Goal: Task Accomplishment & Management: Use online tool/utility

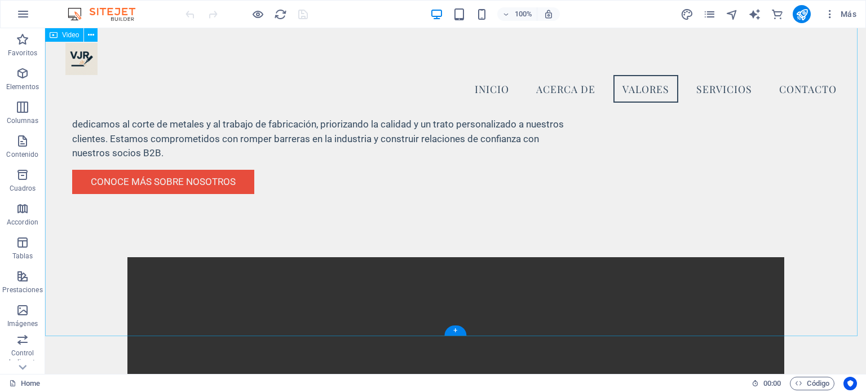
scroll to position [610, 0]
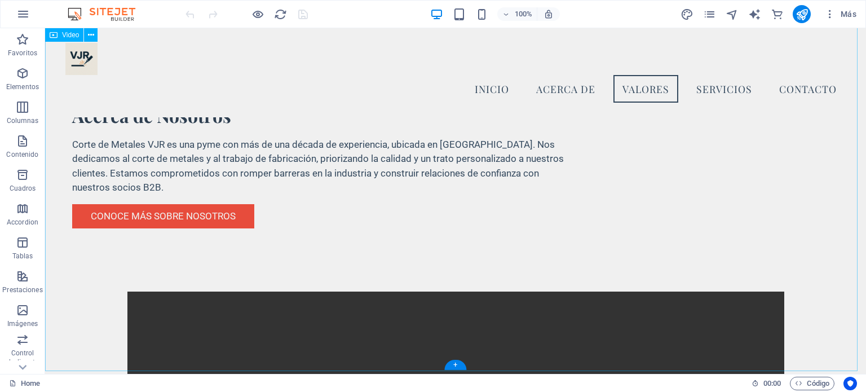
select select "%"
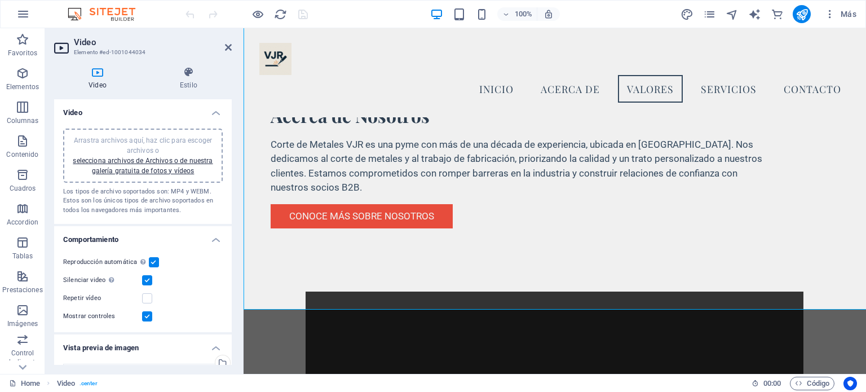
scroll to position [672, 0]
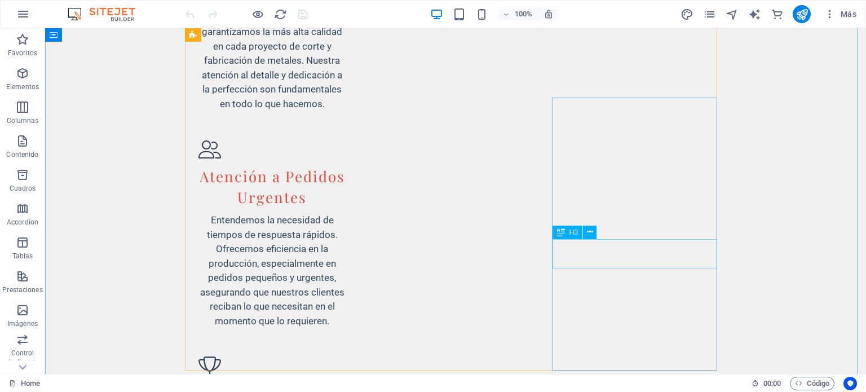
scroll to position [1798, 0]
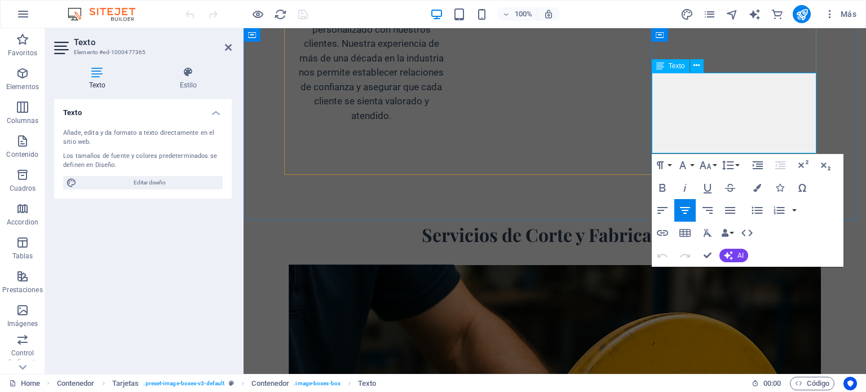
drag, startPoint x: 765, startPoint y: 138, endPoint x: 673, endPoint y: 78, distance: 109.8
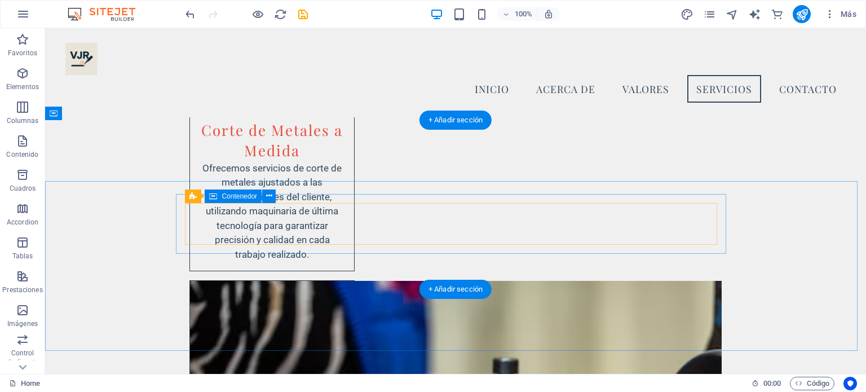
scroll to position [2052, 0]
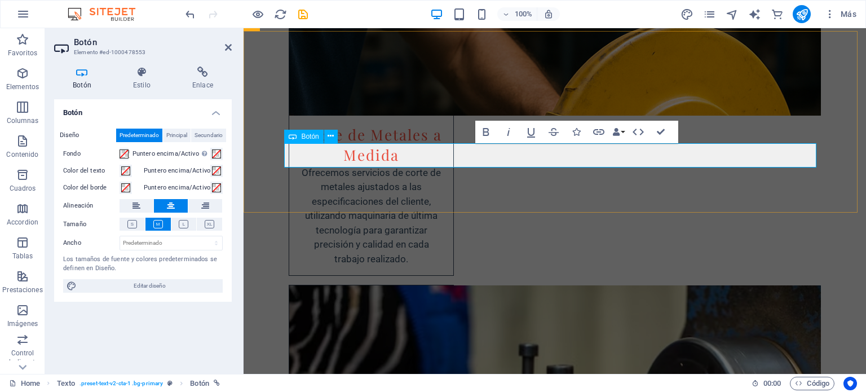
scroll to position [2024, 0]
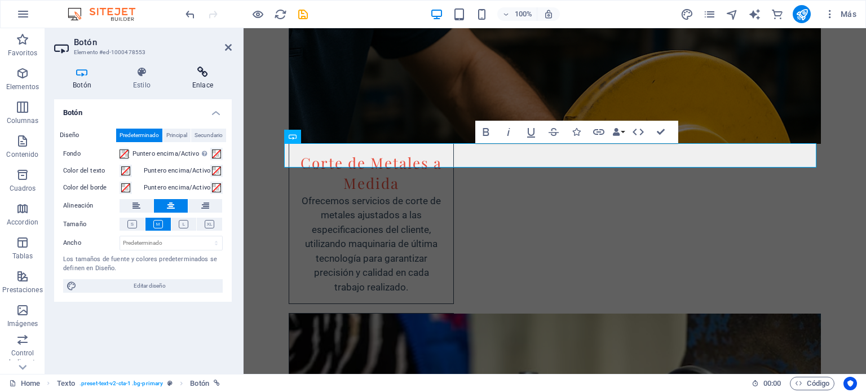
click at [192, 73] on icon at bounding box center [203, 72] width 58 height 11
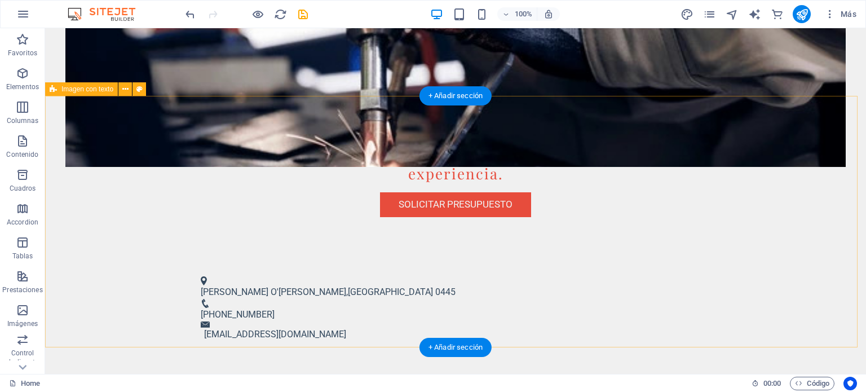
scroll to position [395, 0]
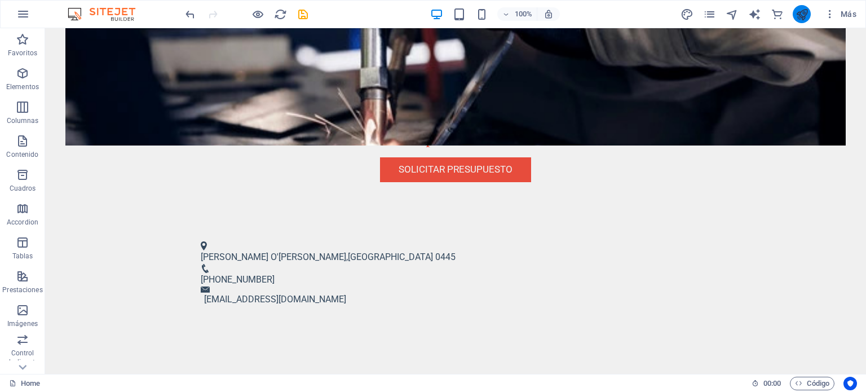
click at [805, 15] on icon "publish" at bounding box center [801, 14] width 13 height 13
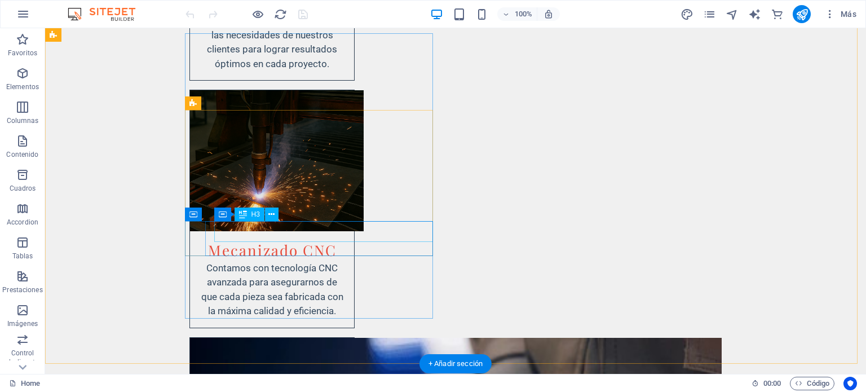
scroll to position [2649, 0]
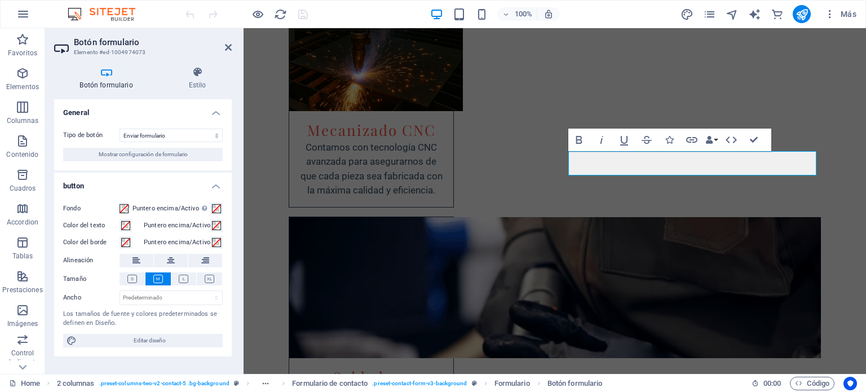
scroll to position [2560, 0]
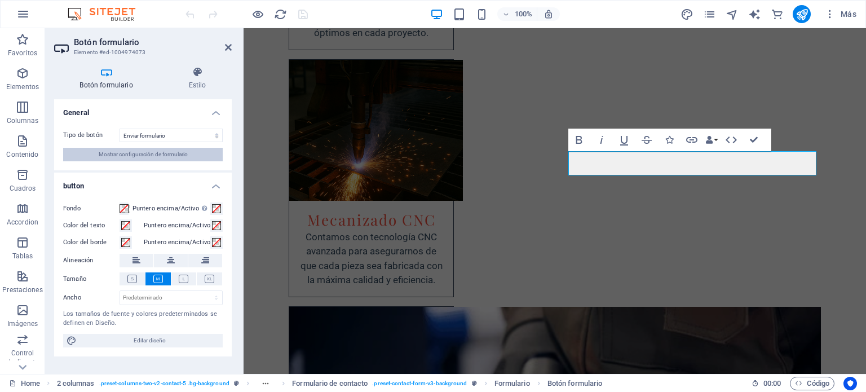
click at [186, 153] on span "Mostrar configuración de formulario" at bounding box center [143, 155] width 89 height 14
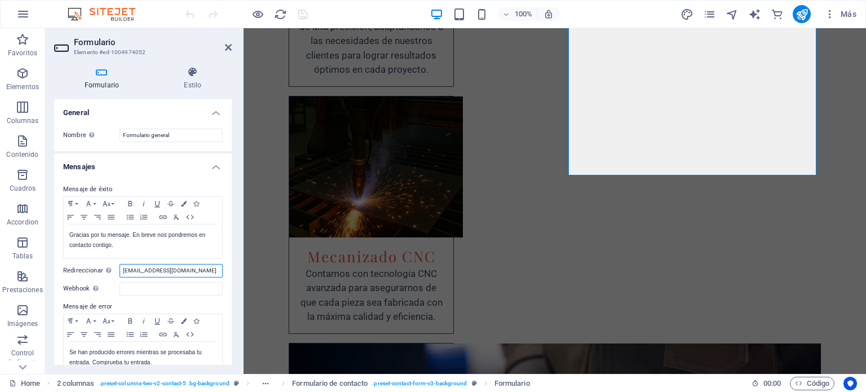
drag, startPoint x: 202, startPoint y: 269, endPoint x: 88, endPoint y: 277, distance: 114.1
click at [88, 277] on div "Mensaje de éxito Paragraph Format Normal Heading 1 Heading 2 Heading 3 Heading …" at bounding box center [143, 280] width 178 height 212
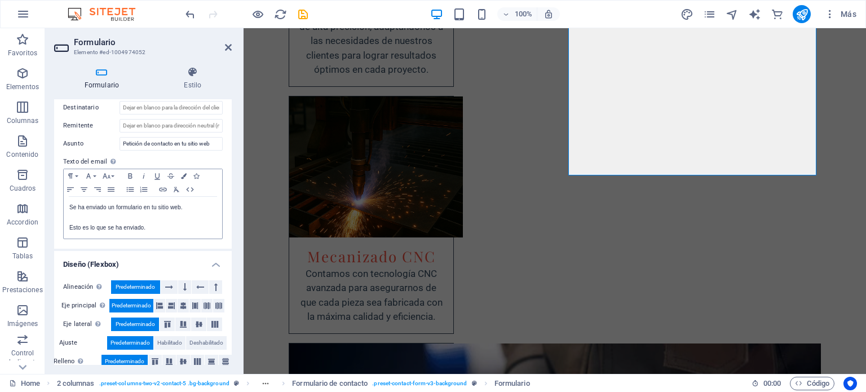
scroll to position [364, 0]
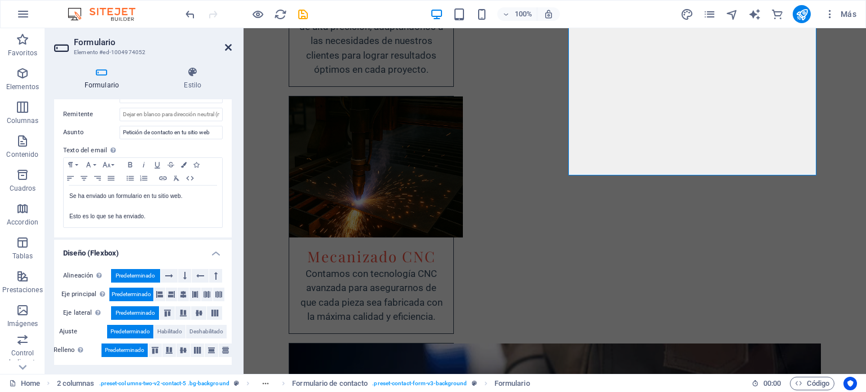
click at [227, 51] on icon at bounding box center [228, 47] width 7 height 9
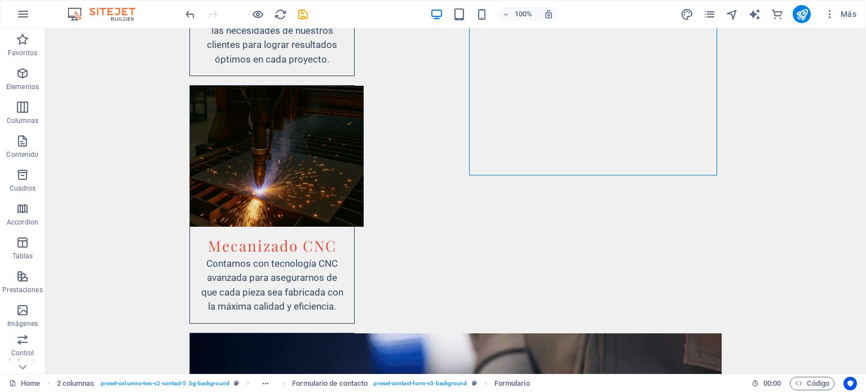
click at [304, 12] on icon "save" at bounding box center [302, 14] width 13 height 13
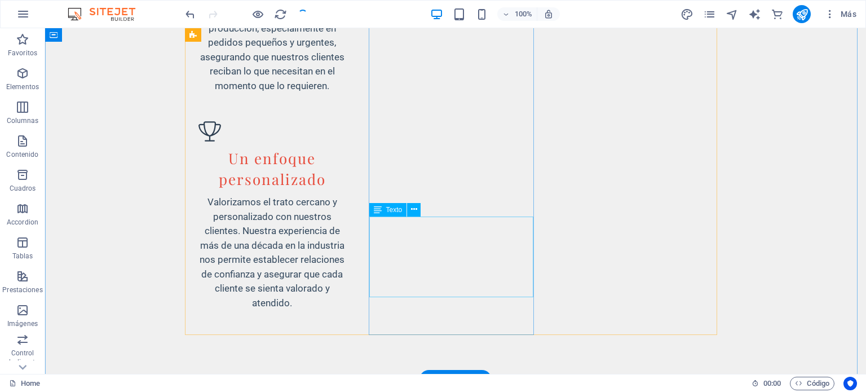
scroll to position [1803, 0]
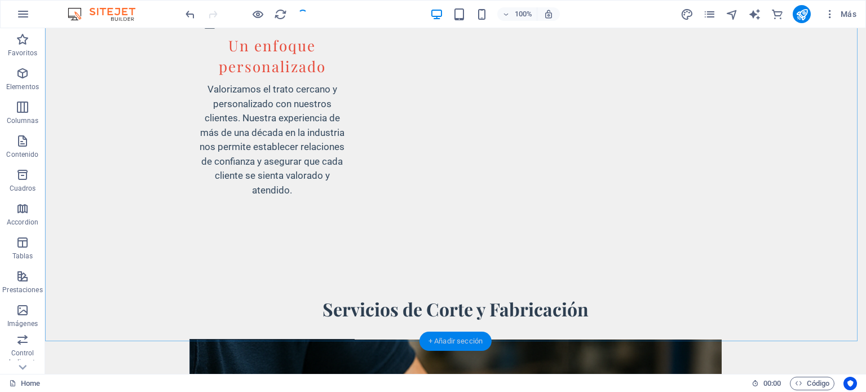
click at [464, 335] on div "+ Añadir sección" at bounding box center [455, 340] width 72 height 19
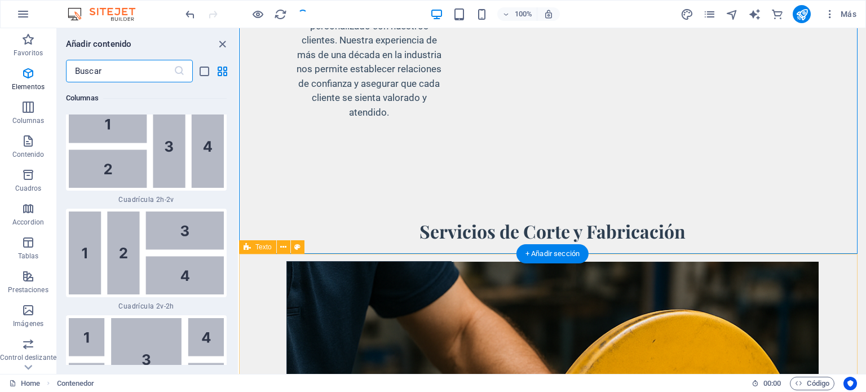
scroll to position [3465, 0]
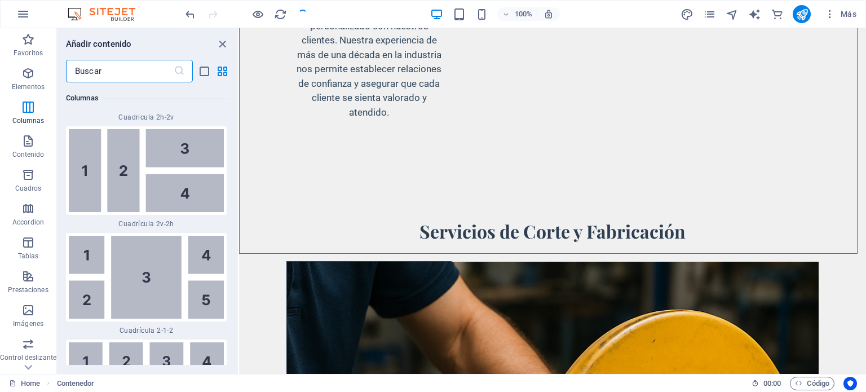
click at [112, 68] on input "text" at bounding box center [120, 71] width 108 height 23
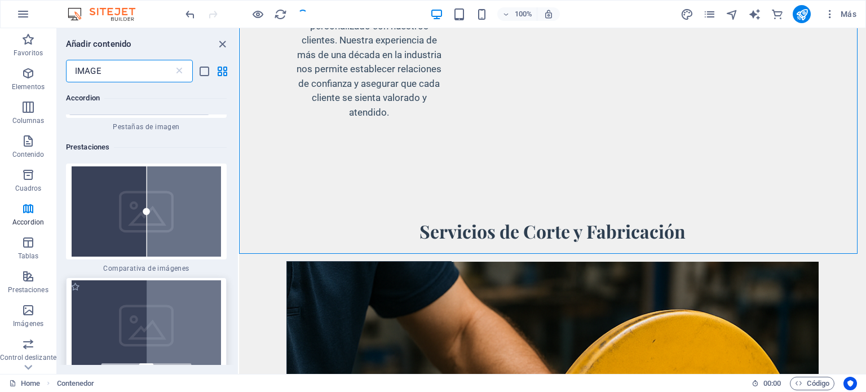
scroll to position [1470, 0]
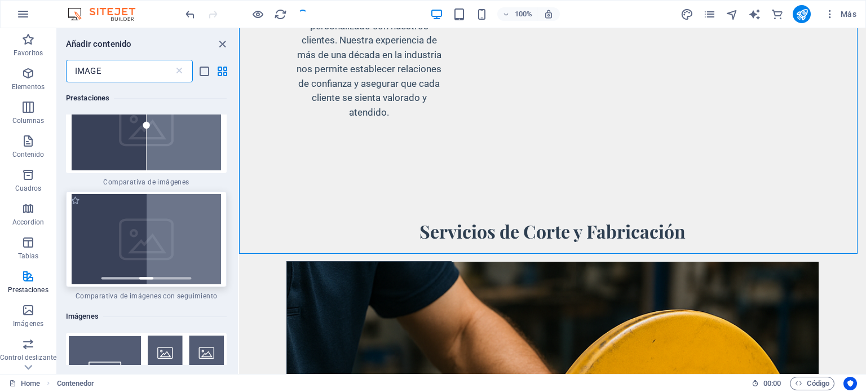
type input "IMAGE"
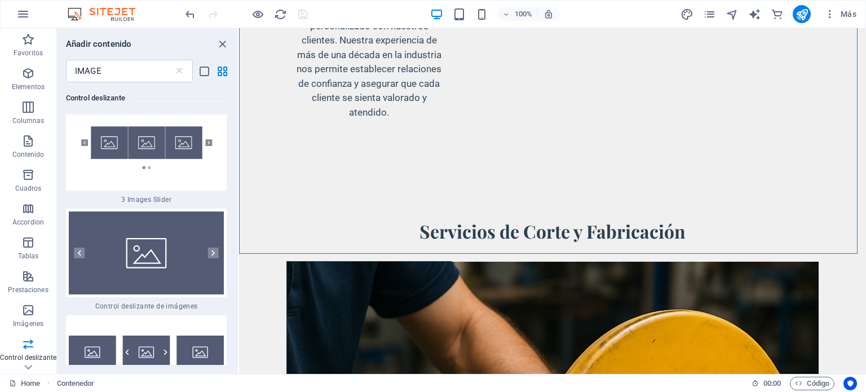
scroll to position [2203, 0]
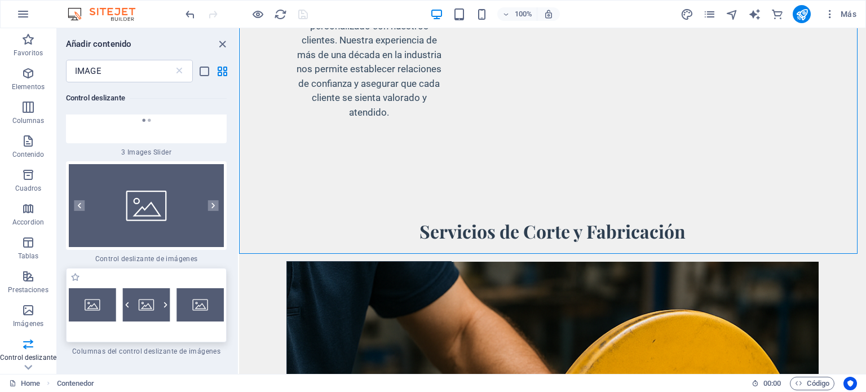
click at [189, 288] on img at bounding box center [146, 305] width 155 height 34
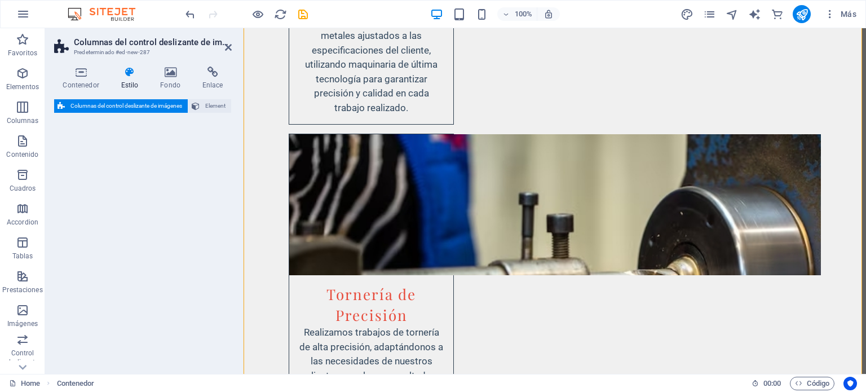
select select "rem"
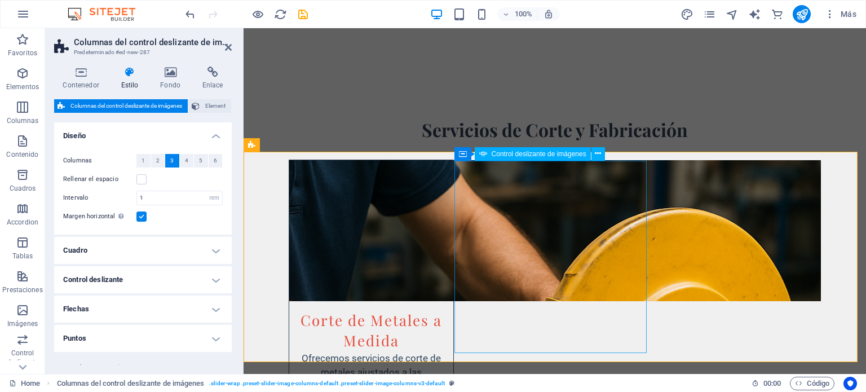
scroll to position [1959, 0]
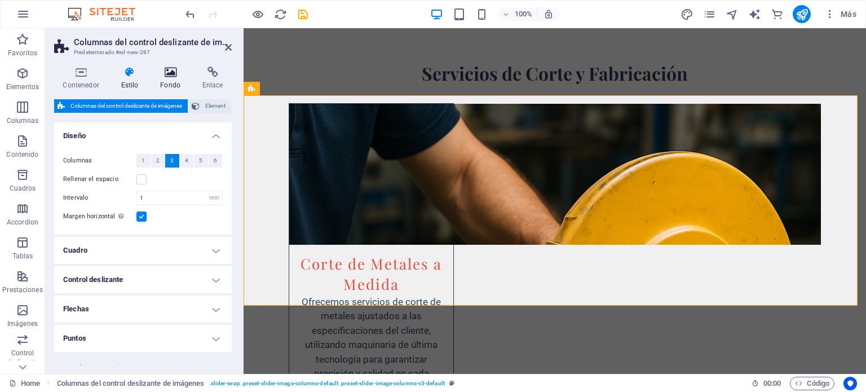
click at [165, 74] on icon at bounding box center [171, 72] width 38 height 11
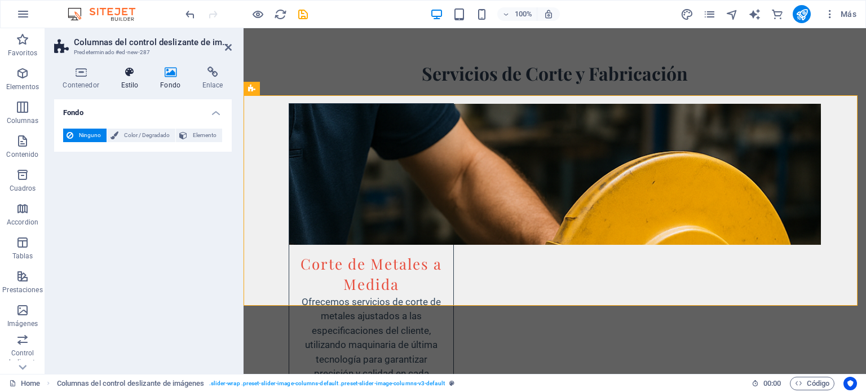
click at [130, 81] on h4 "Estilo" at bounding box center [131, 79] width 39 height 24
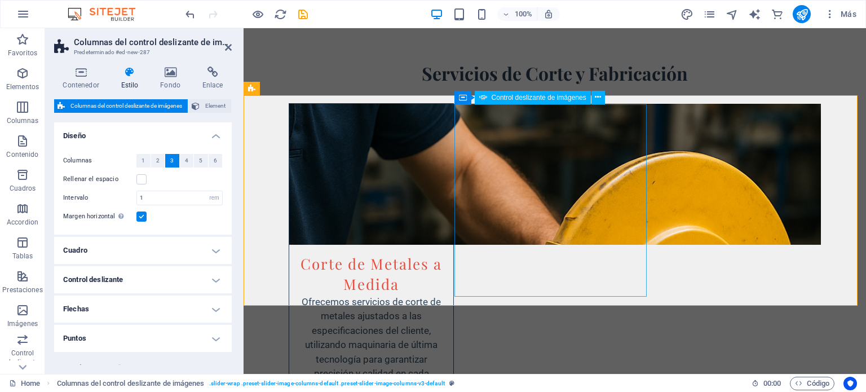
select select "px"
select select "ms"
select select "s"
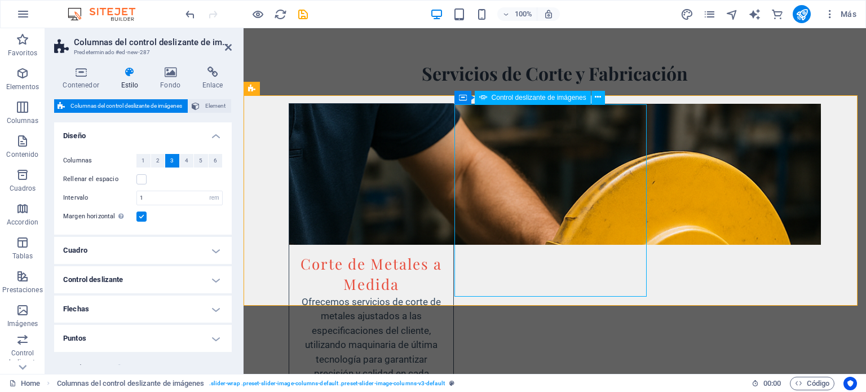
select select "progressive"
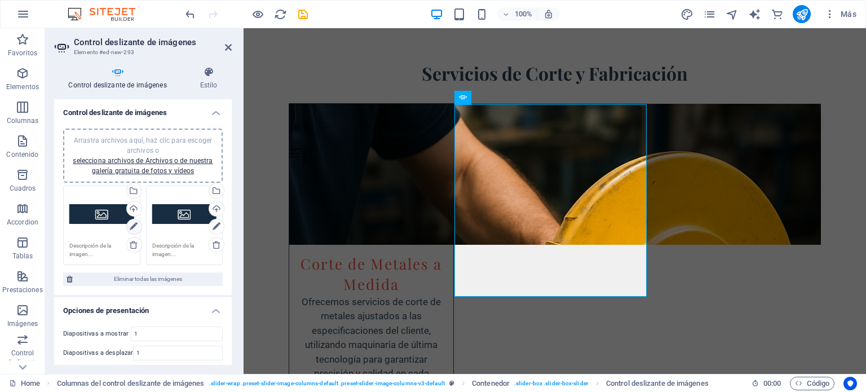
click at [130, 225] on icon at bounding box center [134, 227] width 8 height 14
click at [130, 205] on div "Cargar" at bounding box center [133, 209] width 17 height 17
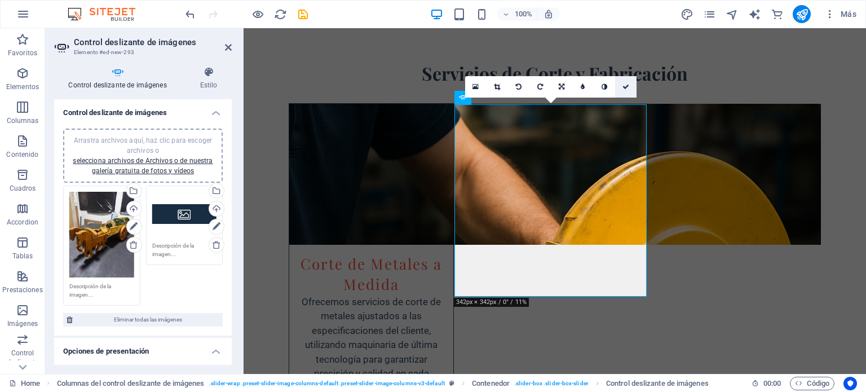
click at [621, 90] on link at bounding box center [625, 86] width 21 height 21
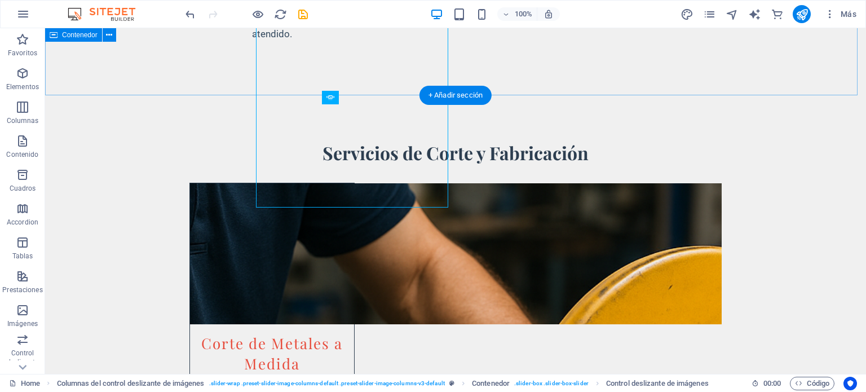
scroll to position [2049, 0]
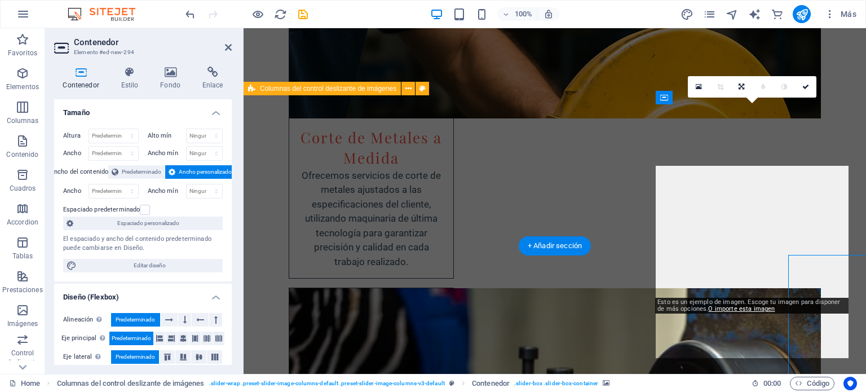
scroll to position [1959, 0]
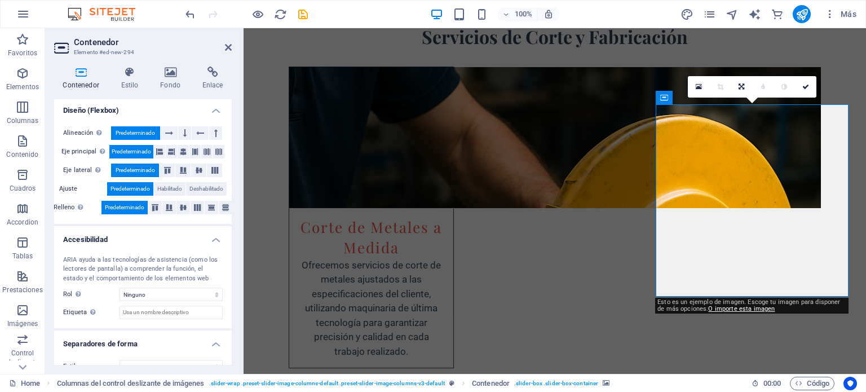
scroll to position [203, 0]
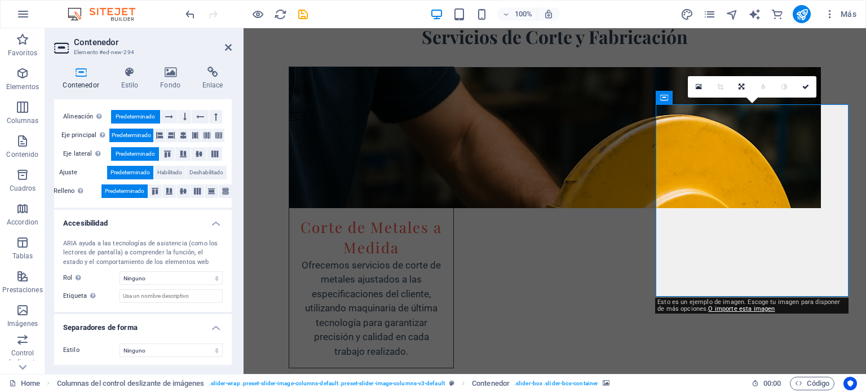
click at [132, 78] on h4 "Estilo" at bounding box center [131, 79] width 39 height 24
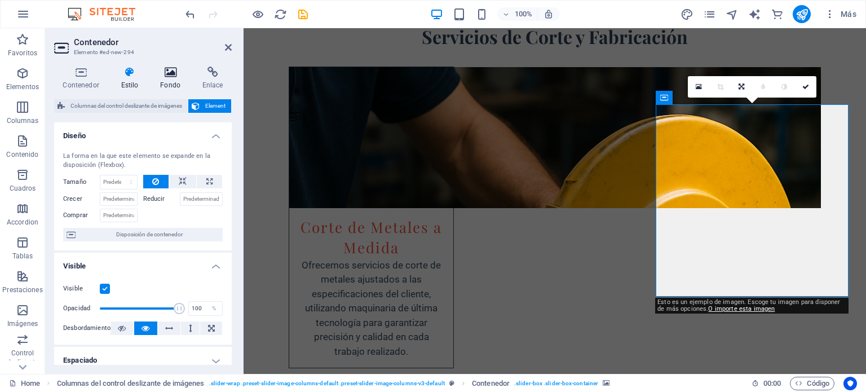
click at [169, 70] on icon at bounding box center [171, 72] width 38 height 11
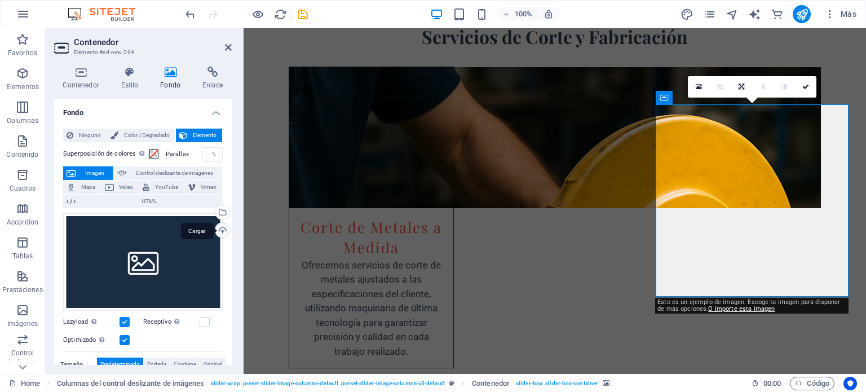
click at [224, 227] on div "Cargar" at bounding box center [221, 231] width 17 height 17
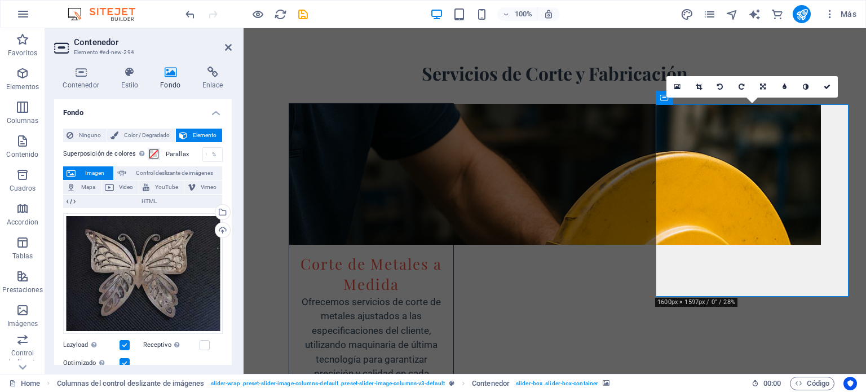
drag, startPoint x: 751, startPoint y: 227, endPoint x: 782, endPoint y: 232, distance: 31.9
click at [761, 83] on icon at bounding box center [763, 86] width 6 height 7
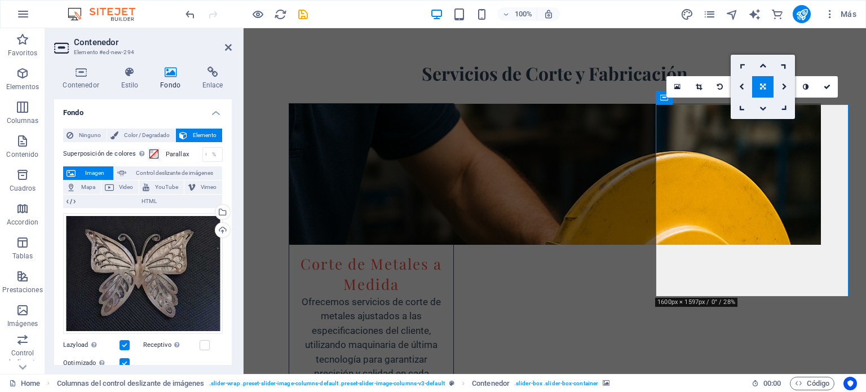
click at [780, 87] on link at bounding box center [783, 86] width 21 height 21
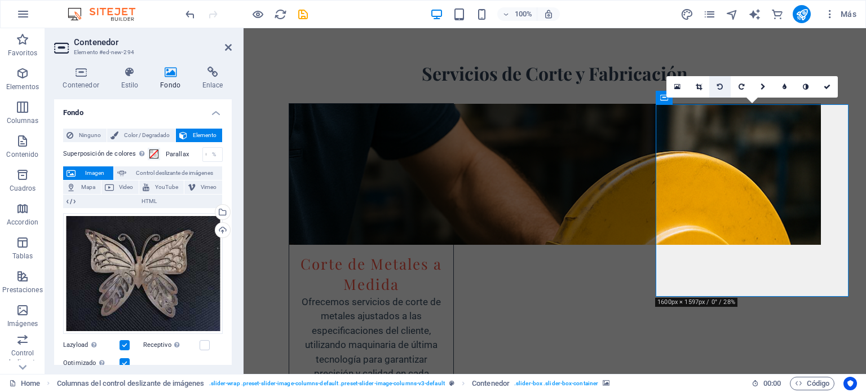
click at [720, 85] on icon at bounding box center [720, 86] width 6 height 7
click at [745, 90] on link at bounding box center [740, 86] width 21 height 21
click at [763, 86] on icon at bounding box center [763, 86] width 6 height 7
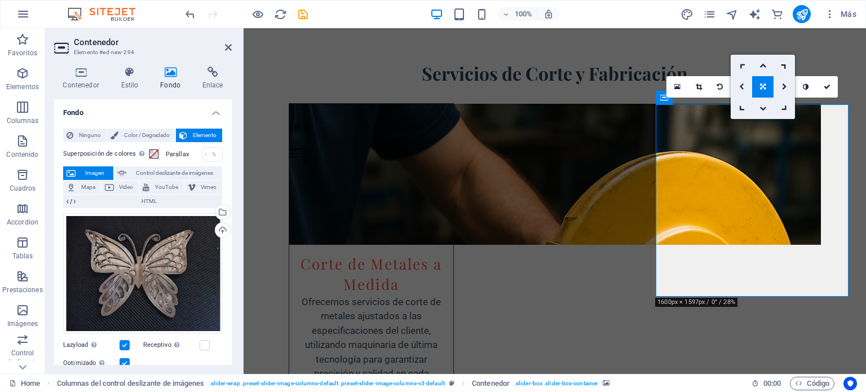
click at [742, 90] on icon at bounding box center [741, 86] width 5 height 7
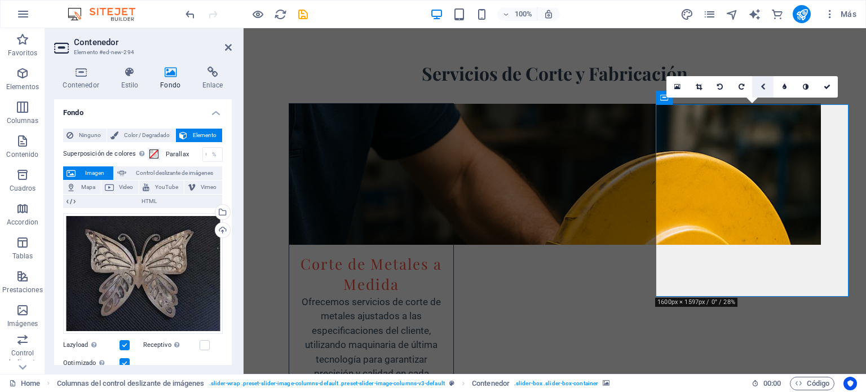
click at [759, 87] on link at bounding box center [762, 86] width 21 height 21
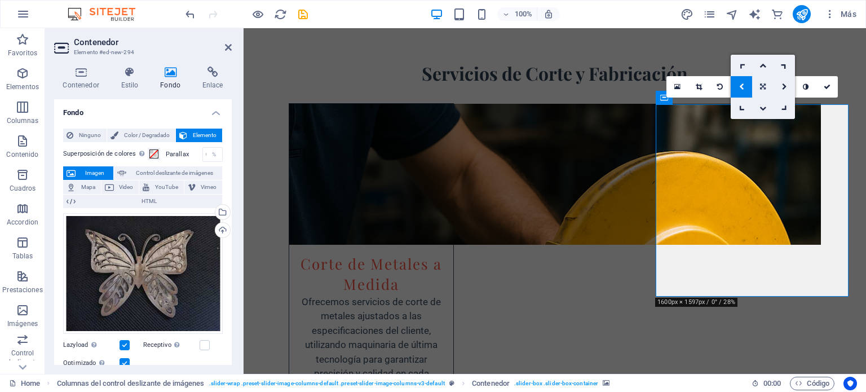
click at [765, 88] on icon at bounding box center [763, 86] width 6 height 7
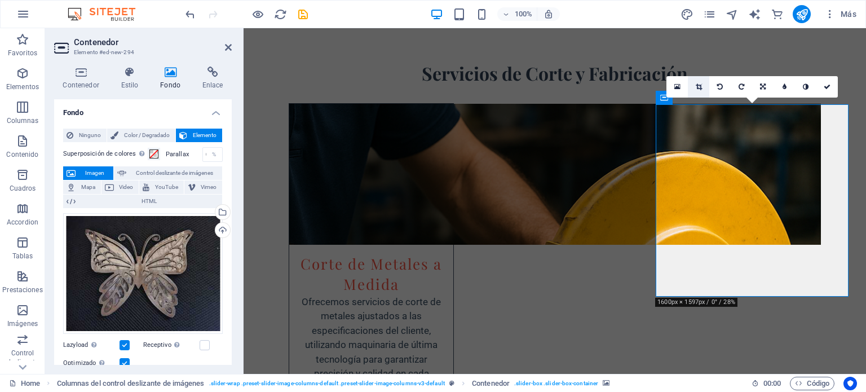
click at [700, 85] on icon at bounding box center [699, 86] width 6 height 7
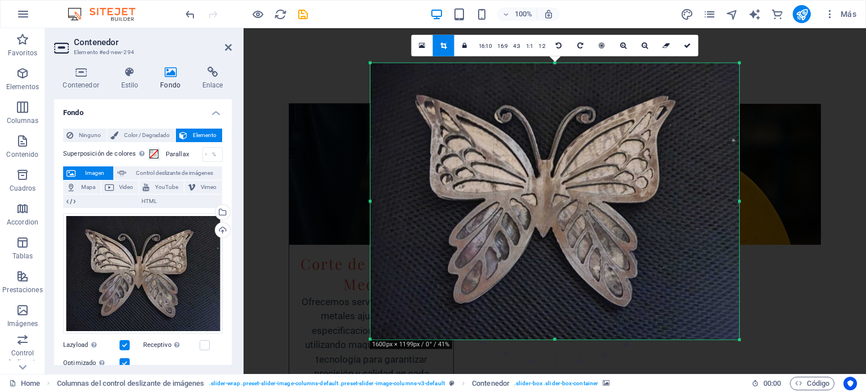
drag, startPoint x: 741, startPoint y: 343, endPoint x: 706, endPoint y: 316, distance: 44.2
click at [706, 316] on div "180 170 160 150 140 130 120 110 100 90 80 70 60 50 40 30 20 10 0 -10 -20 -30 -4…" at bounding box center [554, 201] width 369 height 276
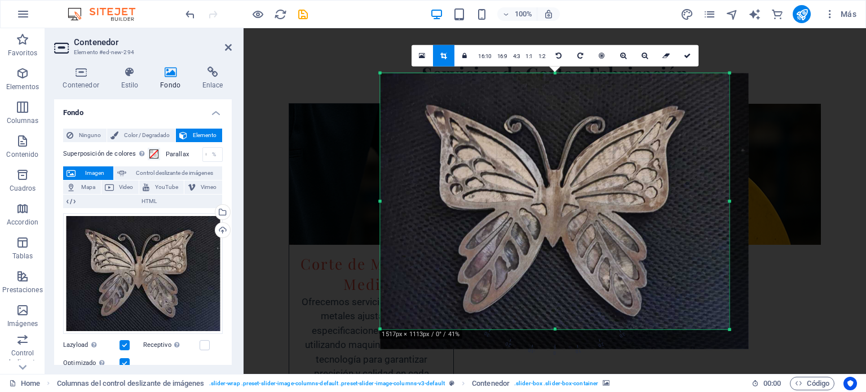
drag, startPoint x: 738, startPoint y: 338, endPoint x: 718, endPoint y: 317, distance: 28.3
click at [718, 317] on div "180 170 160 150 140 130 120 110 100 90 80 70 60 50 40 30 20 10 0 -10 -20 -30 -4…" at bounding box center [554, 201] width 349 height 256
click at [689, 56] on icon at bounding box center [687, 55] width 7 height 7
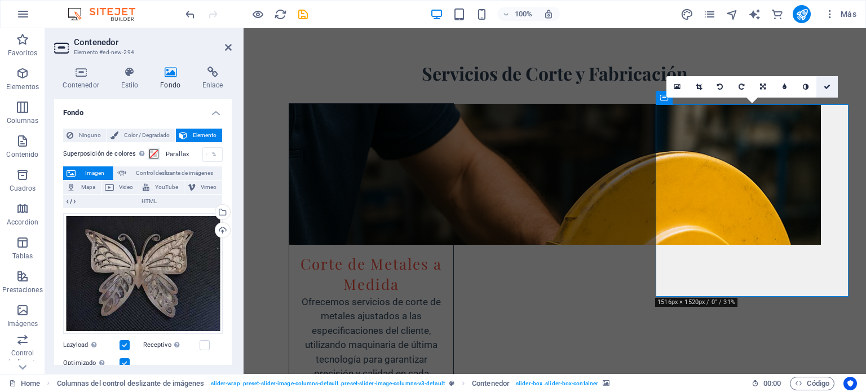
drag, startPoint x: 776, startPoint y: 56, endPoint x: 822, endPoint y: 83, distance: 53.6
click at [822, 83] on link at bounding box center [826, 86] width 21 height 21
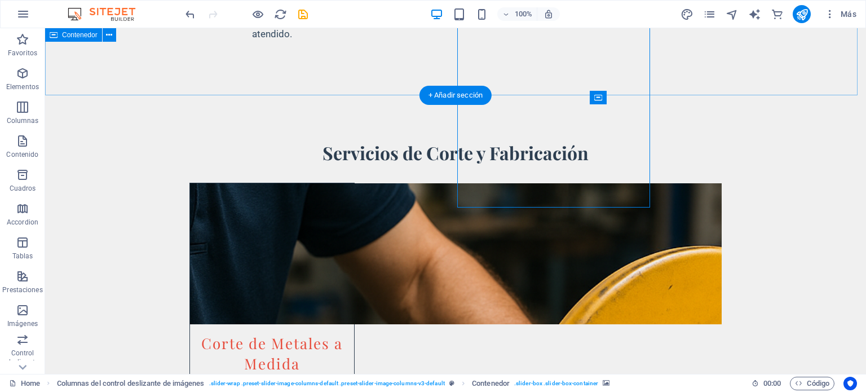
scroll to position [2049, 0]
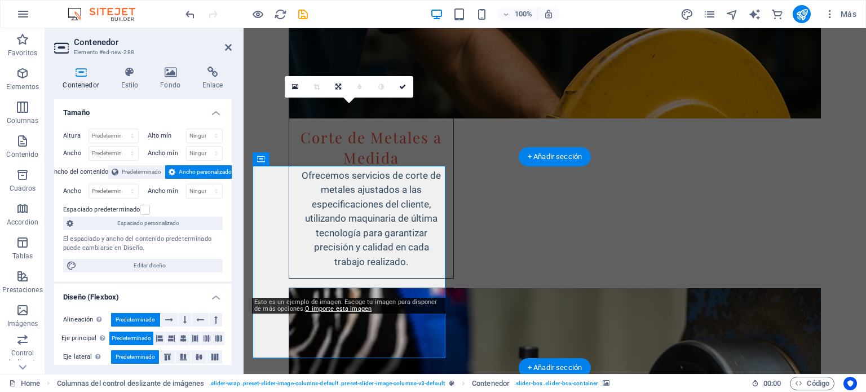
scroll to position [1959, 0]
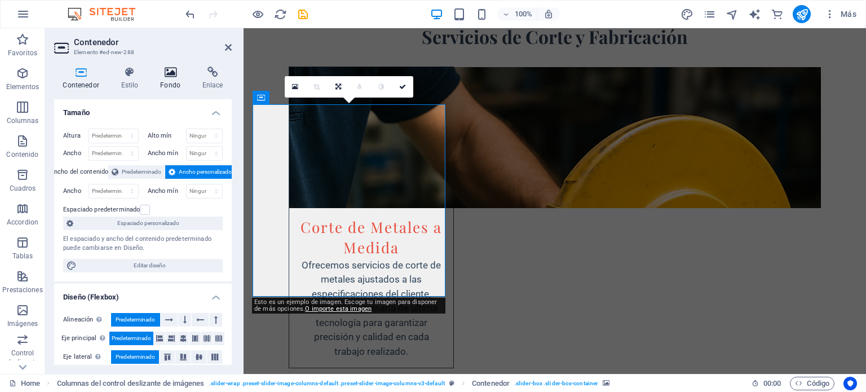
click at [167, 78] on h4 "Fondo" at bounding box center [173, 79] width 42 height 24
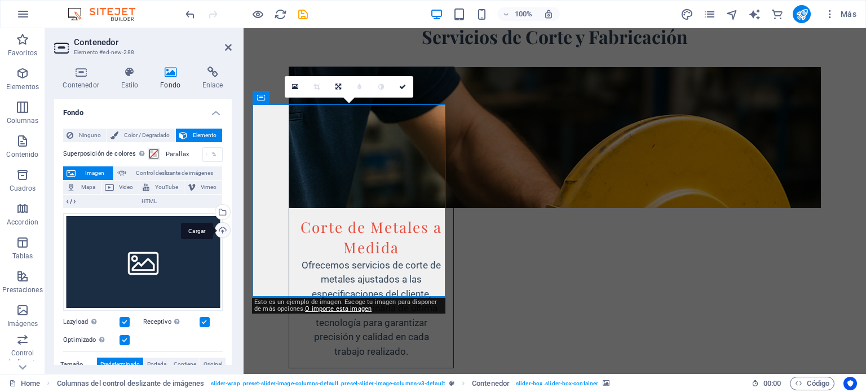
click at [223, 231] on div "Cargar" at bounding box center [221, 231] width 17 height 17
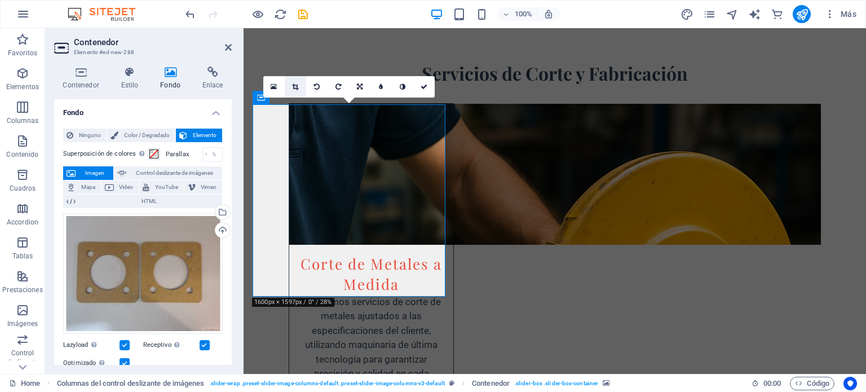
click at [293, 85] on icon at bounding box center [295, 86] width 6 height 7
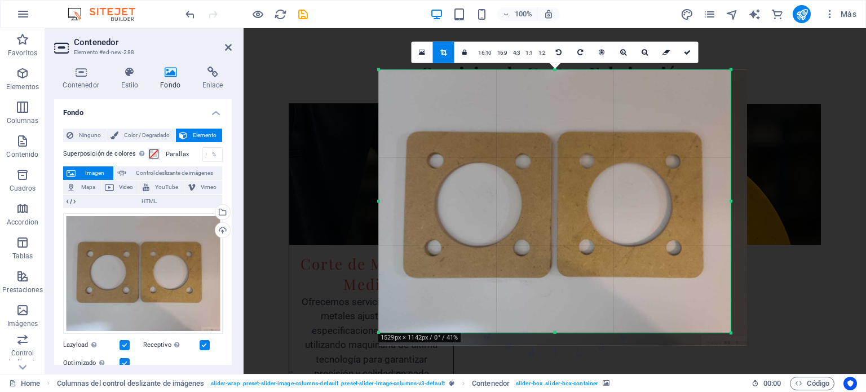
drag, startPoint x: 738, startPoint y: 340, endPoint x: 721, endPoint y: 326, distance: 21.7
click at [721, 326] on div "180 170 160 150 140 130 120 110 100 90 80 70 60 50 40 30 20 10 0 -10 -20 -30 -4…" at bounding box center [555, 200] width 352 height 263
click at [683, 52] on link at bounding box center [686, 51] width 21 height 21
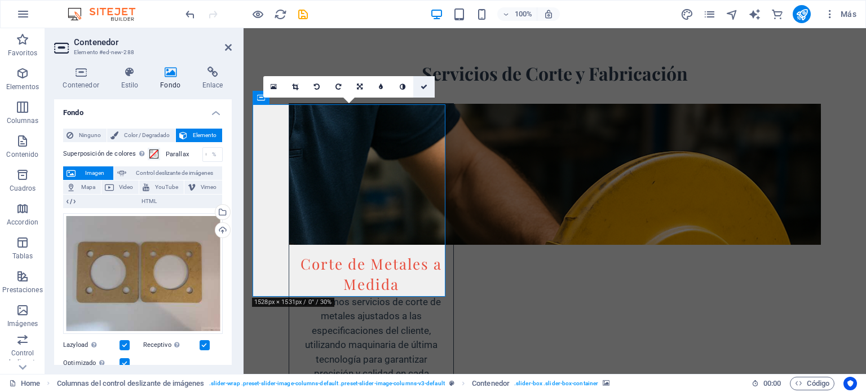
click at [420, 90] on link at bounding box center [423, 86] width 21 height 21
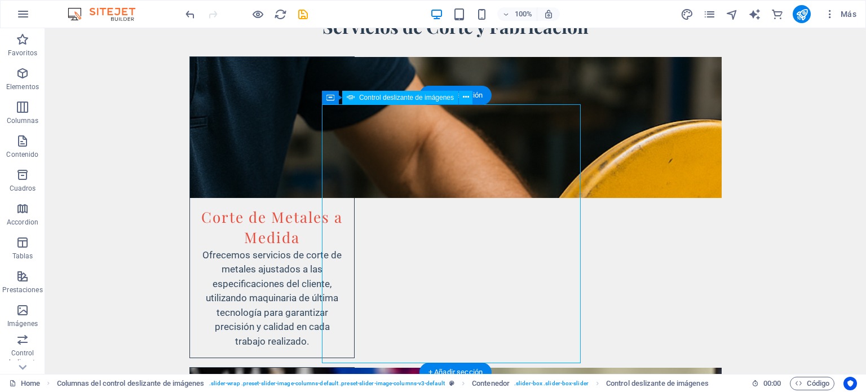
select select "px"
select select "ms"
select select "s"
select select "progressive"
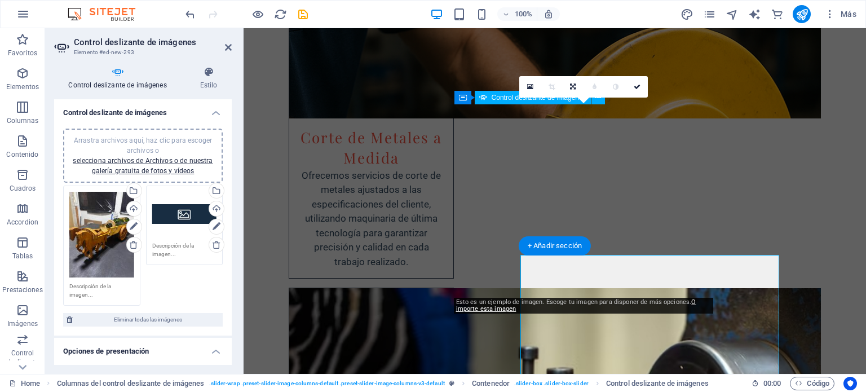
scroll to position [1959, 0]
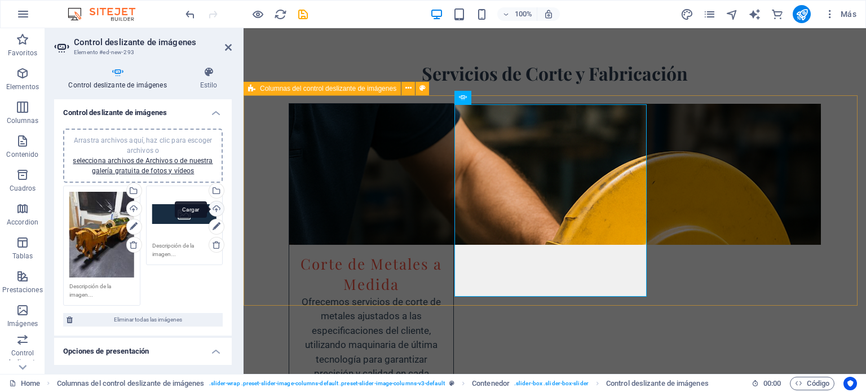
click at [215, 207] on div "Cargar" at bounding box center [215, 209] width 17 height 17
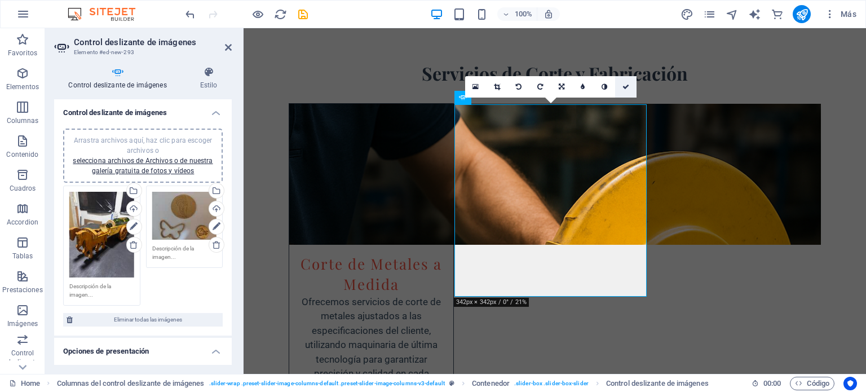
click at [623, 82] on link at bounding box center [625, 86] width 21 height 21
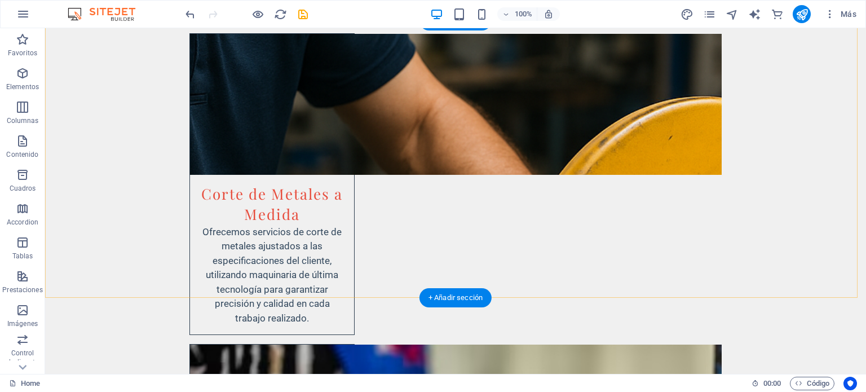
scroll to position [2110, 0]
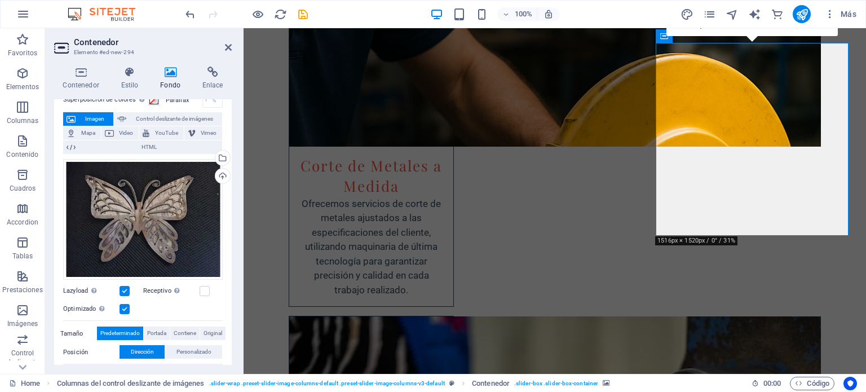
scroll to position [0, 0]
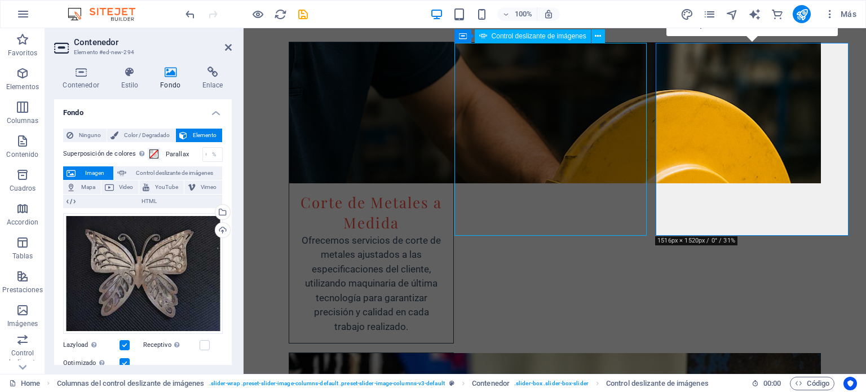
scroll to position [2110, 0]
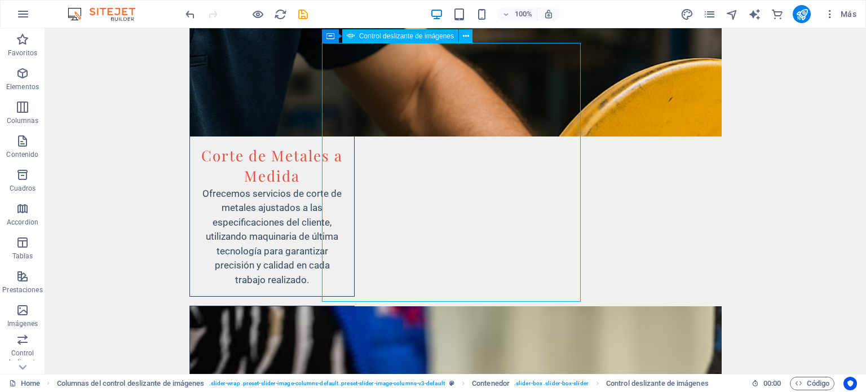
select select "px"
select select "ms"
select select "s"
select select "progressive"
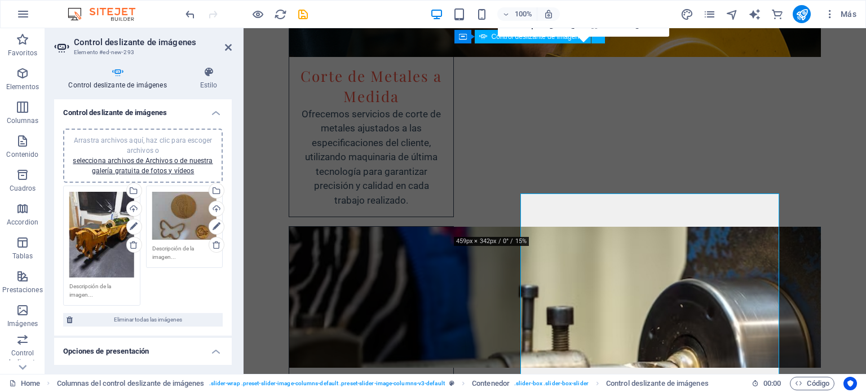
scroll to position [2021, 0]
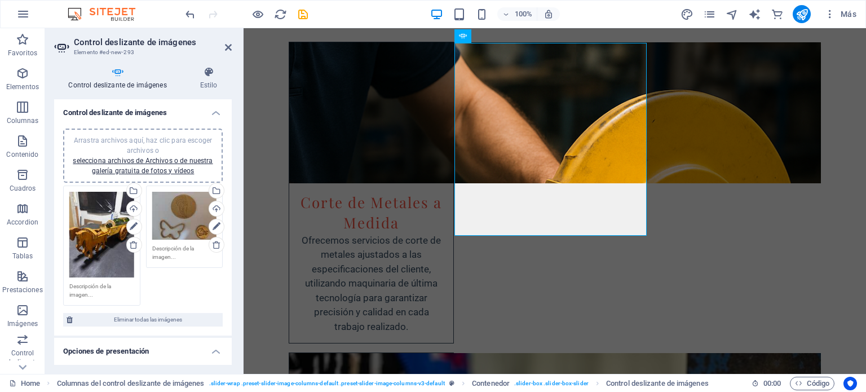
click at [156, 141] on span "Arrastra archivos aquí, haz clic para escoger archivos o selecciona archivos de…" at bounding box center [143, 155] width 140 height 38
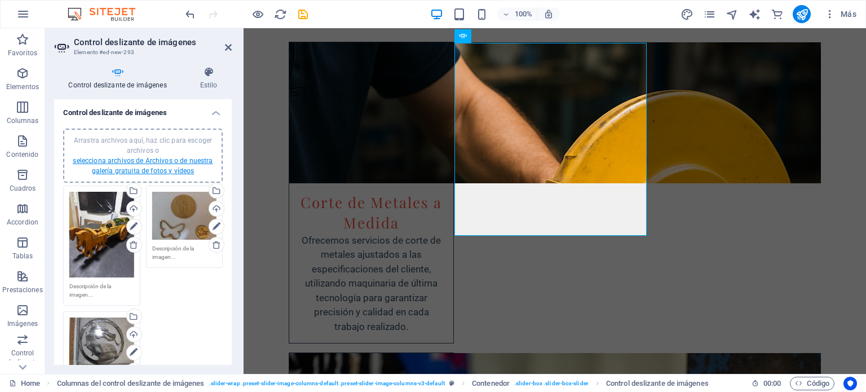
click at [128, 164] on div "Arrastra archivos aquí, haz clic para escoger archivos o selecciona archivos de…" at bounding box center [143, 155] width 146 height 41
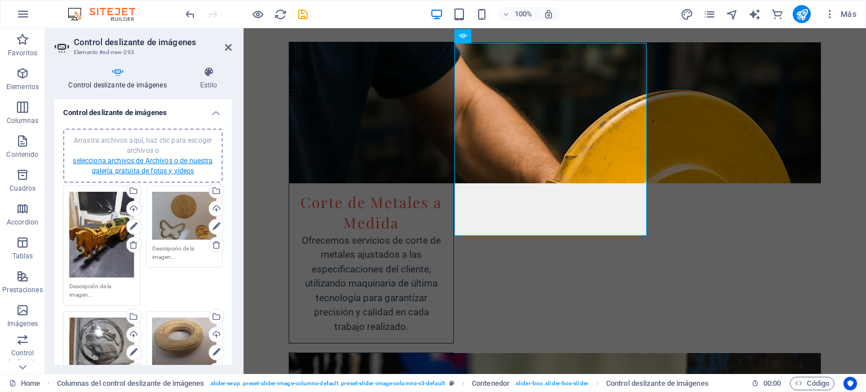
click at [132, 160] on link "selecciona archivos de Archivos o de nuestra galería gratuita de fotos y vídeos" at bounding box center [143, 166] width 140 height 18
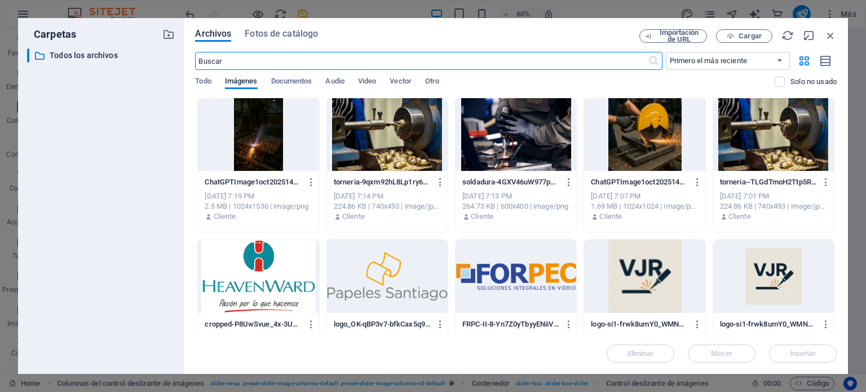
scroll to position [610, 0]
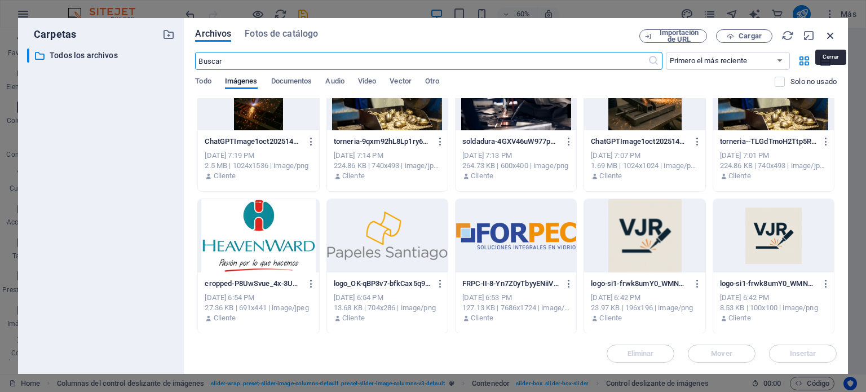
drag, startPoint x: 829, startPoint y: 36, endPoint x: 583, endPoint y: 11, distance: 247.6
click at [829, 36] on icon "button" at bounding box center [830, 35] width 12 height 12
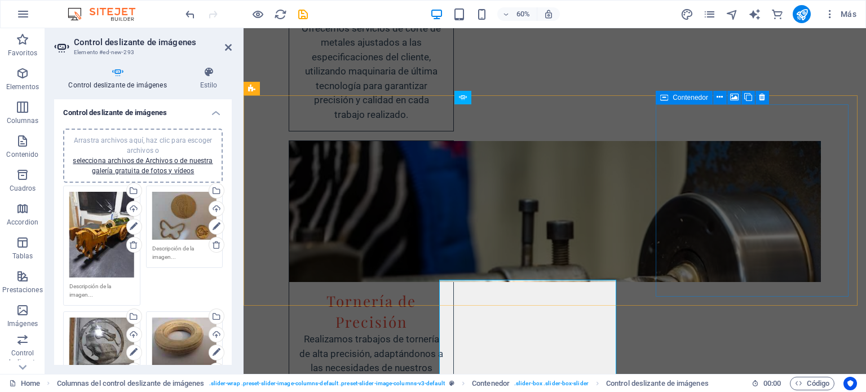
scroll to position [2021, 0]
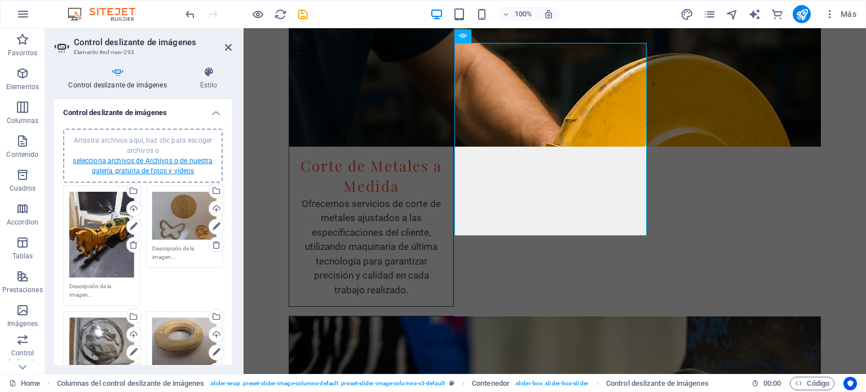
click at [142, 166] on link "selecciona archivos de Archivos o de nuestra galería gratuita de fotos y vídeos" at bounding box center [143, 166] width 140 height 18
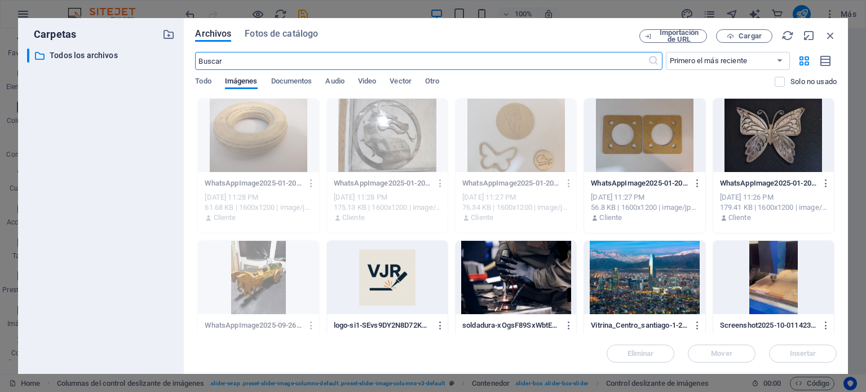
scroll to position [2196, 0]
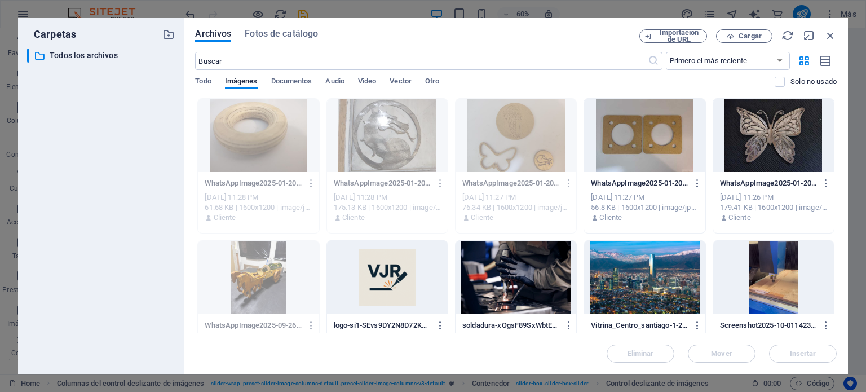
click at [289, 74] on div "​ Primero el más reciente Primero el más antiguo Nombre (A-Z) Nombre (Z-A) Tama…" at bounding box center [515, 75] width 641 height 46
click at [291, 82] on span "Documentos" at bounding box center [291, 82] width 41 height 16
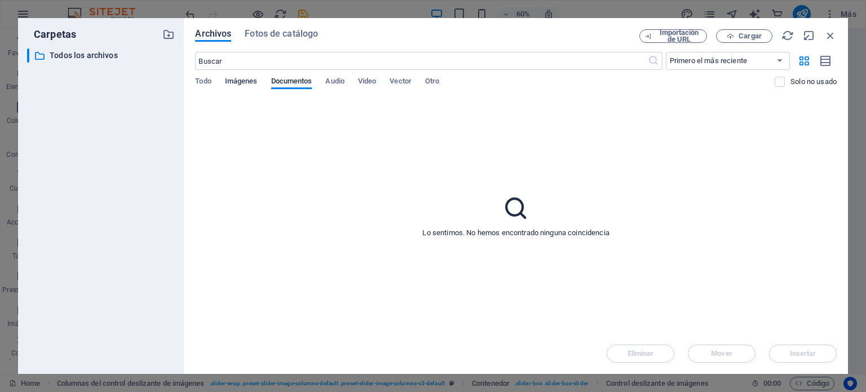
click at [252, 78] on span "Imágenes" at bounding box center [241, 82] width 33 height 16
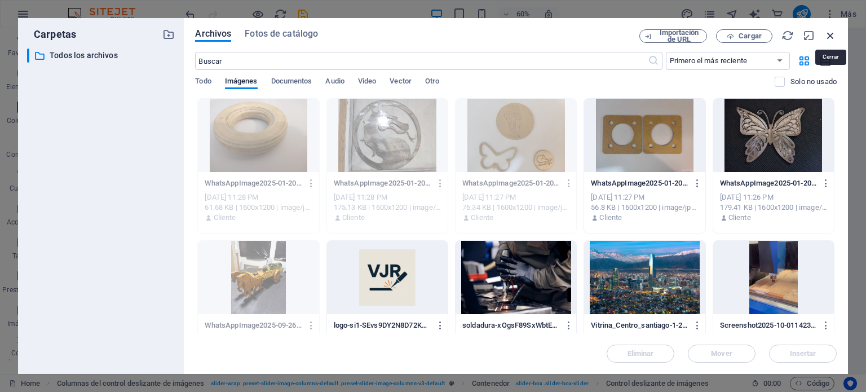
click at [834, 37] on icon "button" at bounding box center [830, 35] width 12 height 12
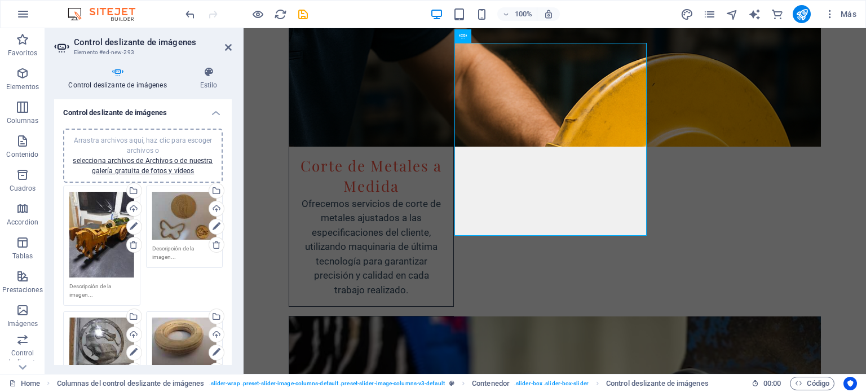
click at [145, 140] on span "Arrastra archivos aquí, haz clic para escoger archivos o selecciona archivos de…" at bounding box center [143, 155] width 140 height 38
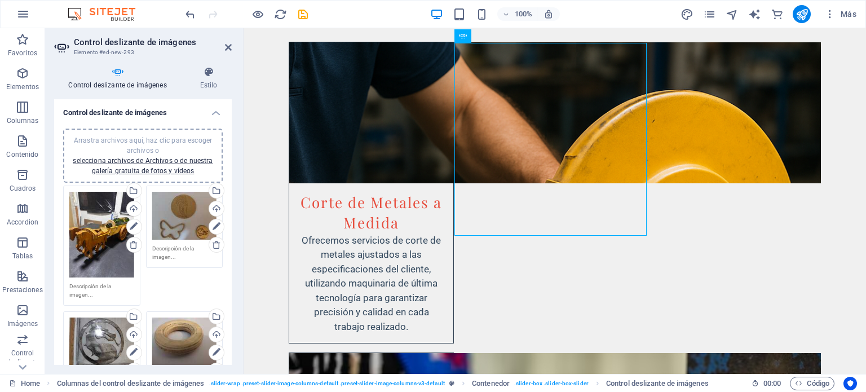
click at [160, 143] on span "Arrastra archivos aquí, haz clic para escoger archivos o selecciona archivos de…" at bounding box center [143, 155] width 140 height 38
click at [165, 148] on div "Arrastra archivos aquí, haz clic para escoger archivos o selecciona archivos de…" at bounding box center [143, 155] width 146 height 41
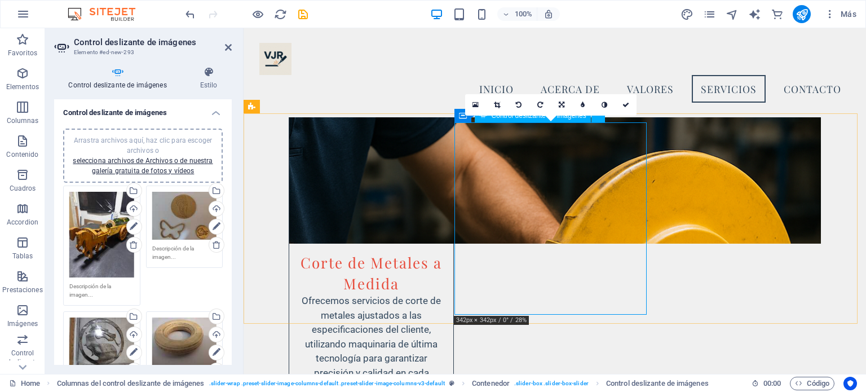
scroll to position [1903, 0]
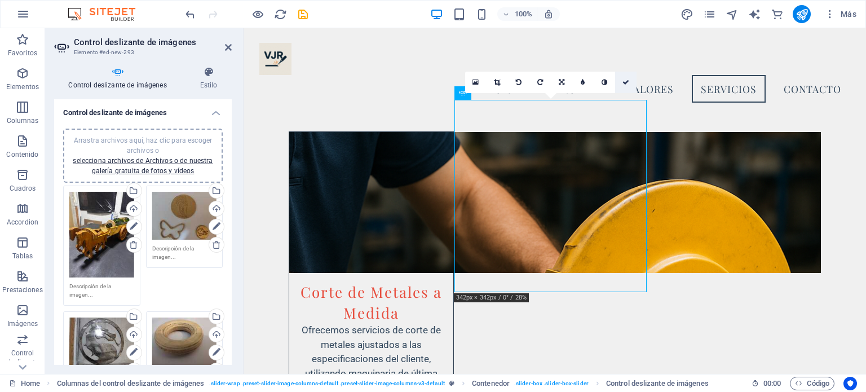
click at [621, 85] on link at bounding box center [625, 82] width 21 height 21
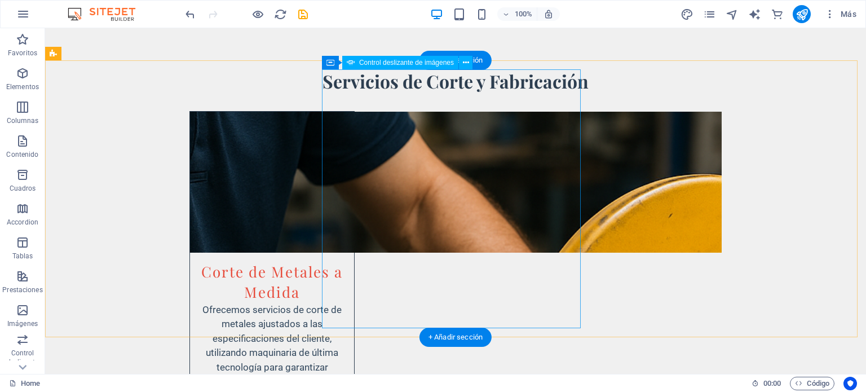
scroll to position [2058, 0]
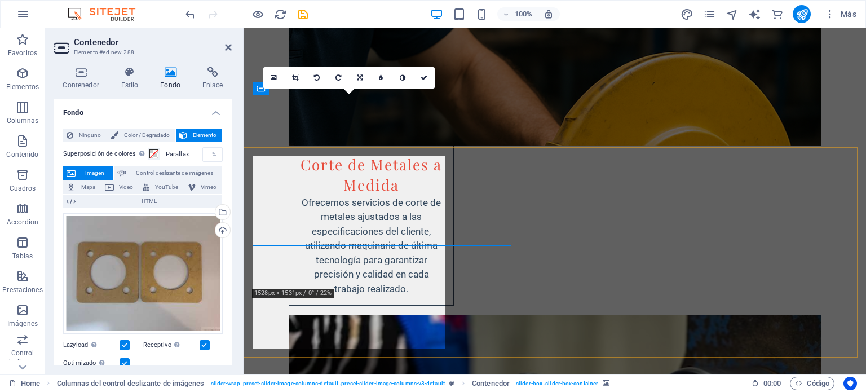
scroll to position [1969, 0]
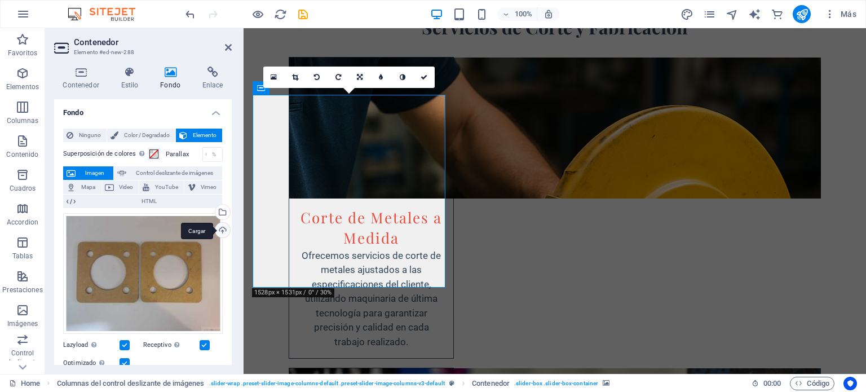
click at [224, 234] on div "Cargar" at bounding box center [221, 231] width 17 height 17
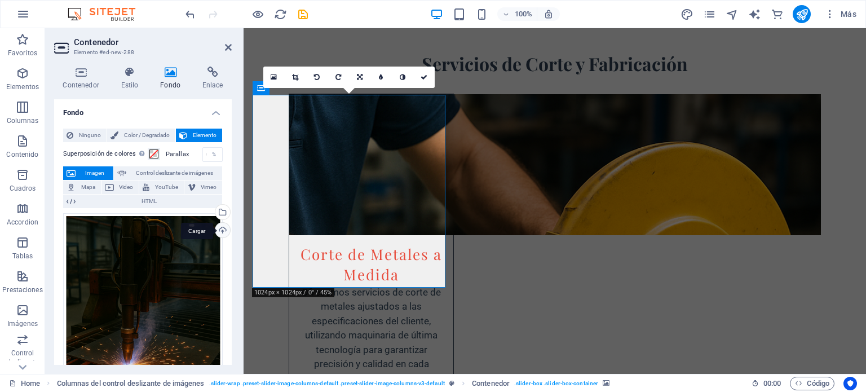
click at [223, 235] on div "Cargar" at bounding box center [221, 231] width 17 height 17
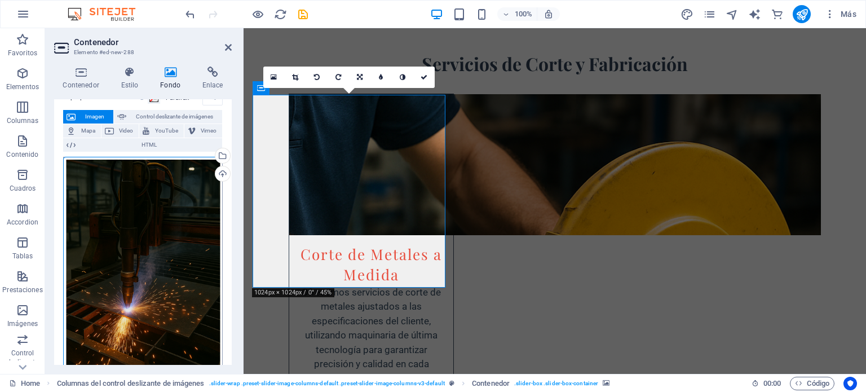
scroll to position [113, 0]
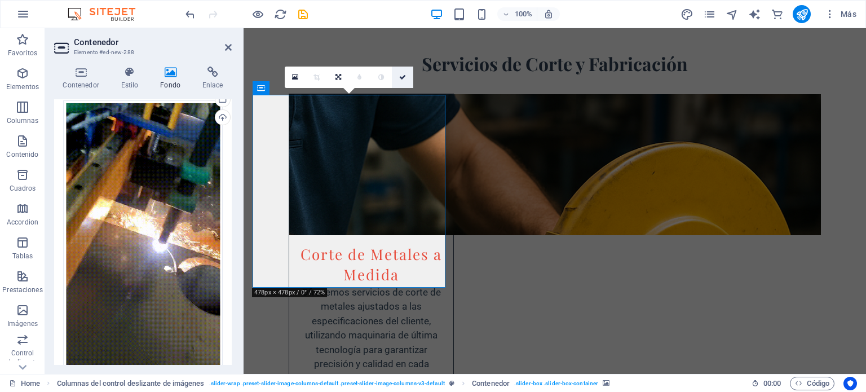
click at [407, 74] on link at bounding box center [402, 77] width 21 height 21
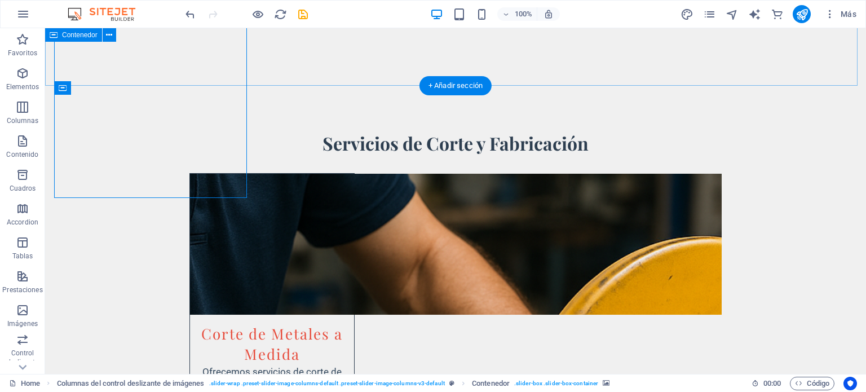
scroll to position [2058, 0]
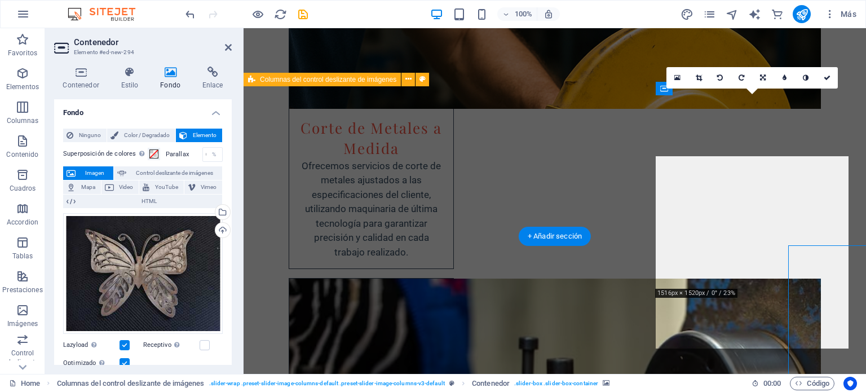
scroll to position [1969, 0]
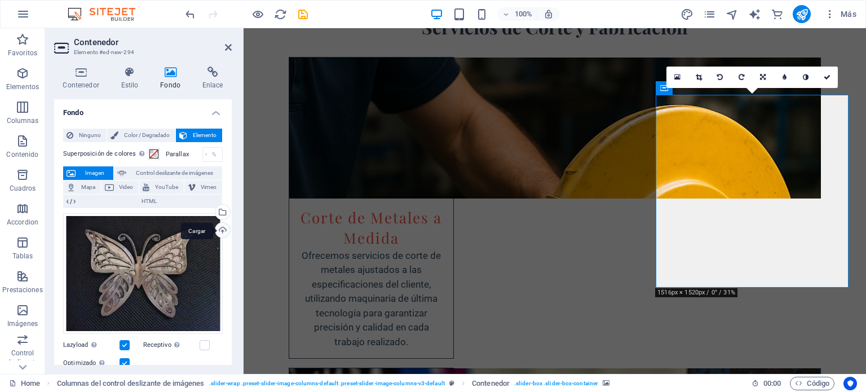
click at [214, 229] on div "Cargar" at bounding box center [221, 231] width 17 height 17
click at [121, 183] on span "Video" at bounding box center [126, 187] width 19 height 14
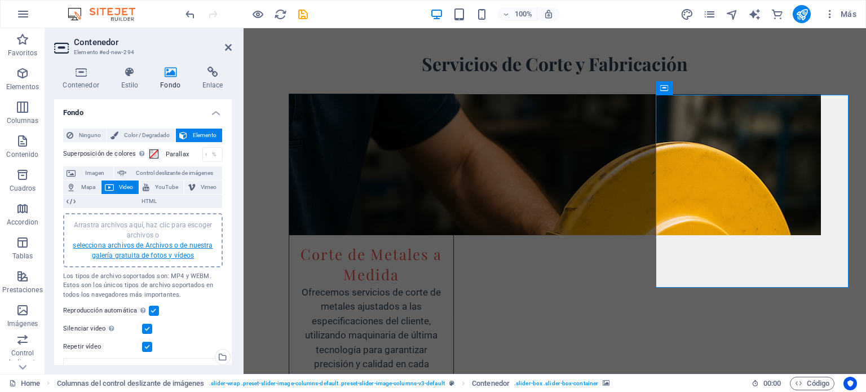
click at [169, 242] on link "selecciona archivos de Archivos o de nuestra galería gratuita de fotos y vídeos" at bounding box center [143, 250] width 140 height 18
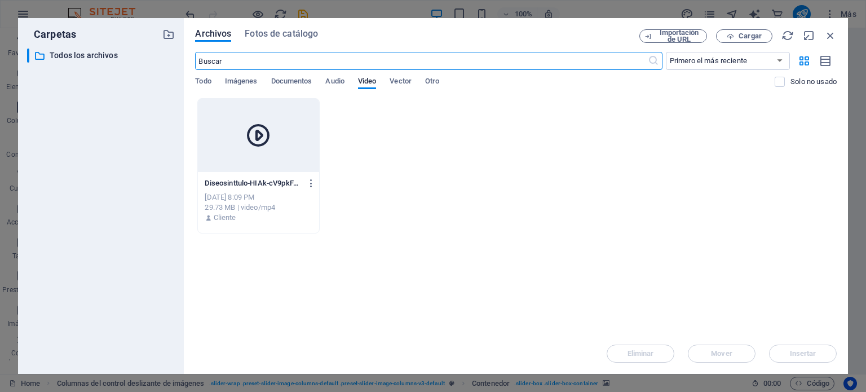
scroll to position [2144, 0]
click at [740, 36] on span "Cargar" at bounding box center [749, 36] width 23 height 7
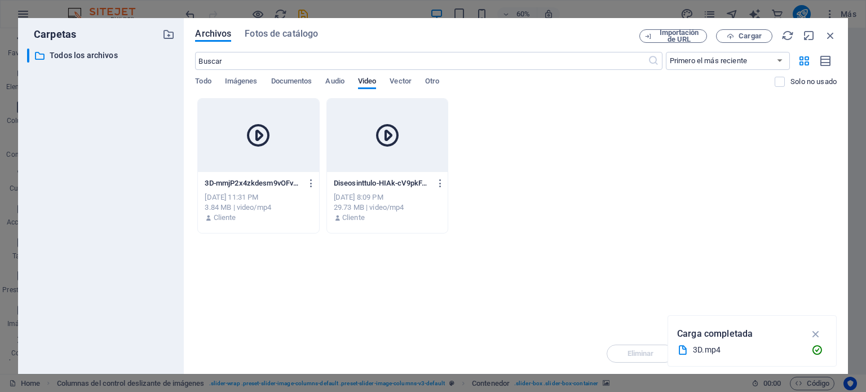
click at [266, 170] on div at bounding box center [258, 135] width 121 height 73
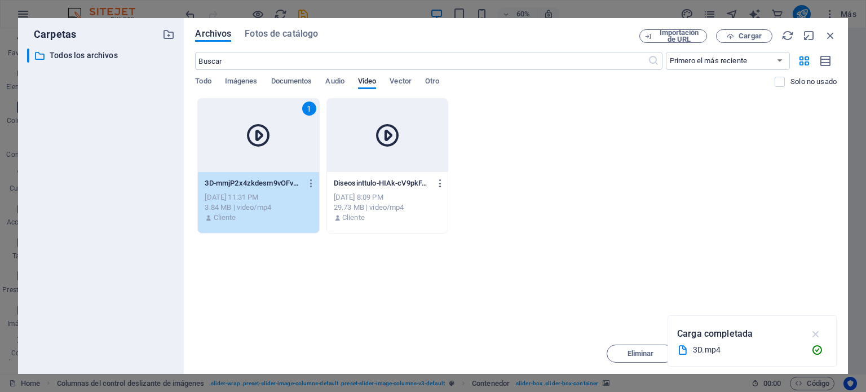
click at [817, 326] on button "button" at bounding box center [816, 334] width 22 height 18
click at [800, 357] on span "Insertar" at bounding box center [803, 353] width 26 height 7
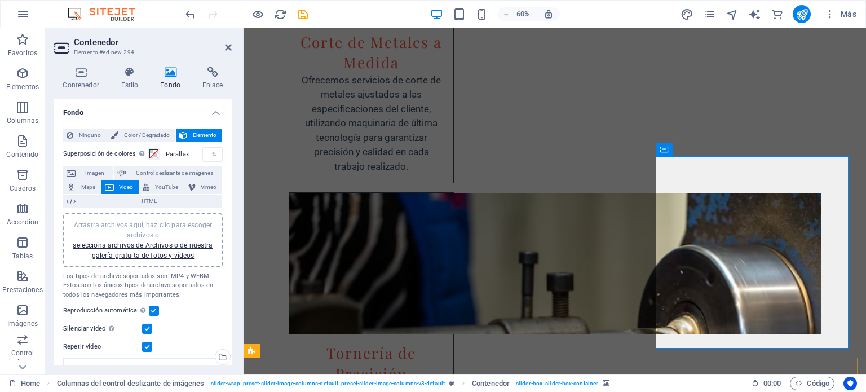
scroll to position [1969, 0]
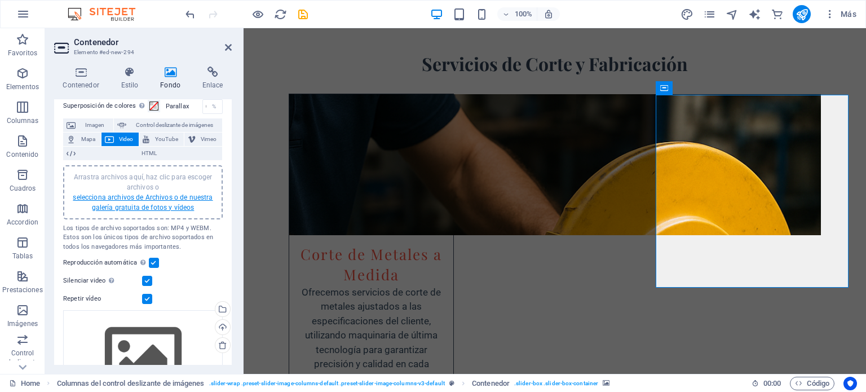
scroll to position [0, 0]
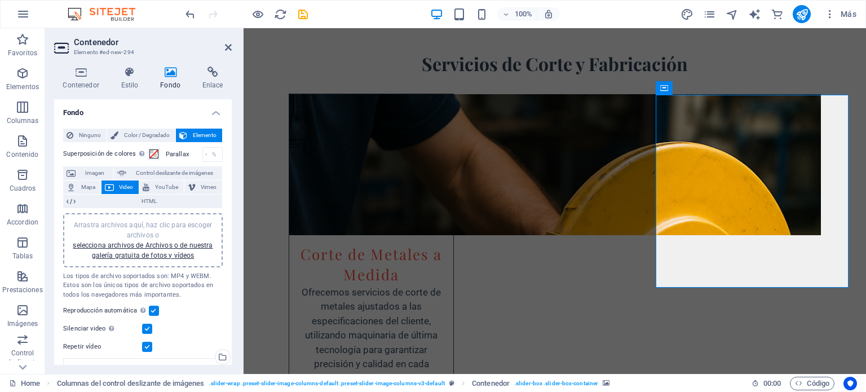
drag, startPoint x: 814, startPoint y: 234, endPoint x: 755, endPoint y: 239, distance: 58.8
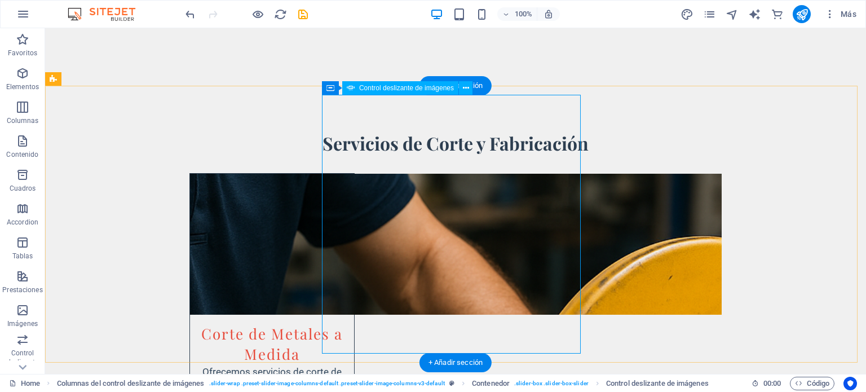
scroll to position [2058, 0]
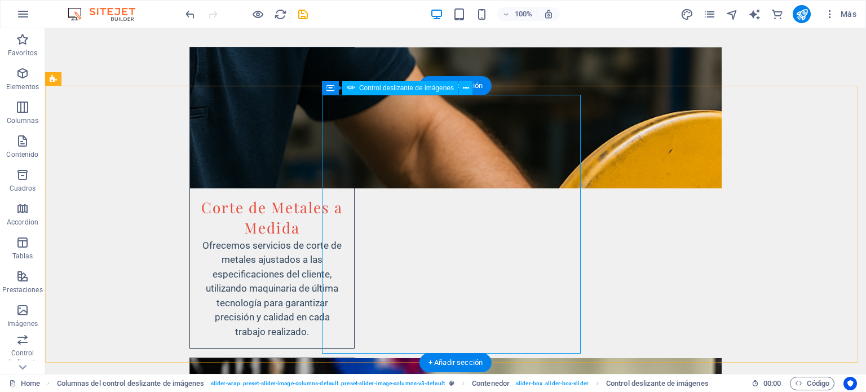
select select "px"
select select "ms"
select select "s"
select select "progressive"
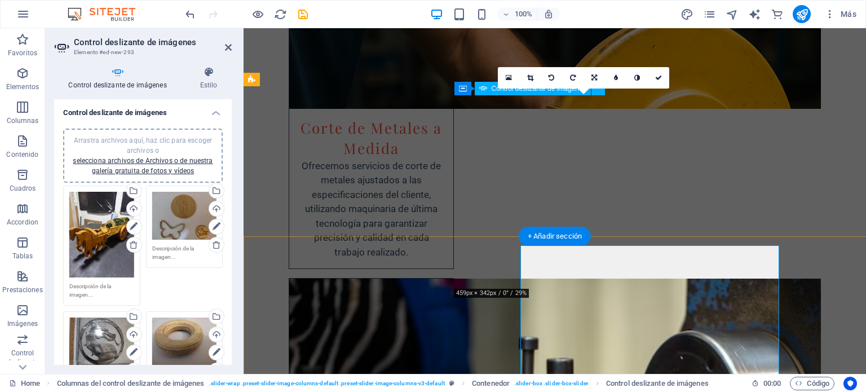
scroll to position [1969, 0]
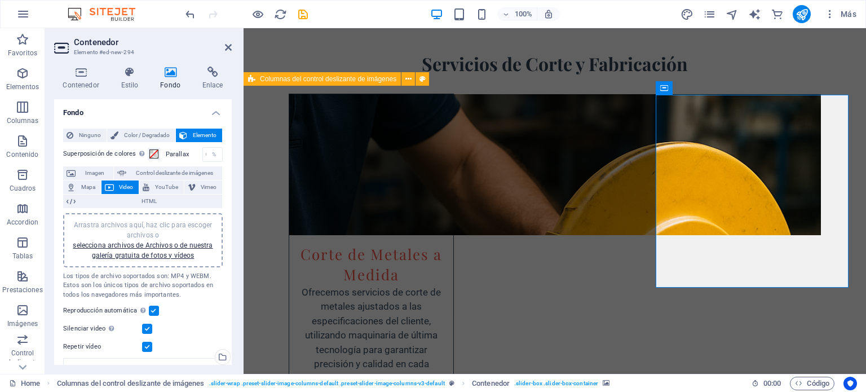
click at [131, 82] on h4 "Estilo" at bounding box center [131, 79] width 39 height 24
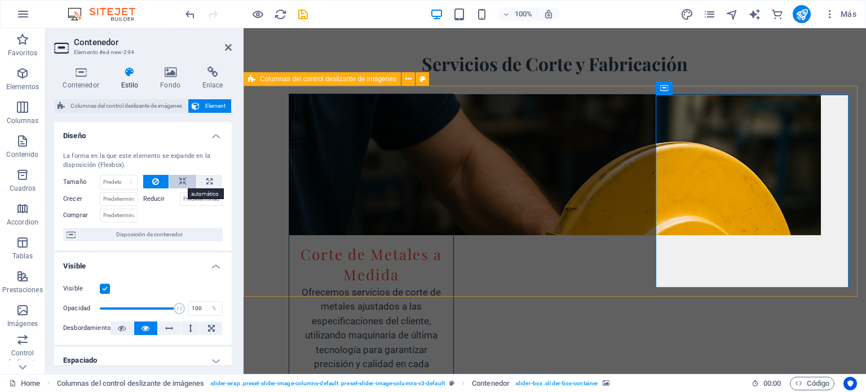
click at [181, 181] on icon at bounding box center [183, 182] width 8 height 14
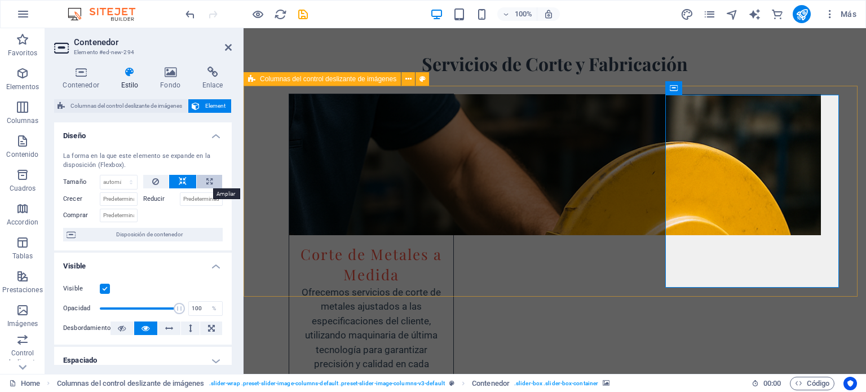
click at [208, 182] on icon at bounding box center [209, 182] width 6 height 14
type input "100"
select select "%"
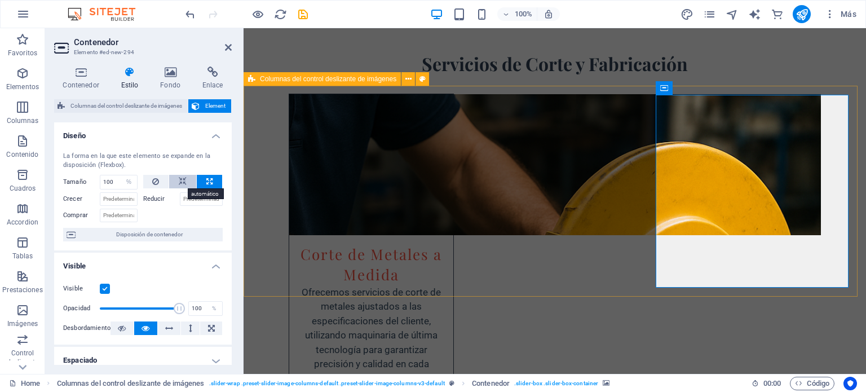
click at [180, 183] on icon at bounding box center [183, 182] width 8 height 14
select select "DISABLED_OPTION_VALUE"
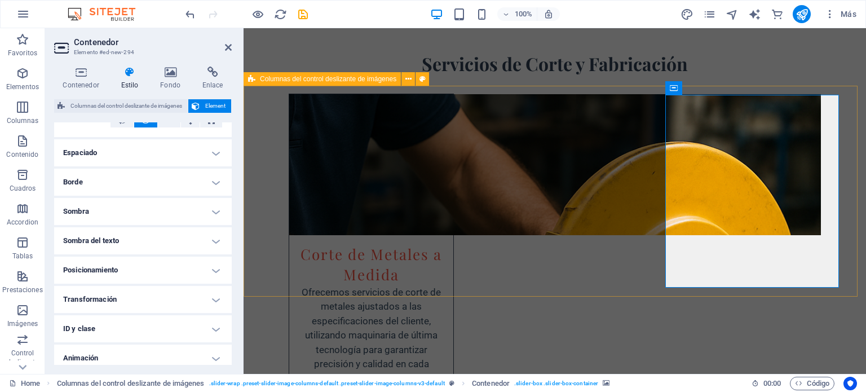
scroll to position [243, 0]
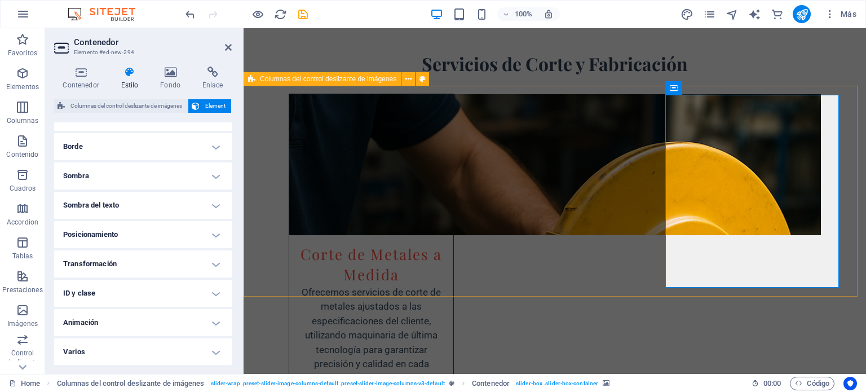
click at [211, 238] on h4 "Posicionamiento" at bounding box center [143, 234] width 178 height 27
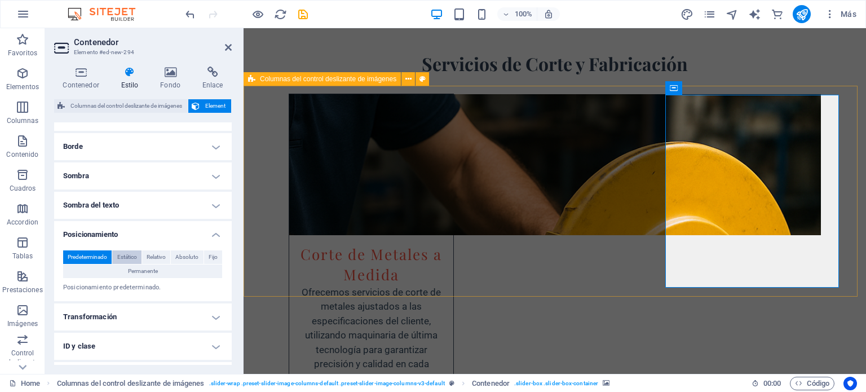
click at [128, 255] on span "Estático" at bounding box center [127, 257] width 20 height 14
click at [151, 253] on span "Relativo" at bounding box center [156, 257] width 19 height 14
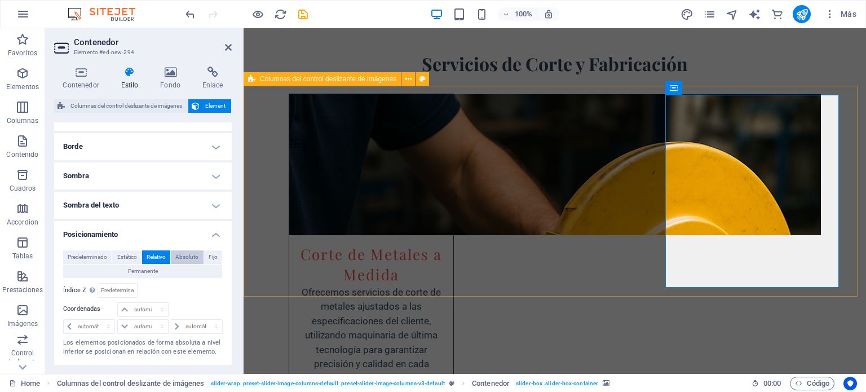
click at [183, 253] on span "Absoluto" at bounding box center [186, 257] width 23 height 14
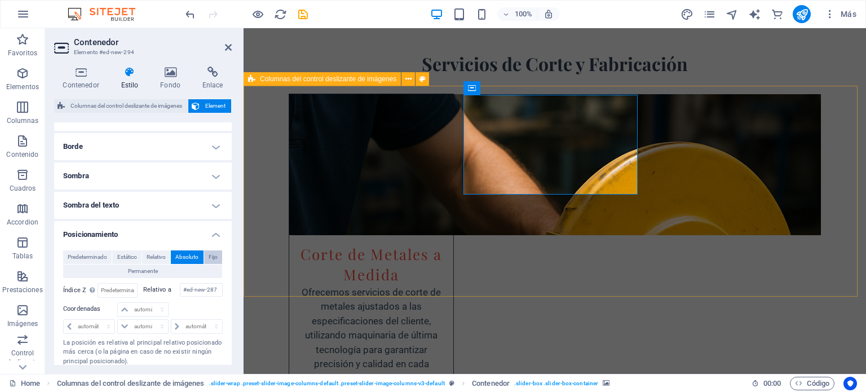
click at [218, 256] on button "Fijo" at bounding box center [213, 257] width 18 height 14
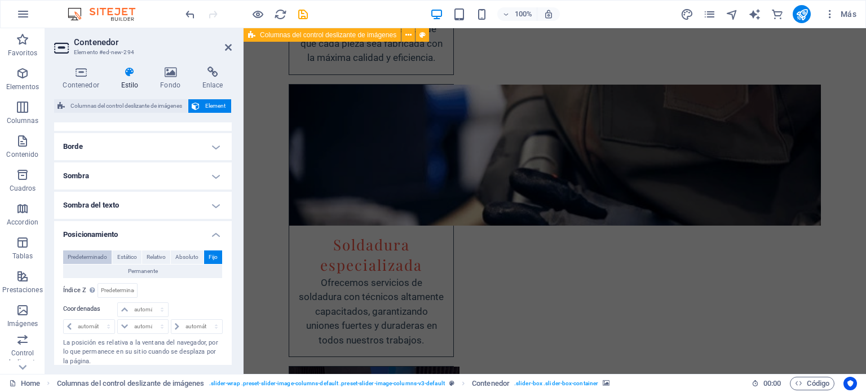
click at [83, 256] on span "Predeterminado" at bounding box center [87, 257] width 39 height 14
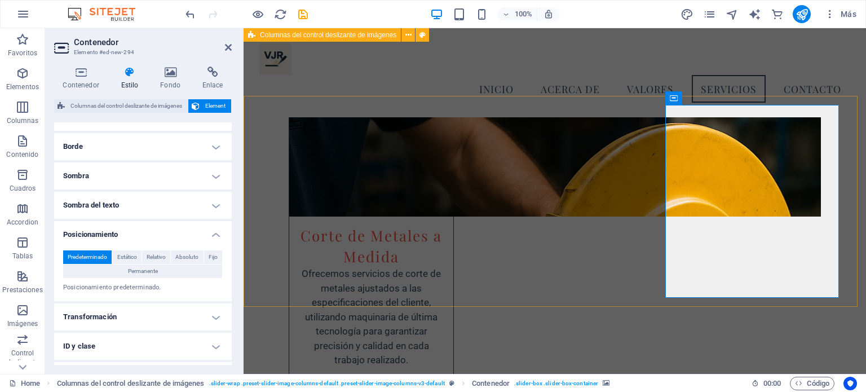
scroll to position [1898, 0]
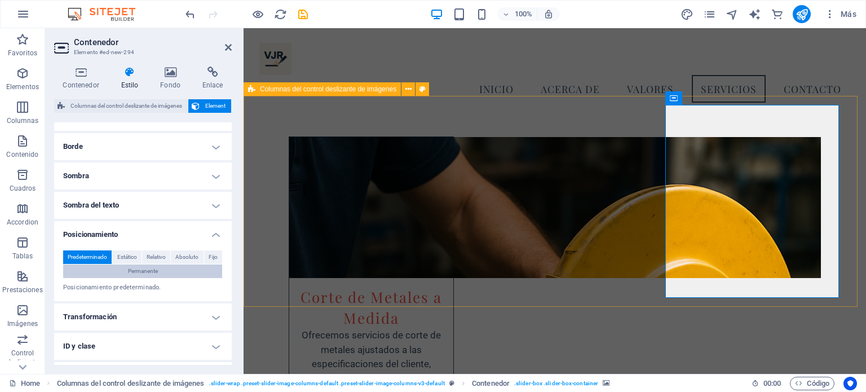
click at [142, 274] on span "Permanente" at bounding box center [143, 271] width 30 height 14
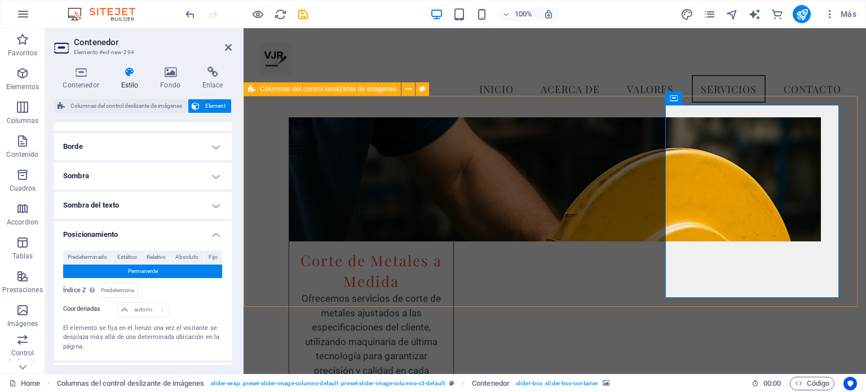
click at [70, 264] on button "Permanente" at bounding box center [142, 271] width 159 height 14
click at [79, 261] on span "Predeterminado" at bounding box center [87, 257] width 39 height 14
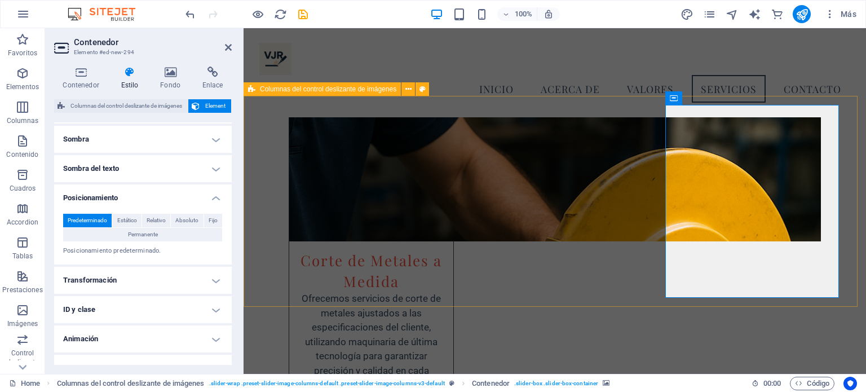
scroll to position [296, 0]
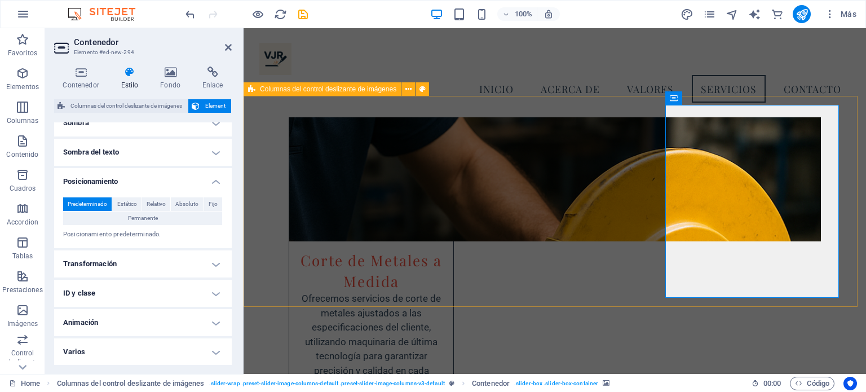
click at [194, 256] on h4 "Transformación" at bounding box center [143, 263] width 178 height 27
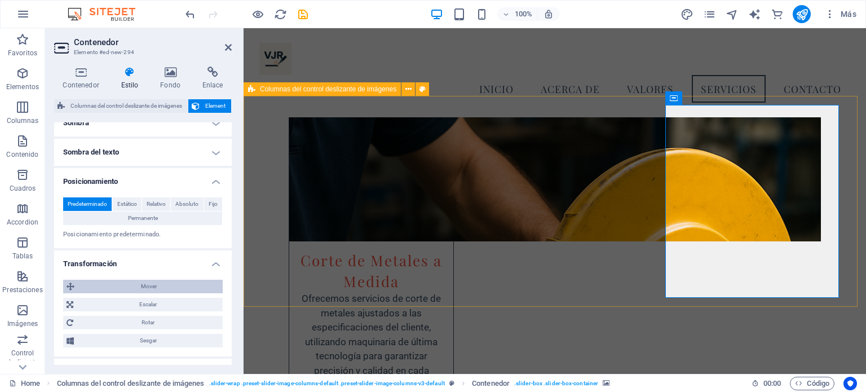
click at [148, 285] on span "Mover" at bounding box center [148, 287] width 141 height 14
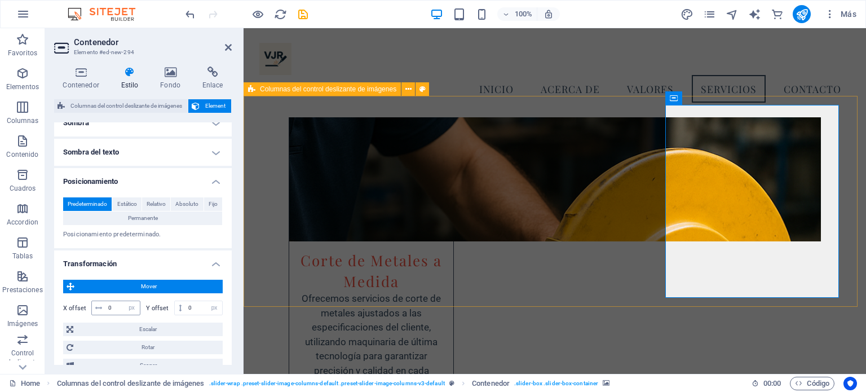
click at [95, 307] on icon at bounding box center [98, 307] width 7 height 7
click at [115, 306] on input "0" at bounding box center [122, 308] width 34 height 14
click at [143, 284] on span "Mover" at bounding box center [148, 287] width 141 height 14
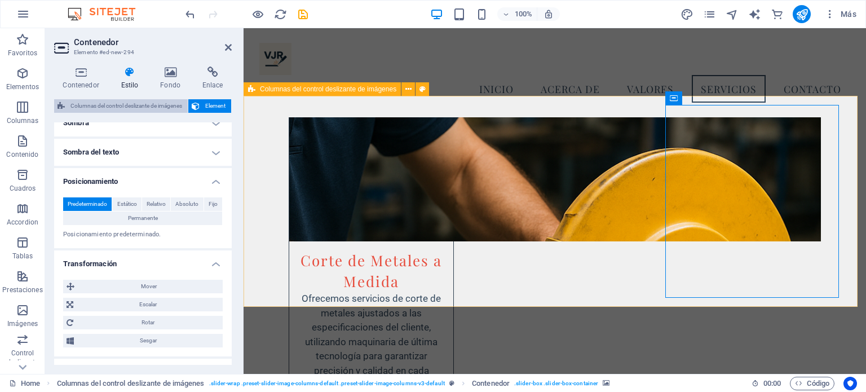
click at [169, 102] on span "Columnas del control deslizante de imágenes" at bounding box center [126, 106] width 116 height 14
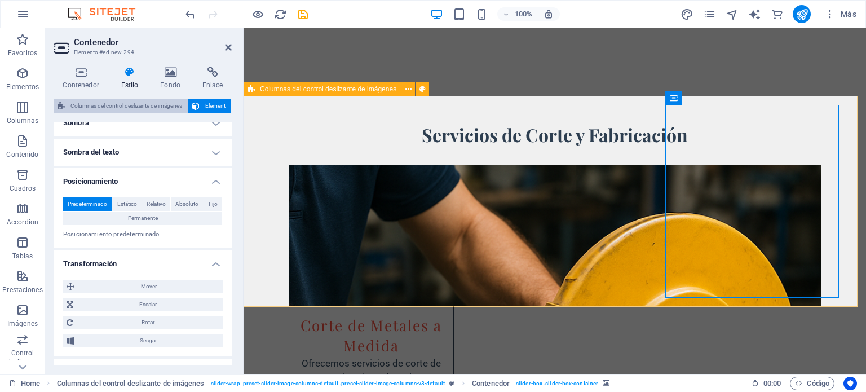
select select "rem"
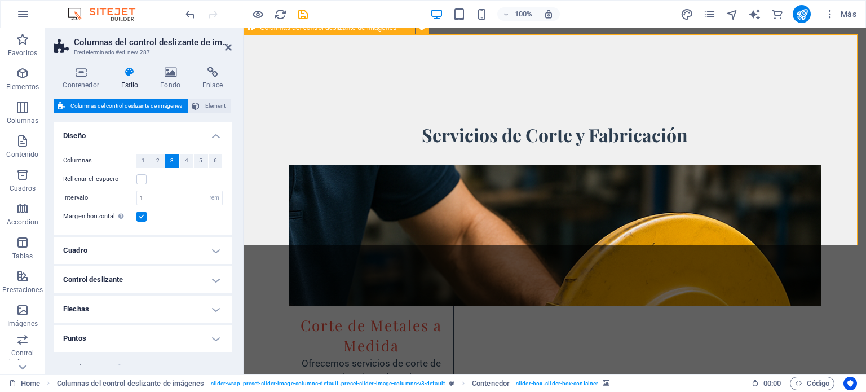
scroll to position [1959, 0]
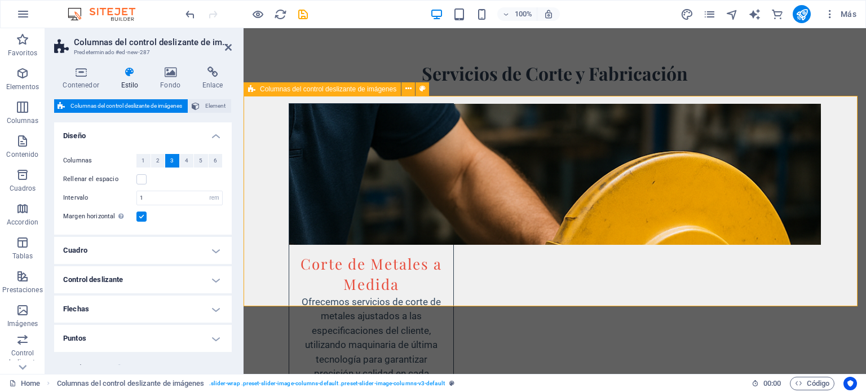
click at [135, 74] on icon at bounding box center [129, 72] width 35 height 11
click at [171, 75] on icon at bounding box center [171, 72] width 38 height 11
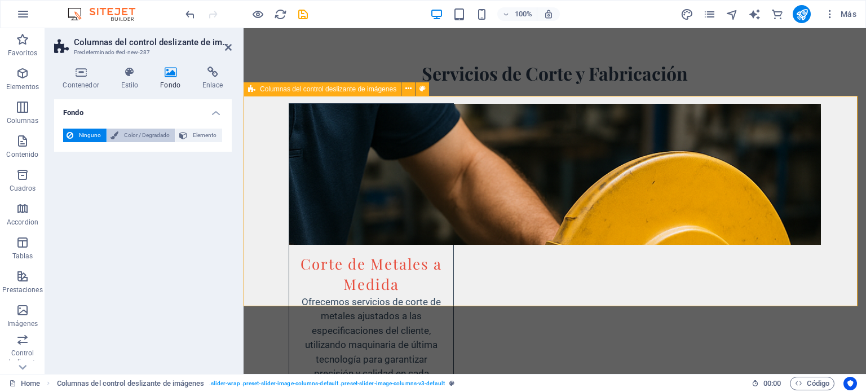
click at [151, 139] on span "Color / Degradado" at bounding box center [147, 136] width 50 height 14
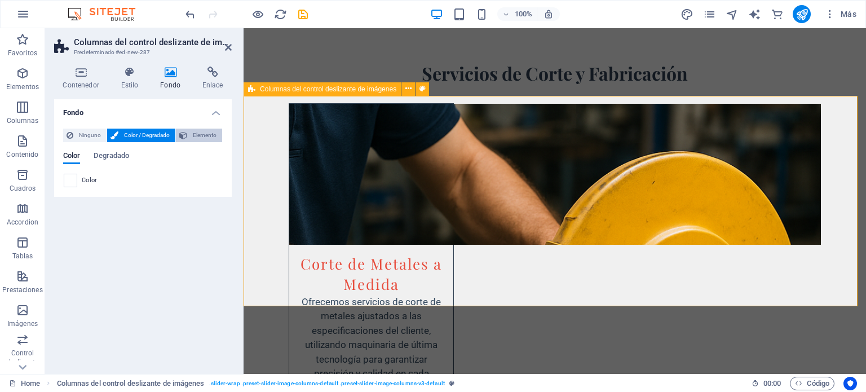
click at [196, 137] on span "Elemento" at bounding box center [205, 136] width 28 height 14
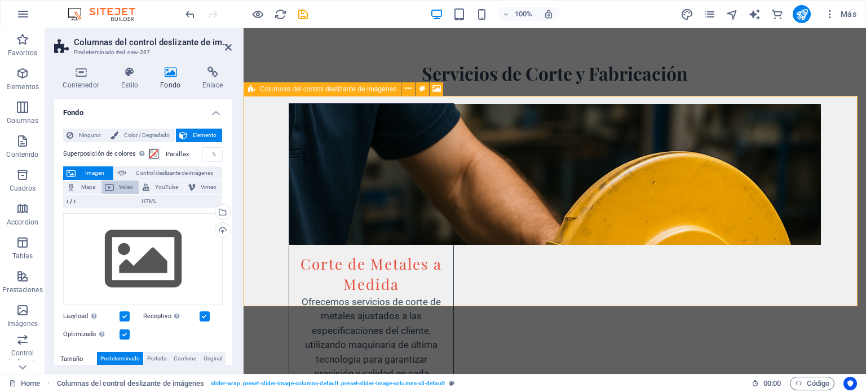
click at [121, 185] on span "Video" at bounding box center [126, 187] width 19 height 14
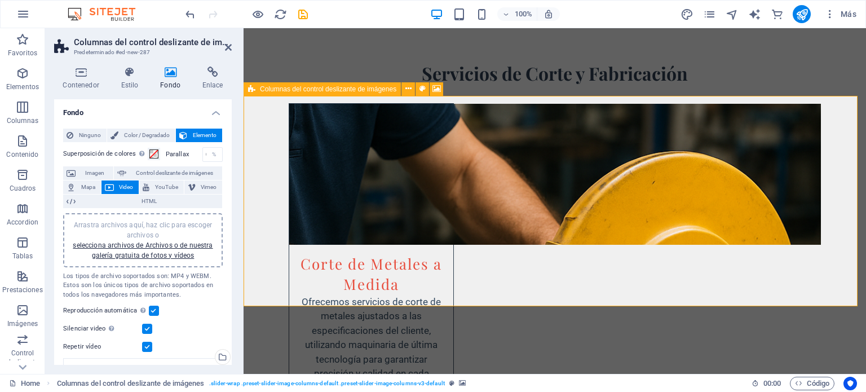
click at [124, 184] on span "Video" at bounding box center [126, 187] width 19 height 14
click at [86, 170] on span "Imagen" at bounding box center [94, 173] width 31 height 14
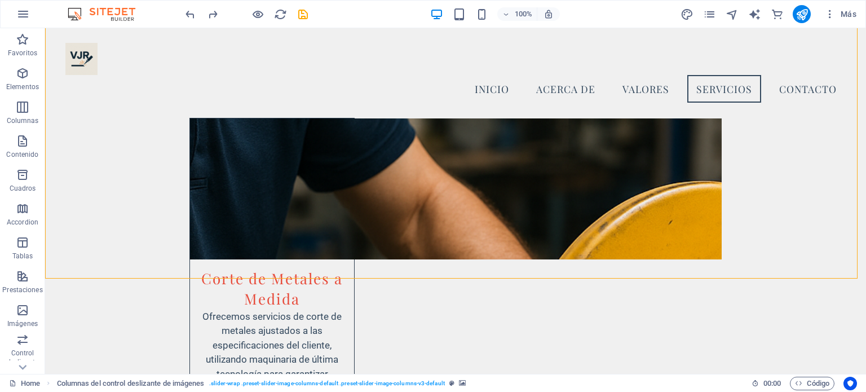
scroll to position [1992, 0]
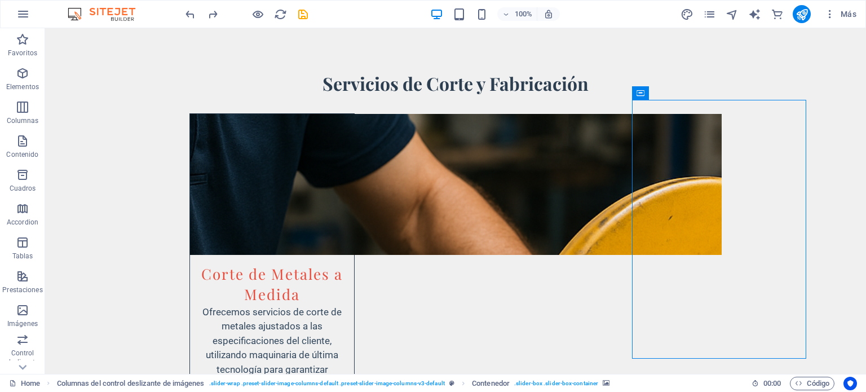
scroll to position [1964, 0]
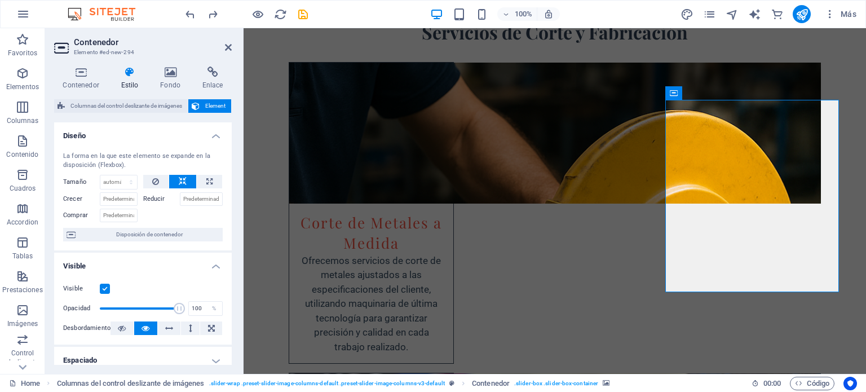
click at [206, 181] on icon at bounding box center [209, 182] width 6 height 14
type input "100"
select select "%"
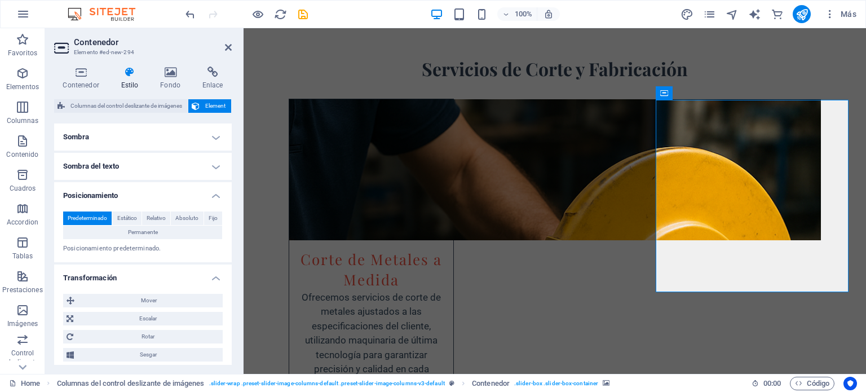
scroll to position [375, 0]
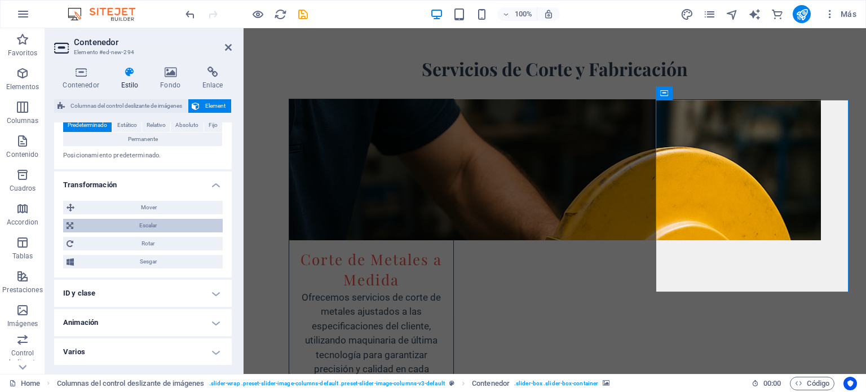
click at [153, 224] on span "Escalar" at bounding box center [148, 226] width 143 height 14
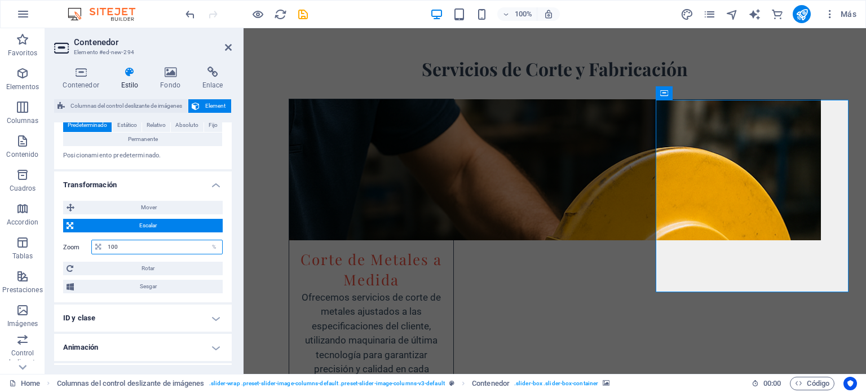
click at [127, 246] on input "100" at bounding box center [163, 247] width 117 height 14
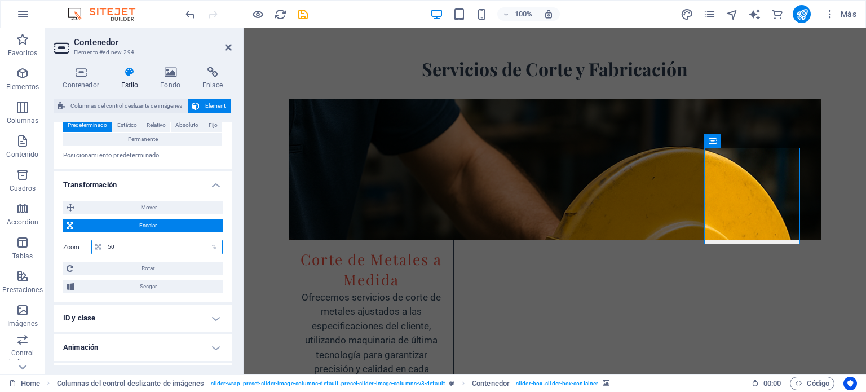
click at [126, 249] on input "50" at bounding box center [163, 247] width 117 height 14
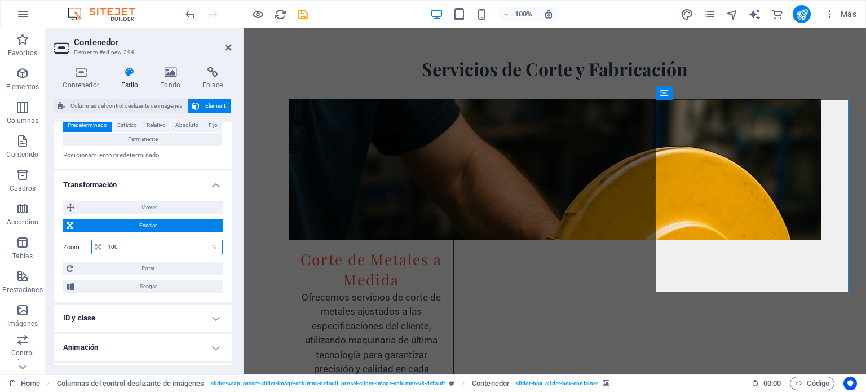
click at [129, 249] on input "100" at bounding box center [163, 247] width 117 height 14
type input "80"
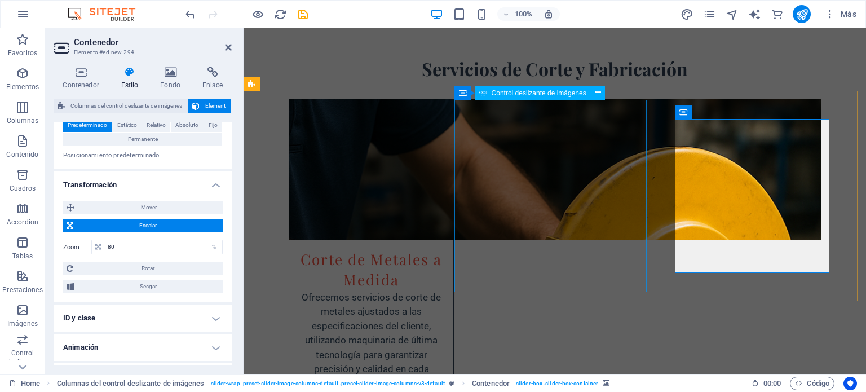
select select "px"
select select "ms"
select select "s"
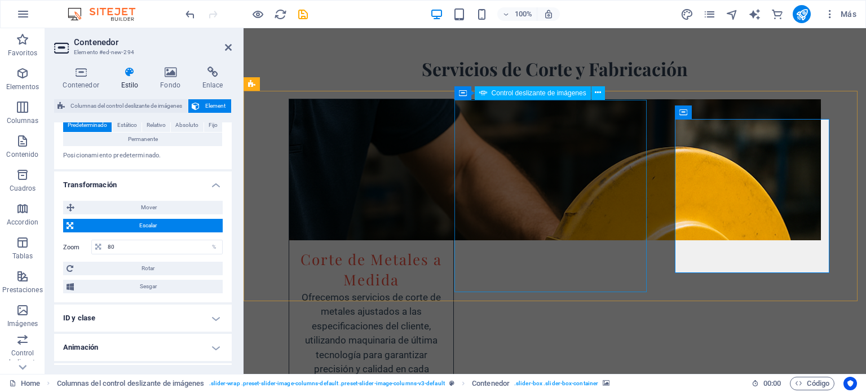
select select "progressive"
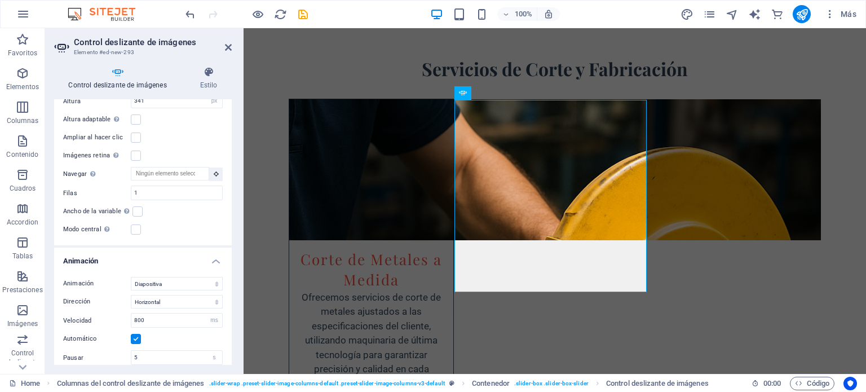
scroll to position [726, 0]
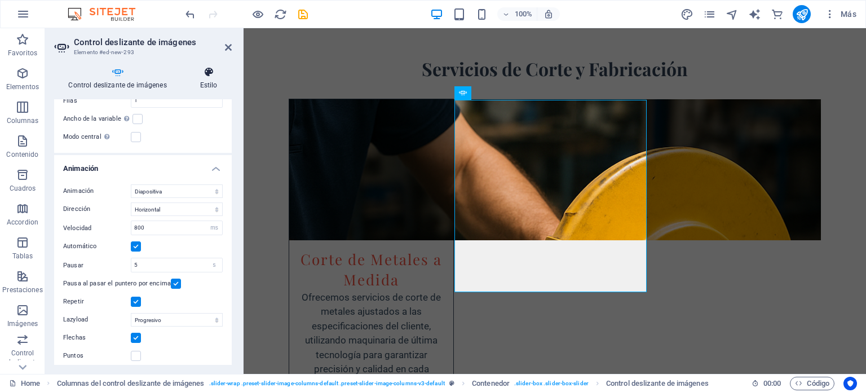
click at [210, 83] on h4 "Estilo" at bounding box center [208, 79] width 46 height 24
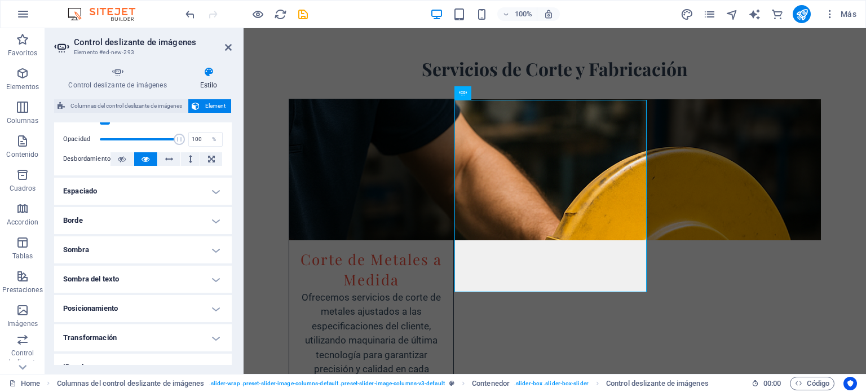
scroll to position [225, 0]
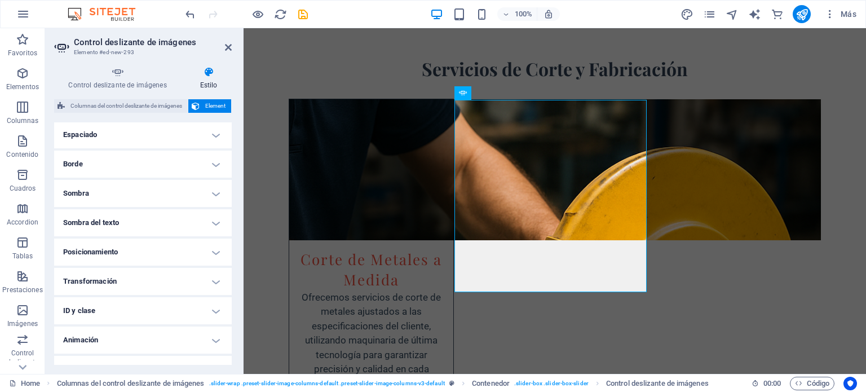
click at [216, 278] on h4 "Transformación" at bounding box center [143, 281] width 178 height 27
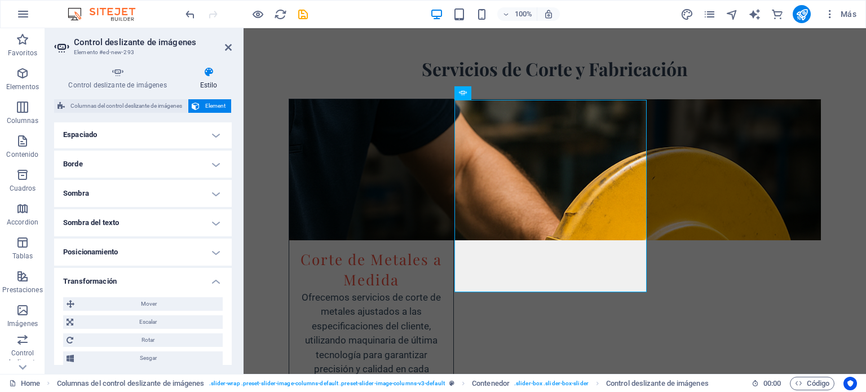
scroll to position [282, 0]
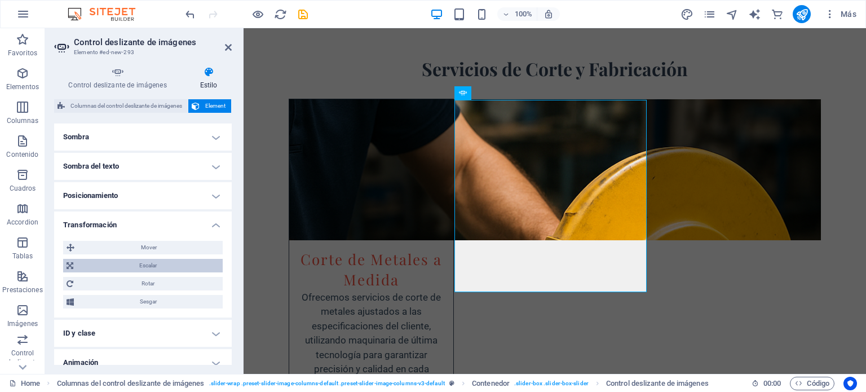
click at [142, 268] on span "Escalar" at bounding box center [148, 266] width 143 height 14
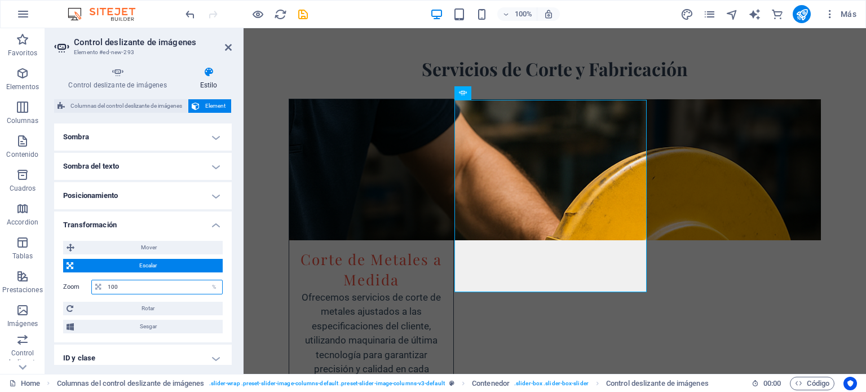
click at [142, 282] on input "100" at bounding box center [163, 287] width 117 height 14
type input "80"
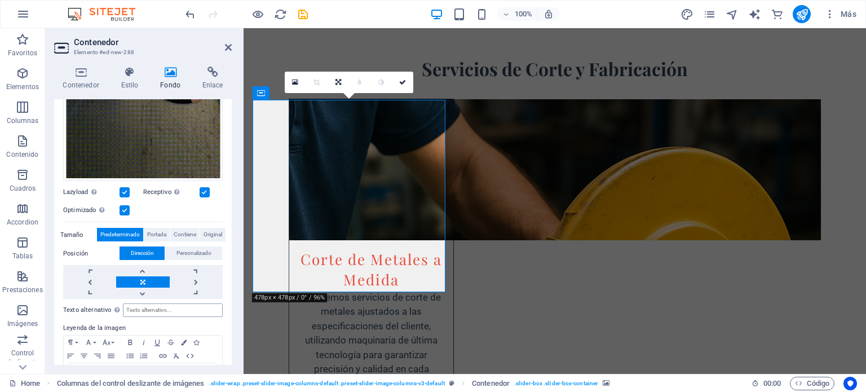
scroll to position [349, 0]
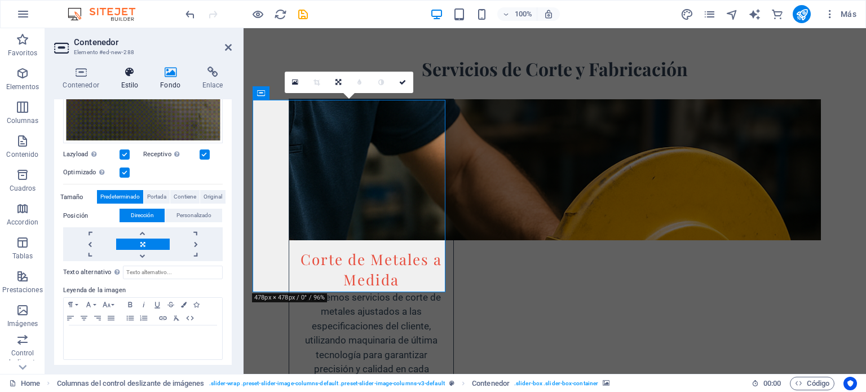
click at [137, 77] on icon at bounding box center [129, 72] width 35 height 11
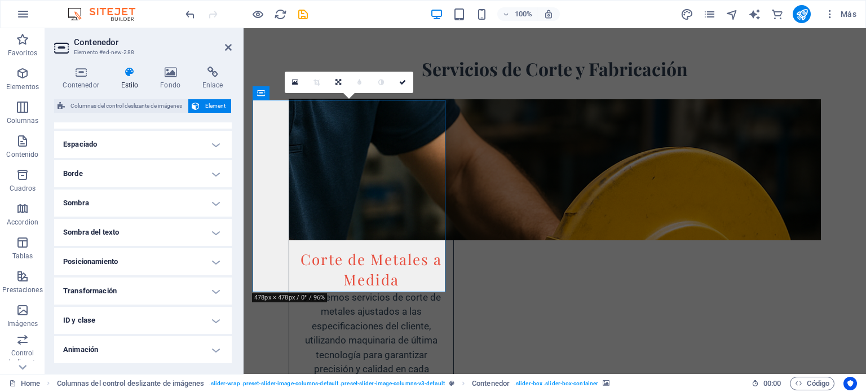
scroll to position [243, 0]
click at [211, 238] on h4 "Posicionamiento" at bounding box center [143, 234] width 178 height 27
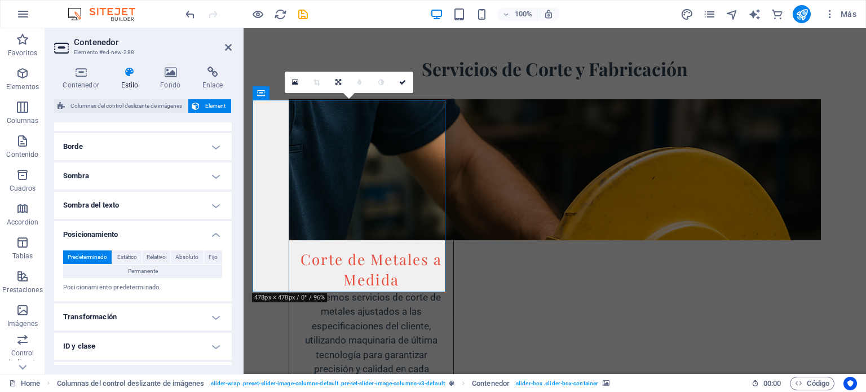
click at [211, 238] on h4 "Posicionamiento" at bounding box center [143, 231] width 178 height 20
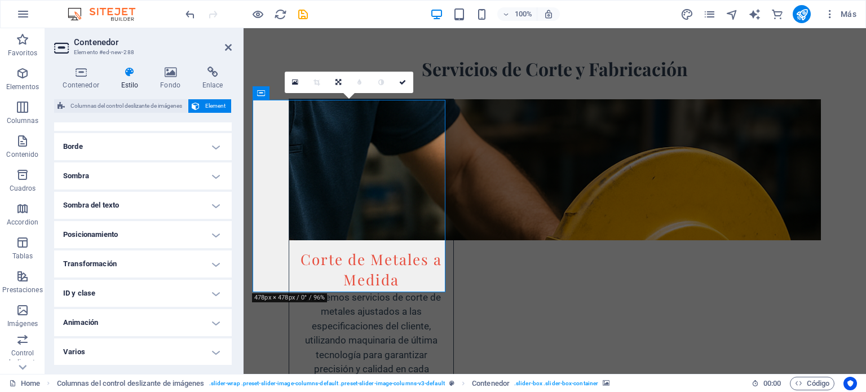
click at [203, 266] on h4 "Transformación" at bounding box center [143, 263] width 178 height 27
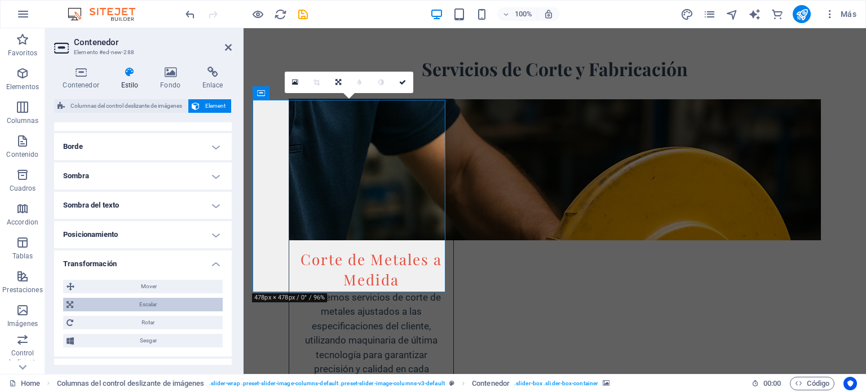
click at [154, 309] on span "Escalar" at bounding box center [148, 305] width 143 height 14
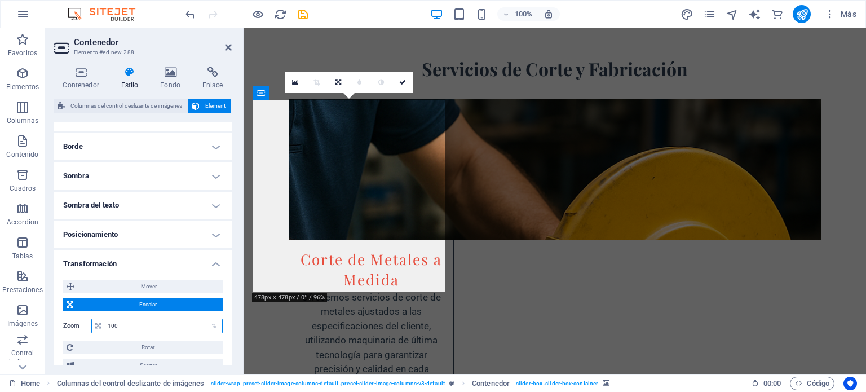
click at [141, 329] on input "100" at bounding box center [163, 326] width 117 height 14
type input "80"
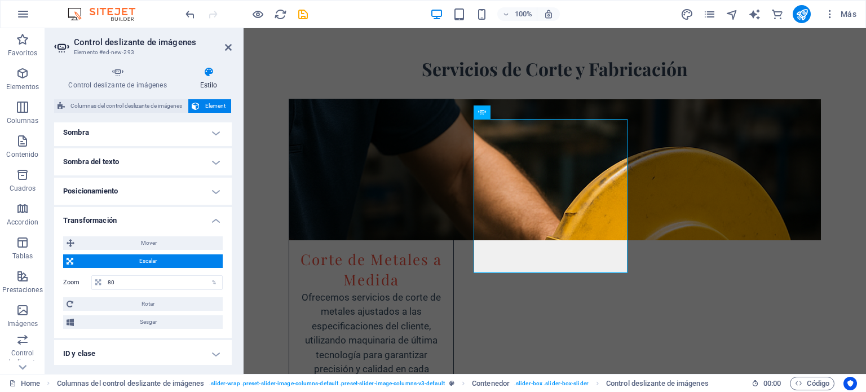
scroll to position [338, 0]
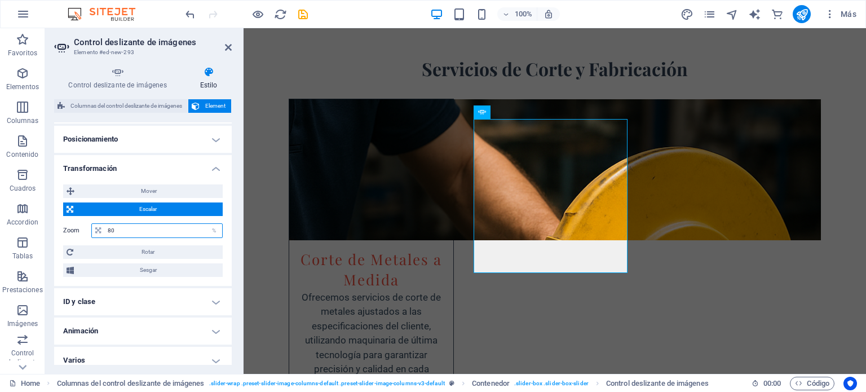
click at [120, 232] on input "80" at bounding box center [163, 231] width 117 height 14
type input "100"
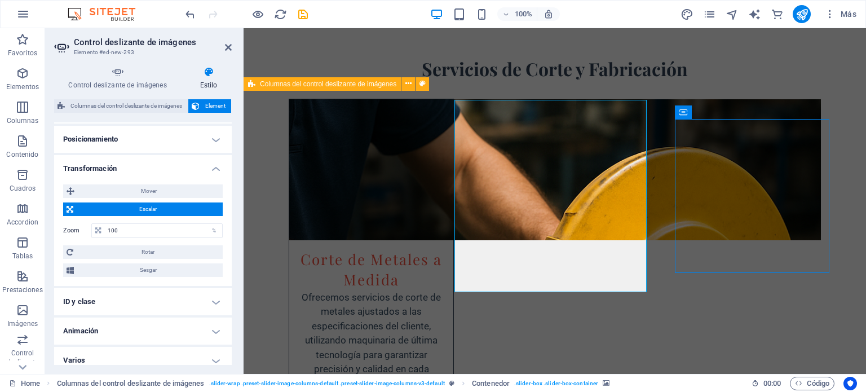
scroll to position [2053, 0]
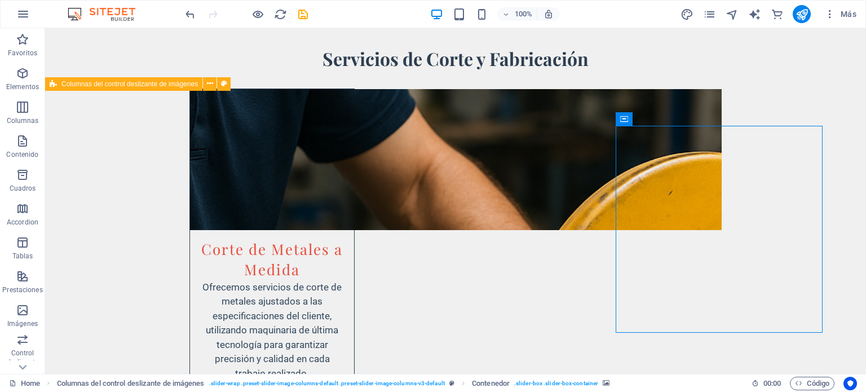
select select "%"
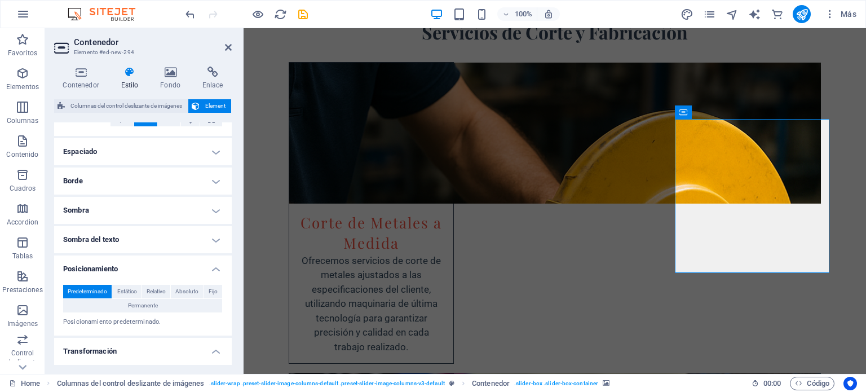
scroll to position [395, 0]
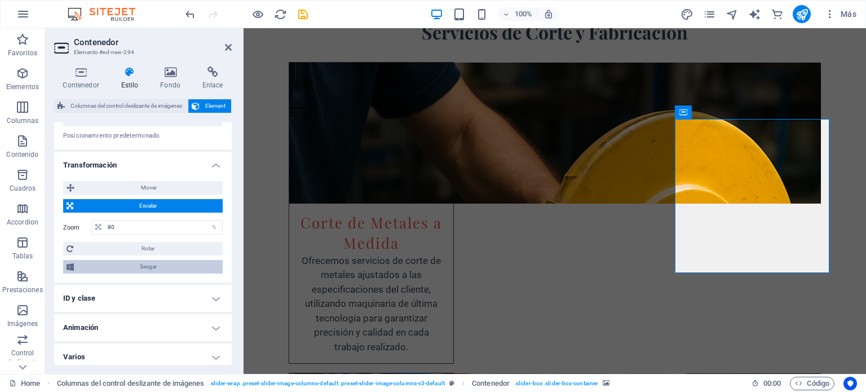
click at [169, 264] on span "Sesgar" at bounding box center [148, 267] width 142 height 14
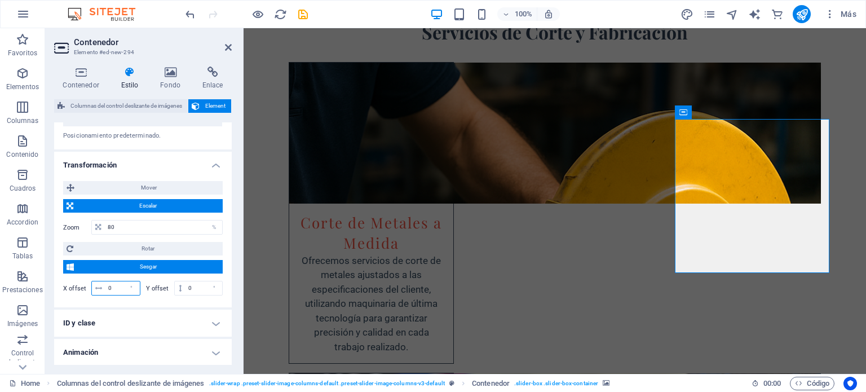
click at [114, 286] on input "0" at bounding box center [122, 288] width 34 height 14
click at [115, 288] on input "0" at bounding box center [122, 288] width 34 height 14
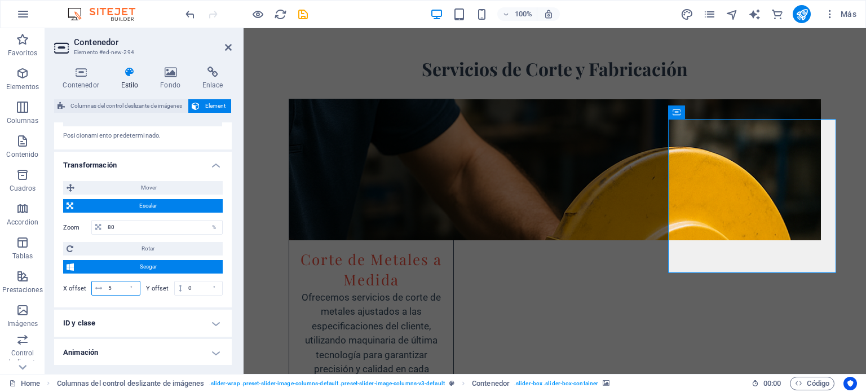
click at [111, 290] on input "5" at bounding box center [122, 288] width 34 height 14
type input "0"
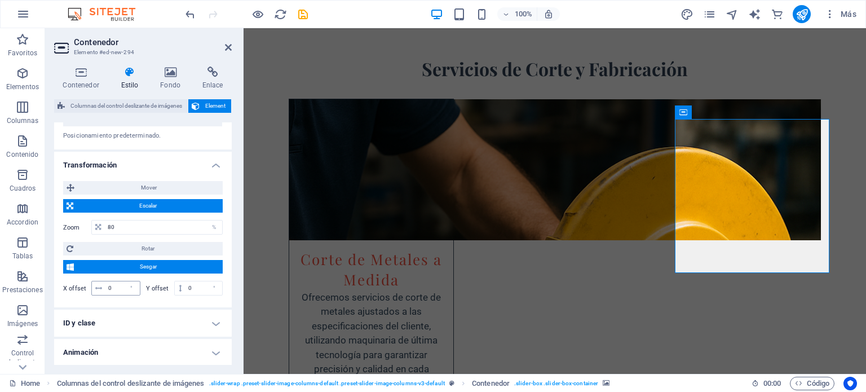
scroll to position [424, 0]
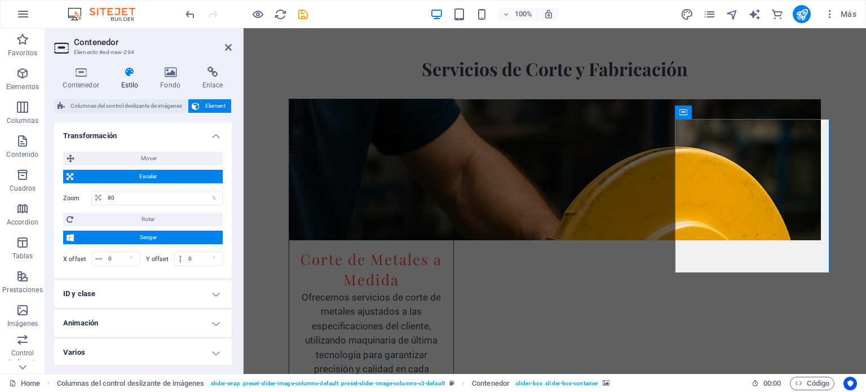
click at [216, 317] on h4 "Animación" at bounding box center [143, 322] width 178 height 27
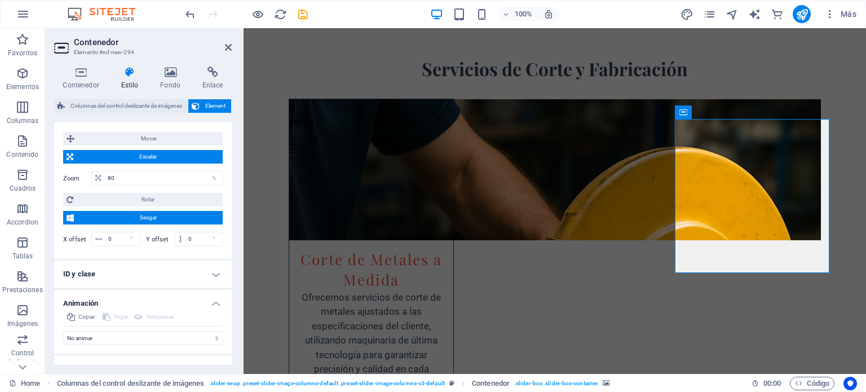
scroll to position [461, 0]
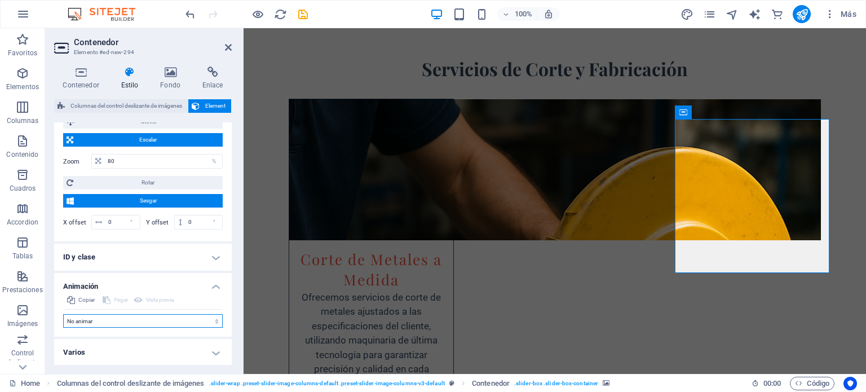
click at [202, 323] on select "No animar Mostrar / Ocultar Subir/bajar Acercar/alejar Deslizar de izquierda a …" at bounding box center [143, 321] width 160 height 14
select select "fade"
click at [63, 314] on select "No animar Mostrar / Ocultar Subir/bajar Acercar/alejar Deslizar de izquierda a …" at bounding box center [143, 321] width 160 height 14
select select "scroll"
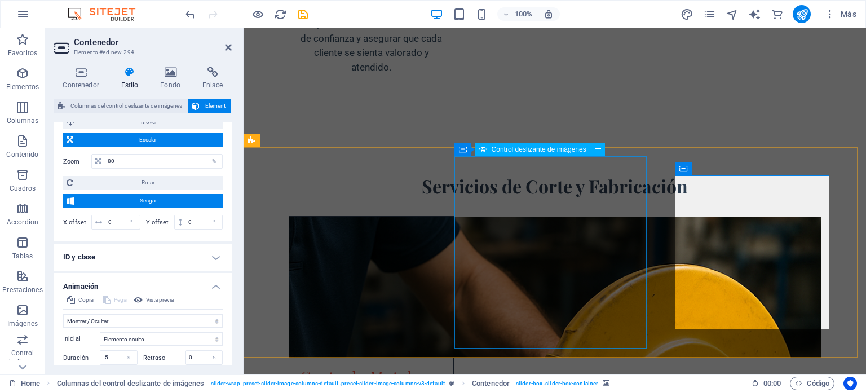
scroll to position [1964, 0]
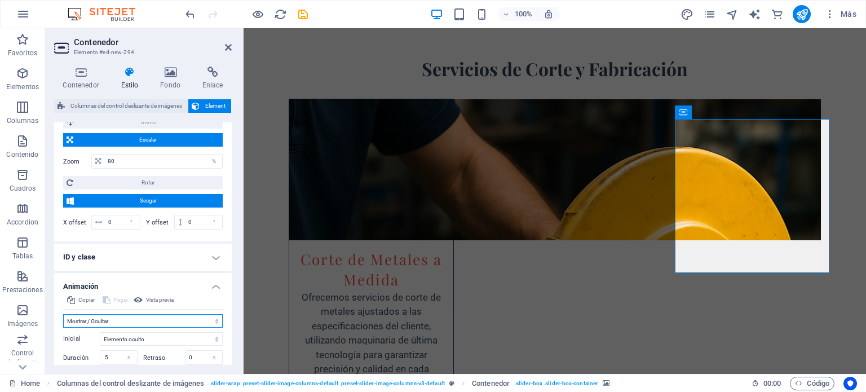
click at [131, 317] on select "No animar Mostrar / Ocultar Subir/bajar Acercar/alejar Deslizar de izquierda a …" at bounding box center [143, 321] width 160 height 14
select select "none"
click at [63, 314] on select "No animar Mostrar / Ocultar Subir/bajar Acercar/alejar Deslizar de izquierda a …" at bounding box center [143, 321] width 160 height 14
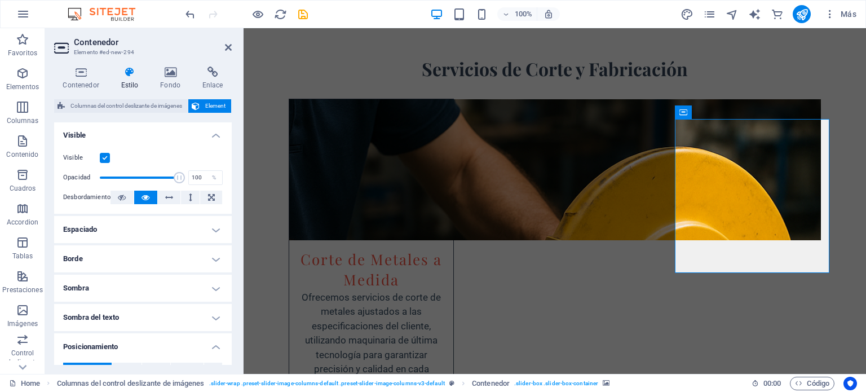
scroll to position [0, 0]
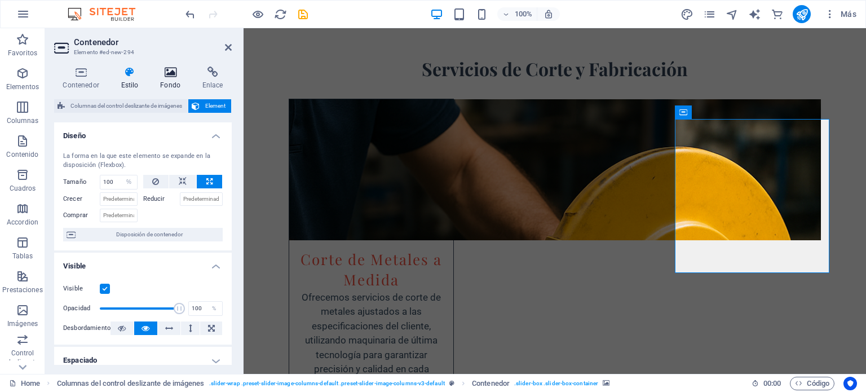
click at [174, 70] on icon at bounding box center [171, 72] width 38 height 11
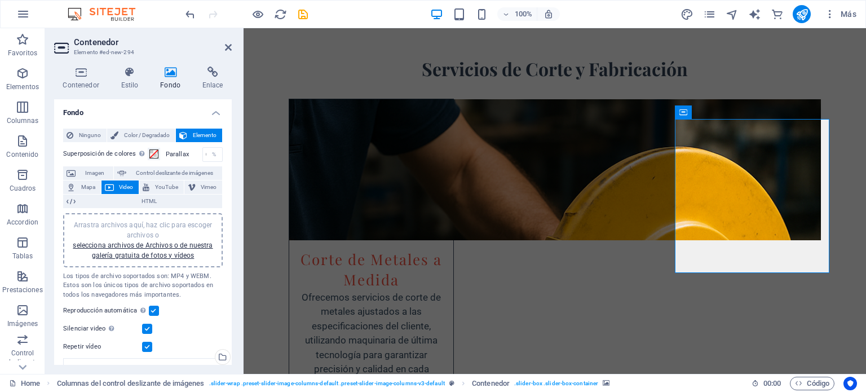
click at [146, 249] on div "Arrastra archivos aquí, haz clic para escoger archivos o selecciona archivos de…" at bounding box center [143, 240] width 146 height 41
click at [151, 129] on span "Color / Degradado" at bounding box center [147, 136] width 50 height 14
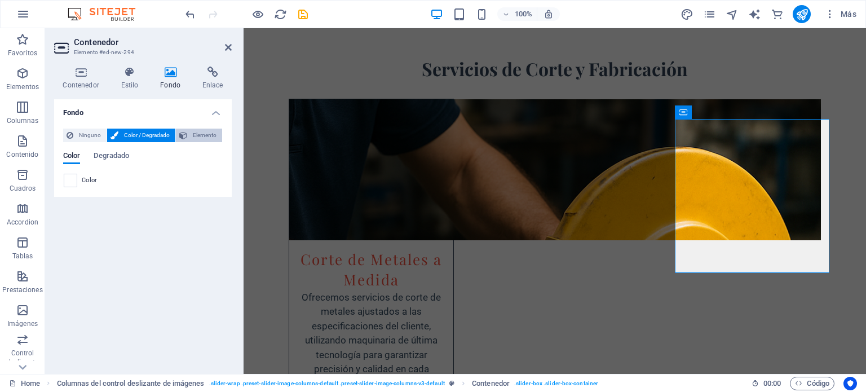
click at [202, 133] on span "Elemento" at bounding box center [205, 136] width 28 height 14
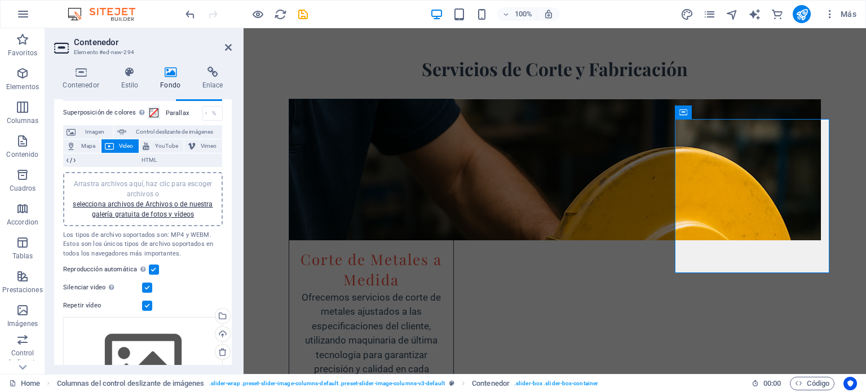
scroll to position [56, 0]
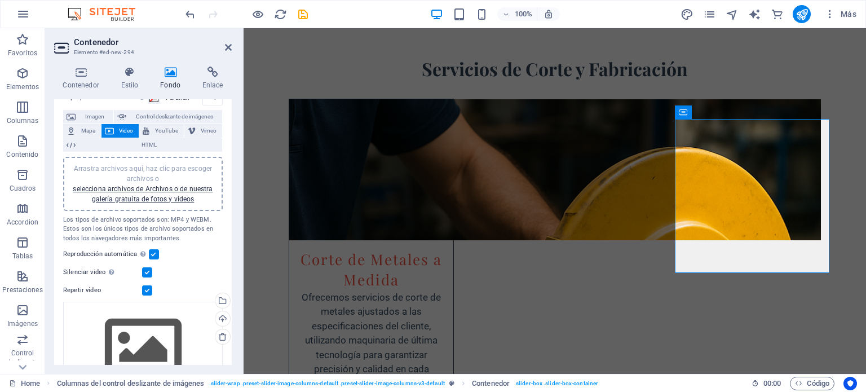
click at [165, 169] on span "Arrastra archivos aquí, haz clic para escoger archivos o selecciona archivos de…" at bounding box center [143, 184] width 140 height 38
click at [177, 196] on link "selecciona archivos de Archivos o de nuestra galería gratuita de fotos y vídeos" at bounding box center [143, 194] width 140 height 18
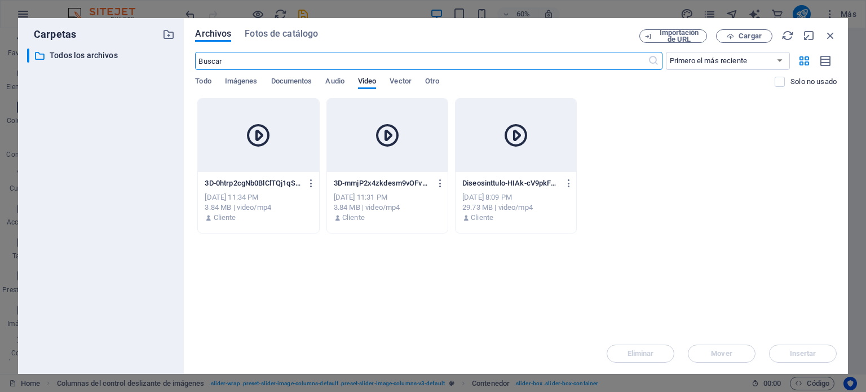
scroll to position [2140, 0]
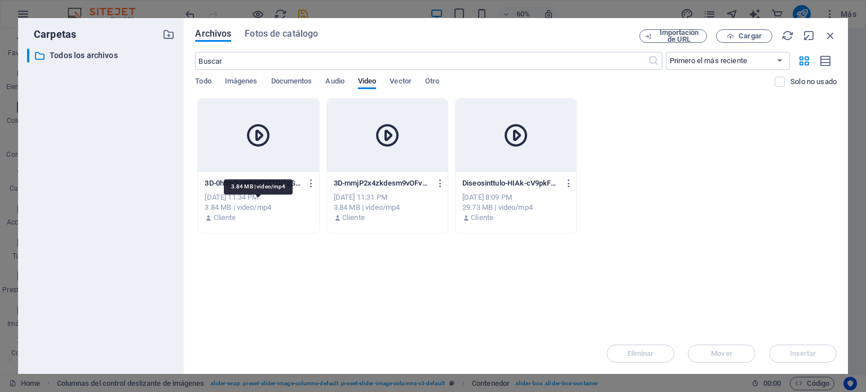
click at [254, 211] on div "3.84 MB | video/mp4" at bounding box center [258, 207] width 107 height 10
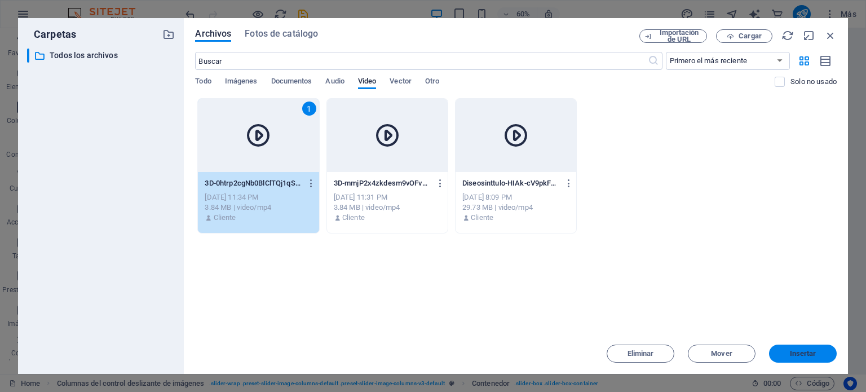
click at [811, 354] on span "Insertar" at bounding box center [803, 353] width 26 height 7
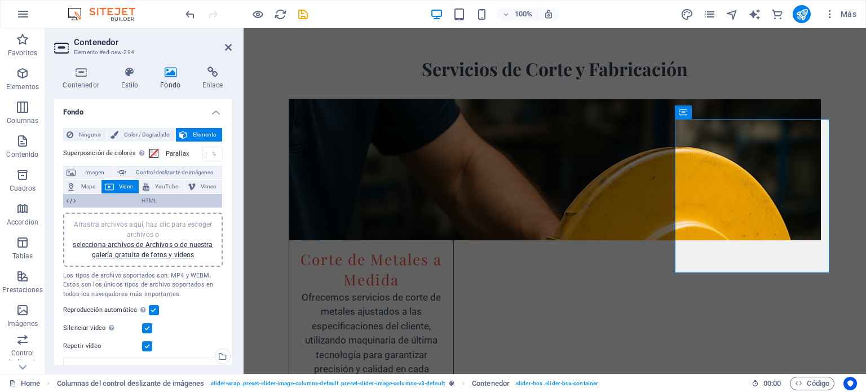
scroll to position [0, 0]
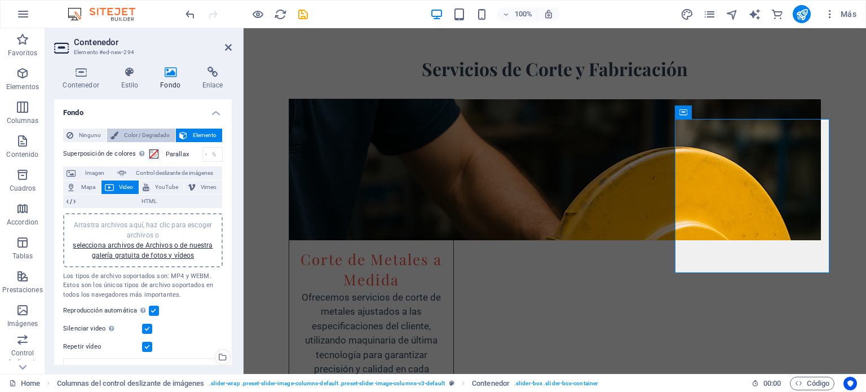
click at [153, 132] on span "Color / Degradado" at bounding box center [147, 136] width 50 height 14
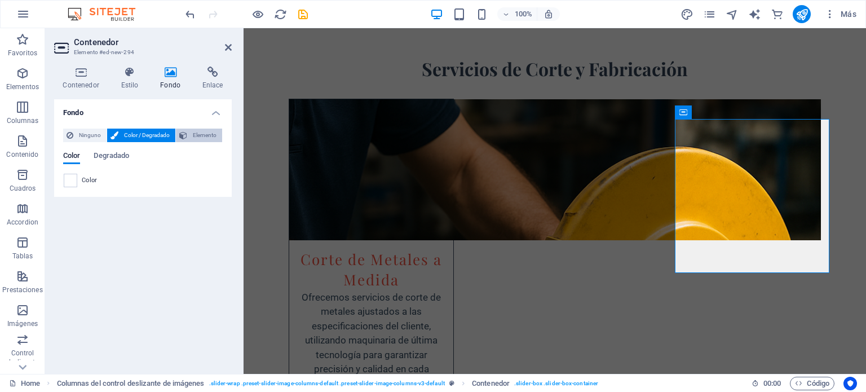
click at [202, 132] on span "Elemento" at bounding box center [205, 136] width 28 height 14
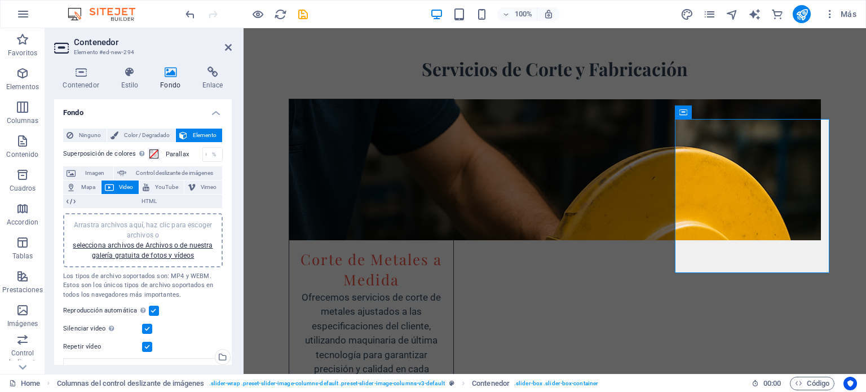
click at [196, 228] on span "Arrastra archivos aquí, haz clic para escoger archivos o selecciona archivos de…" at bounding box center [143, 240] width 140 height 38
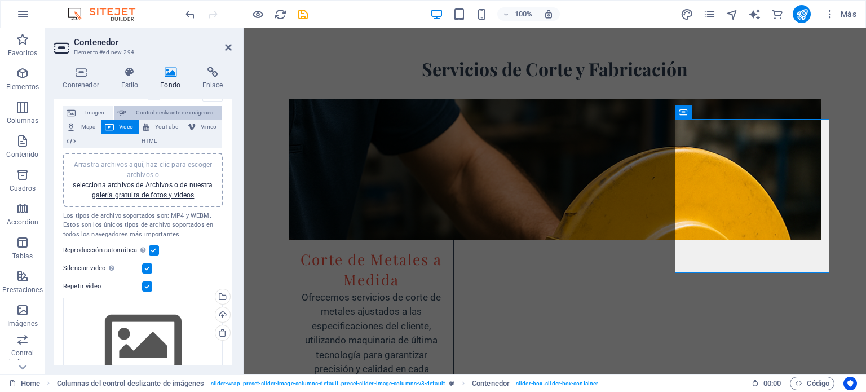
scroll to position [12, 0]
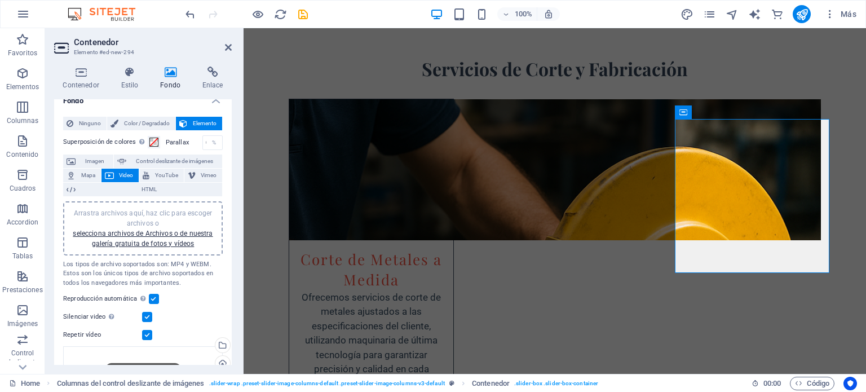
click at [147, 218] on span "Arrastra archivos aquí, haz clic para escoger archivos o selecciona archivos de…" at bounding box center [143, 228] width 140 height 38
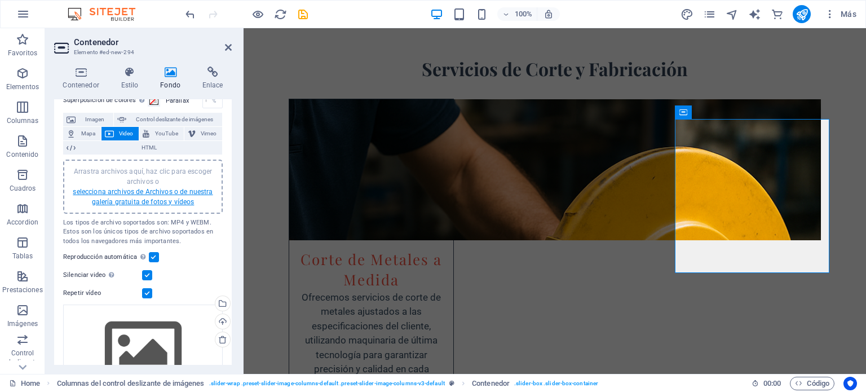
scroll to position [125, 0]
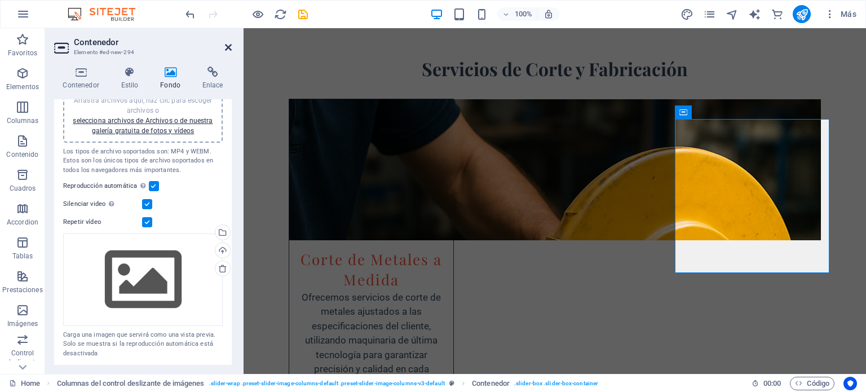
click at [228, 47] on icon at bounding box center [228, 47] width 7 height 9
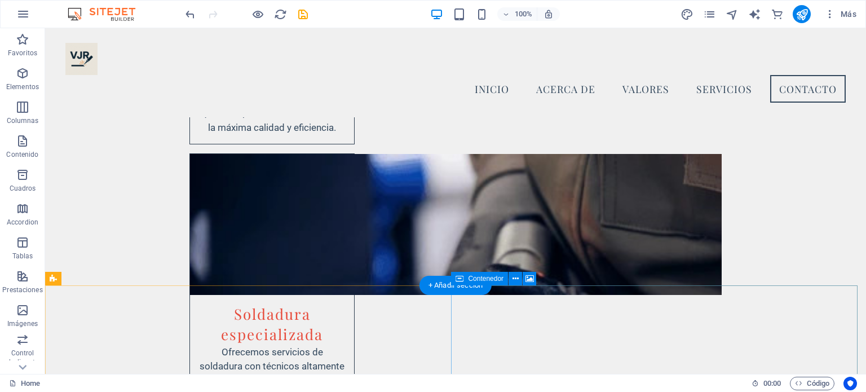
scroll to position [2687, 0]
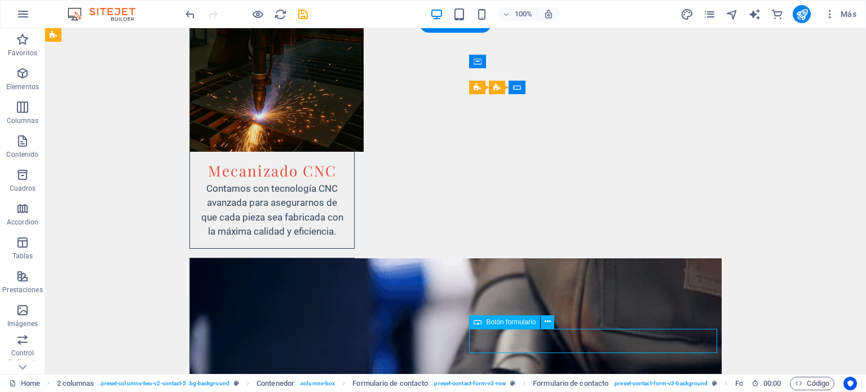
scroll to position [2593, 0]
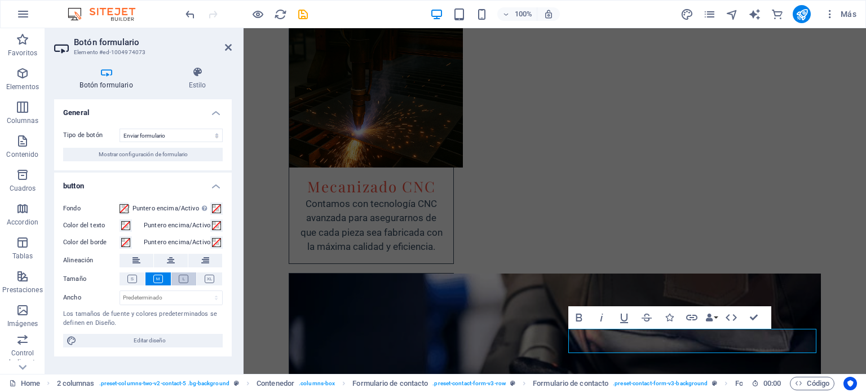
click at [185, 279] on icon at bounding box center [184, 278] width 10 height 8
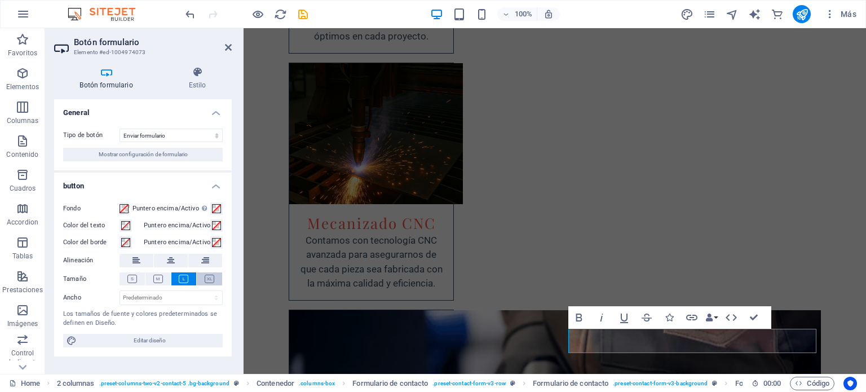
click at [211, 277] on icon at bounding box center [210, 278] width 10 height 8
click at [180, 277] on icon at bounding box center [184, 278] width 10 height 8
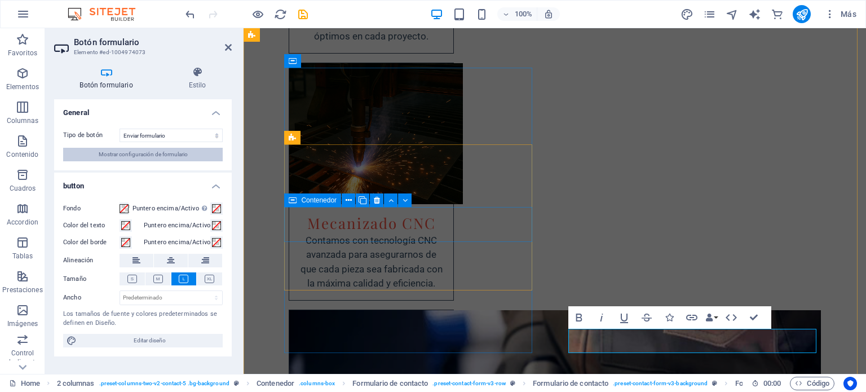
click at [157, 151] on span "Mostrar configuración de formulario" at bounding box center [143, 155] width 89 height 14
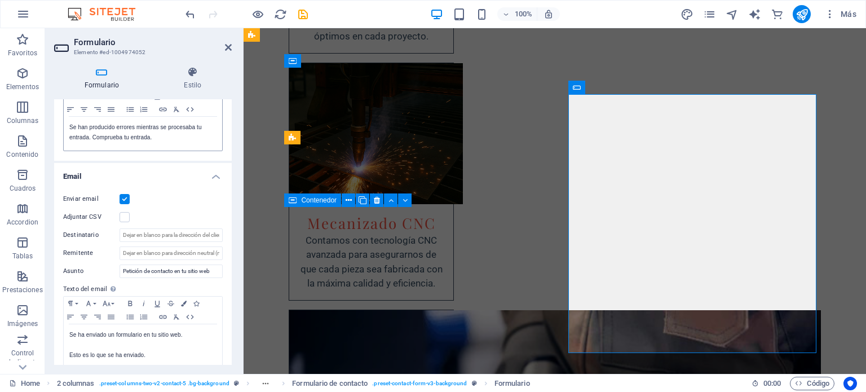
scroll to position [225, 0]
click at [153, 234] on input "Destinatario" at bounding box center [170, 235] width 103 height 14
type input "V"
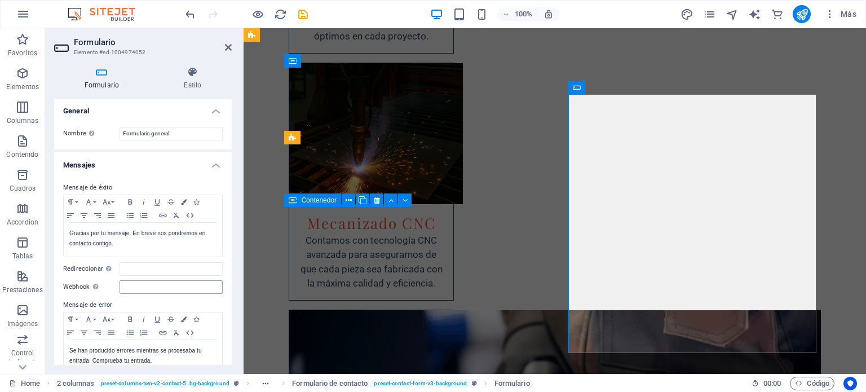
scroll to position [0, 0]
type input "[EMAIL_ADDRESS][DOMAIN_NAME]"
click at [194, 68] on icon at bounding box center [193, 72] width 78 height 11
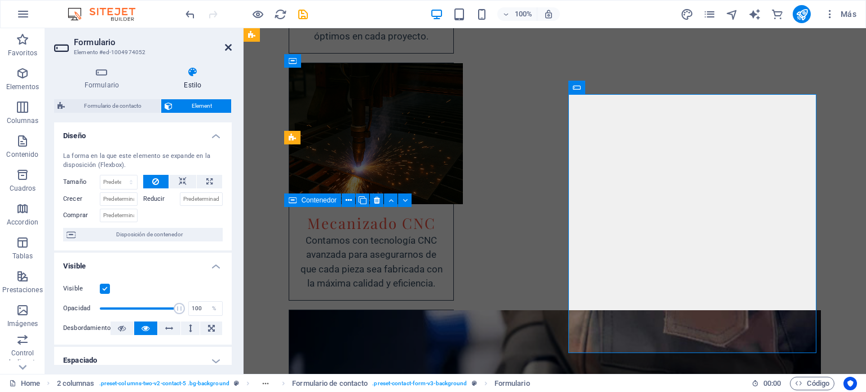
drag, startPoint x: 225, startPoint y: 47, endPoint x: 157, endPoint y: 52, distance: 69.0
click at [225, 47] on icon at bounding box center [228, 47] width 7 height 9
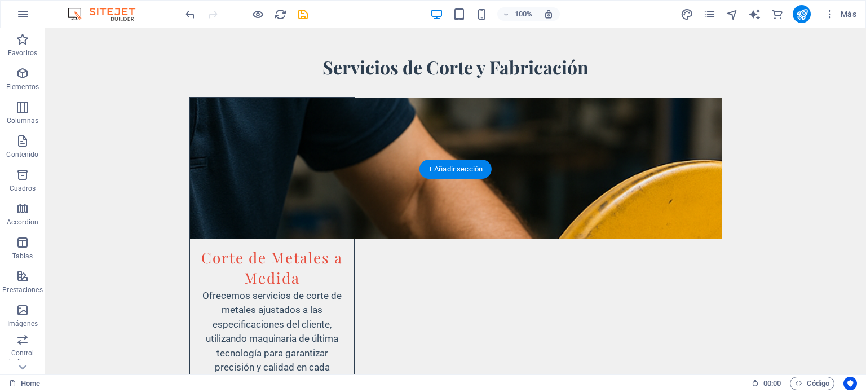
scroll to position [2131, 0]
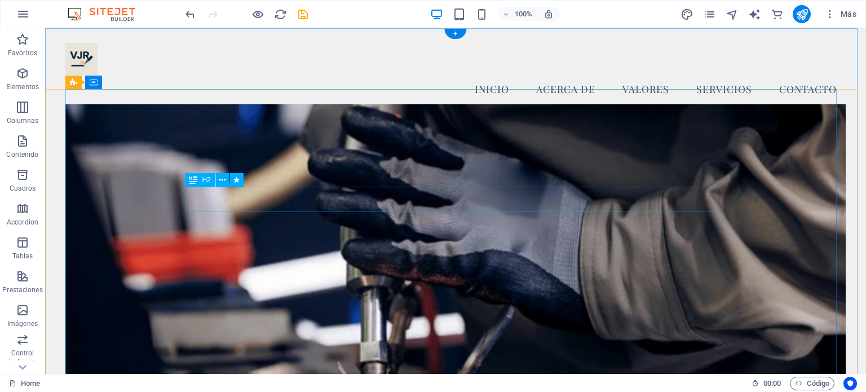
scroll to position [338, 0]
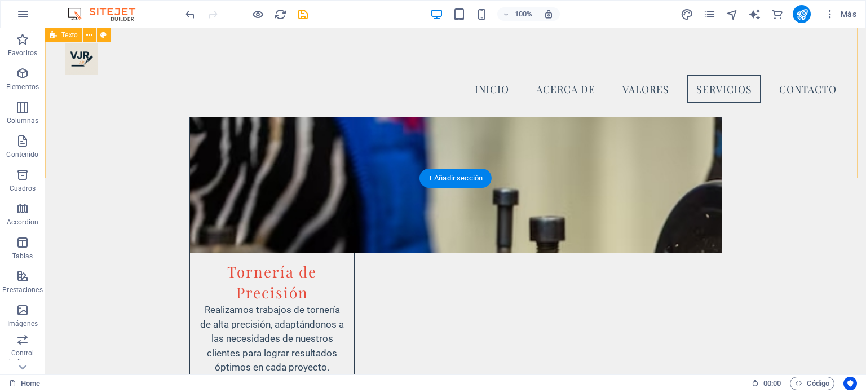
scroll to position [2306, 0]
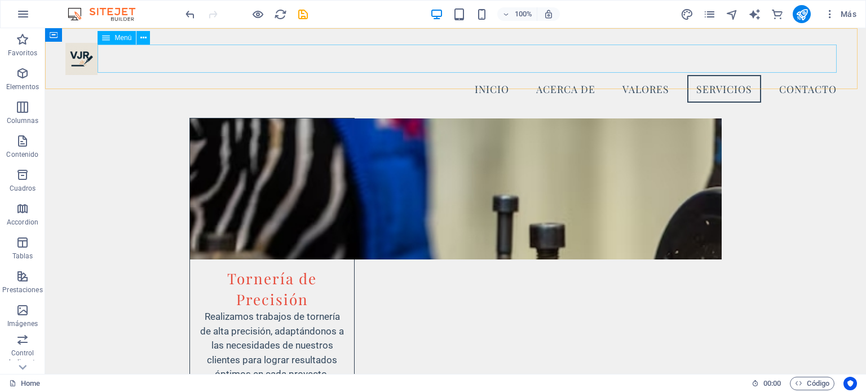
click at [791, 75] on nav "Inicio Acerca de Valores Servicios Contacto" at bounding box center [455, 89] width 780 height 28
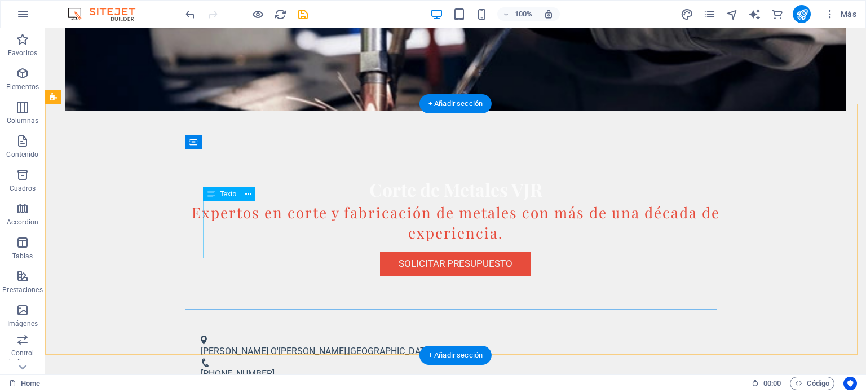
scroll to position [0, 0]
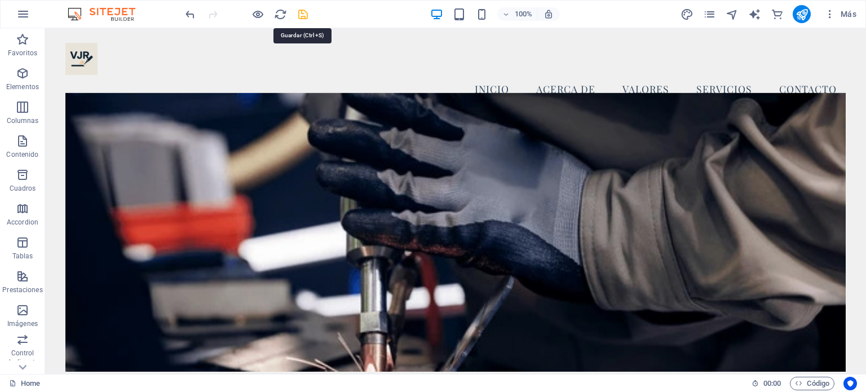
click at [304, 13] on icon "save" at bounding box center [302, 14] width 13 height 13
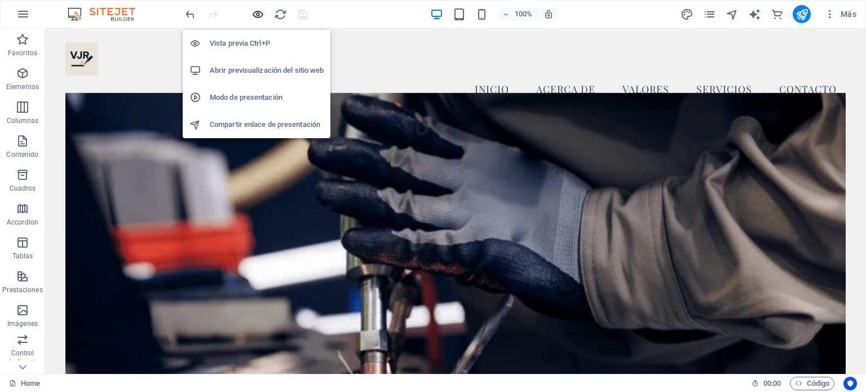
click at [255, 12] on icon "button" at bounding box center [257, 14] width 13 height 13
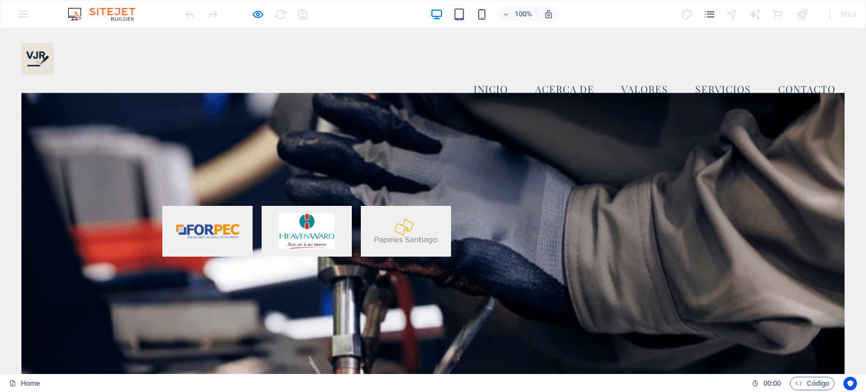
click at [789, 82] on font "Contacto" at bounding box center [806, 88] width 57 height 13
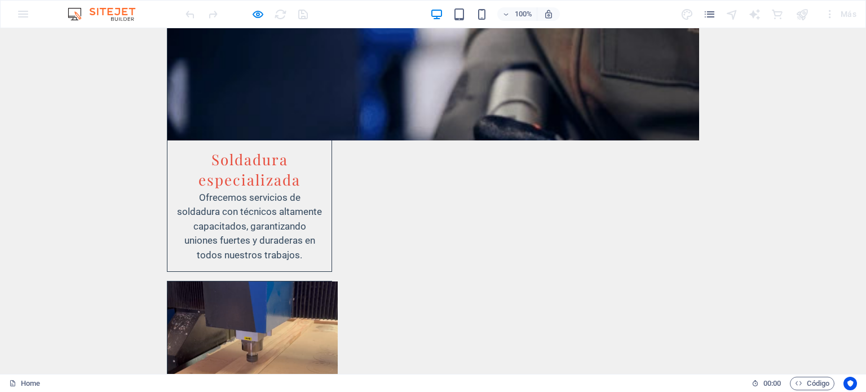
scroll to position [3039, 0]
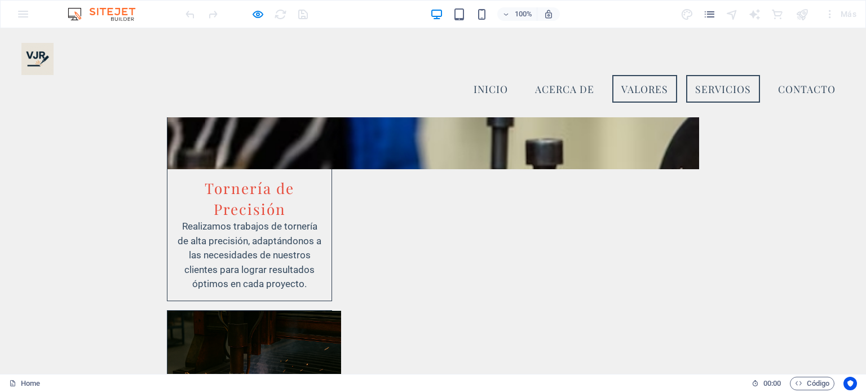
click at [648, 82] on font "Valores" at bounding box center [644, 88] width 47 height 13
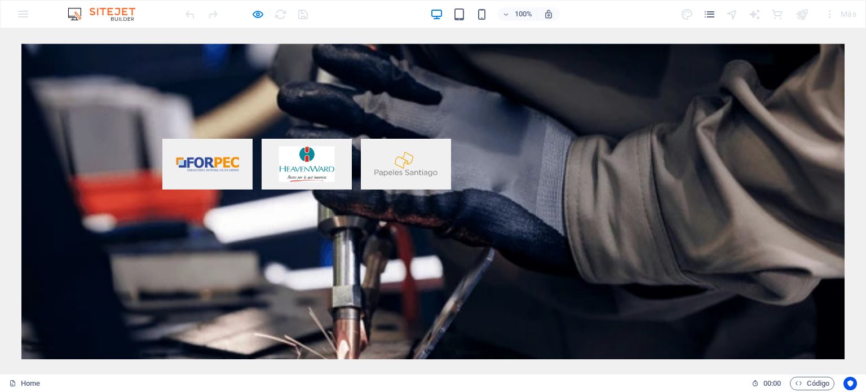
scroll to position [0, 0]
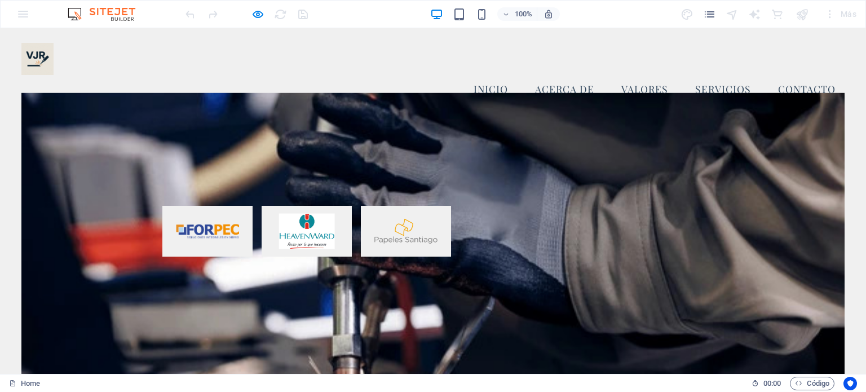
click at [495, 82] on font "Inicio" at bounding box center [490, 88] width 34 height 13
click at [560, 82] on font "Acerca de" at bounding box center [564, 88] width 59 height 13
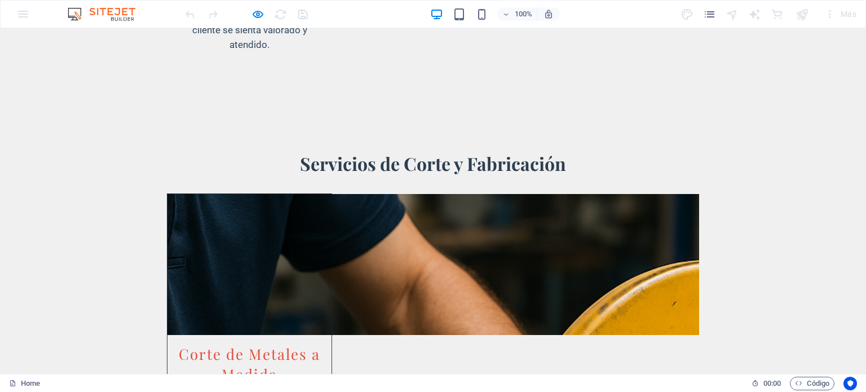
scroll to position [2140, 0]
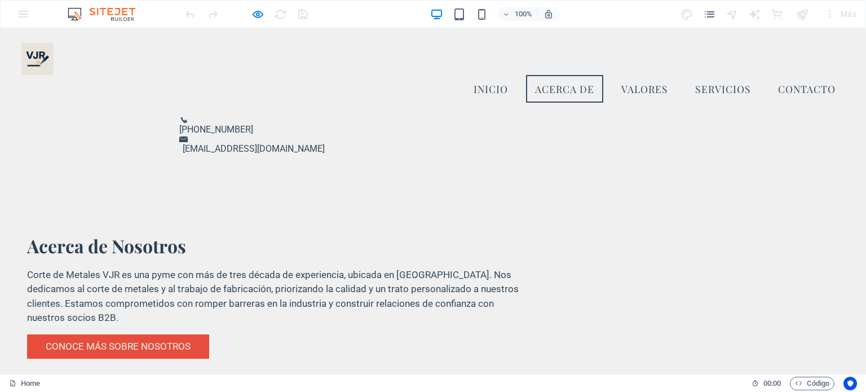
scroll to position [501, 0]
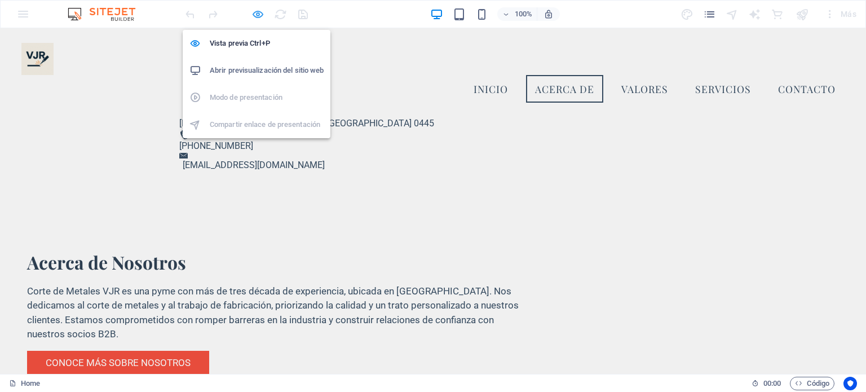
click at [257, 12] on icon "button" at bounding box center [257, 14] width 13 height 13
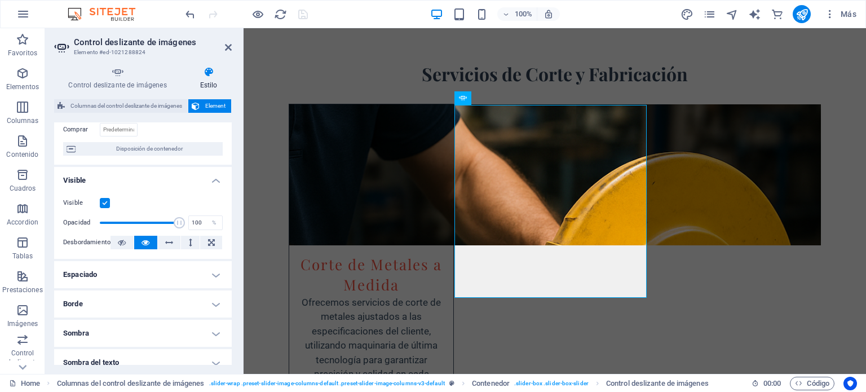
scroll to position [113, 0]
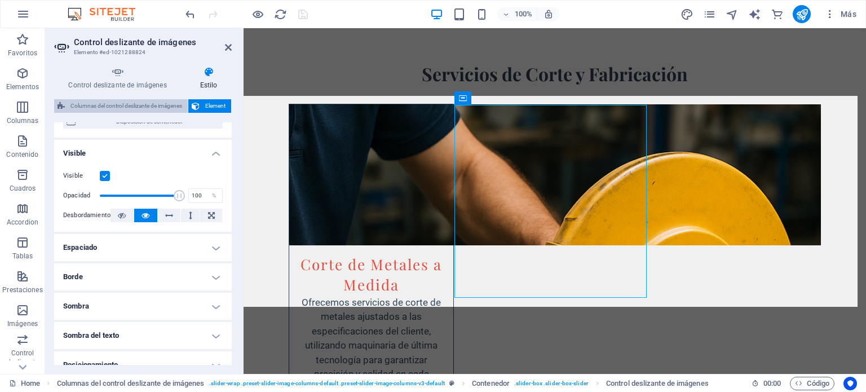
click at [141, 107] on span "Columnas del control deslizante de imágenes" at bounding box center [126, 106] width 116 height 14
select select "rem"
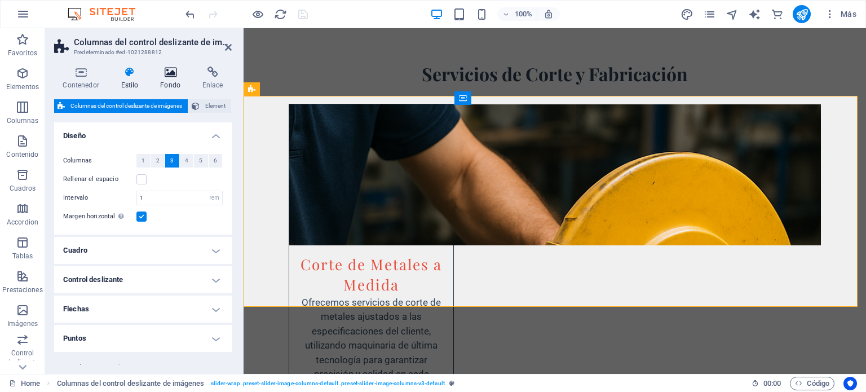
click at [181, 72] on icon at bounding box center [171, 72] width 38 height 11
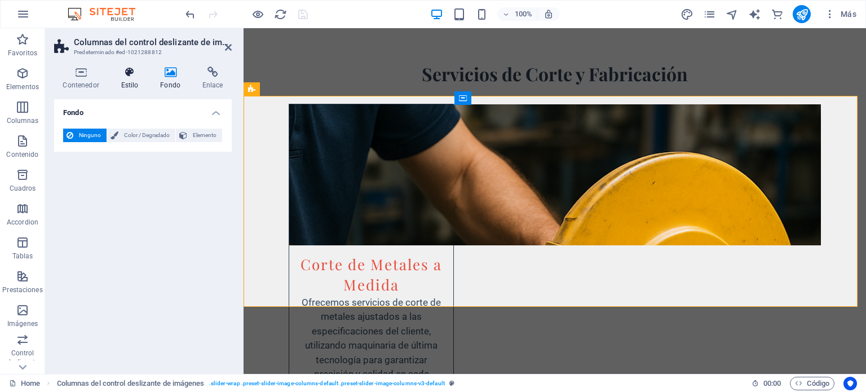
click at [138, 73] on icon at bounding box center [129, 72] width 35 height 11
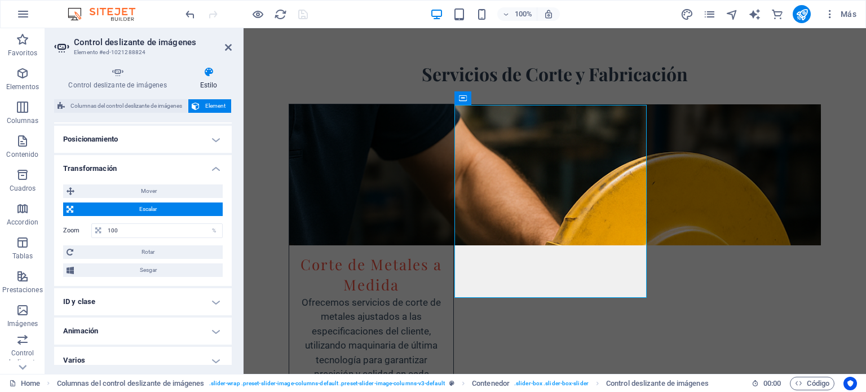
scroll to position [346, 0]
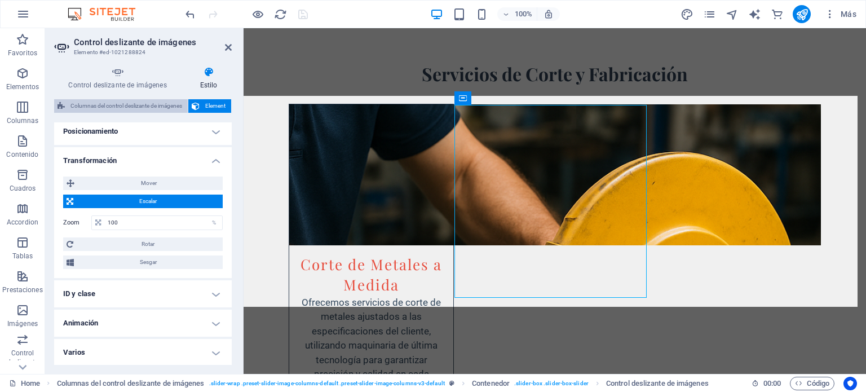
click at [162, 101] on span "Columnas del control deslizante de imágenes" at bounding box center [126, 106] width 116 height 14
select select "rem"
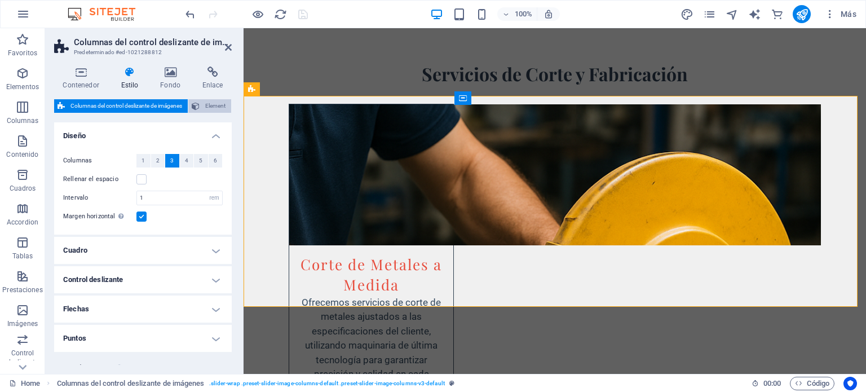
click at [201, 105] on button "Element" at bounding box center [209, 106] width 43 height 14
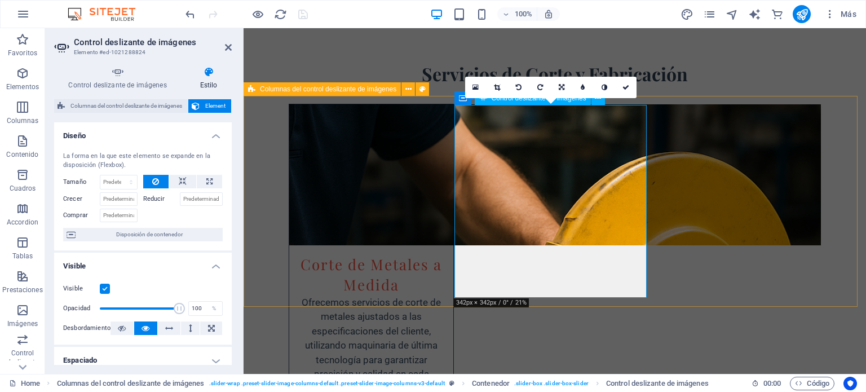
click at [472, 83] on icon at bounding box center [475, 87] width 6 height 8
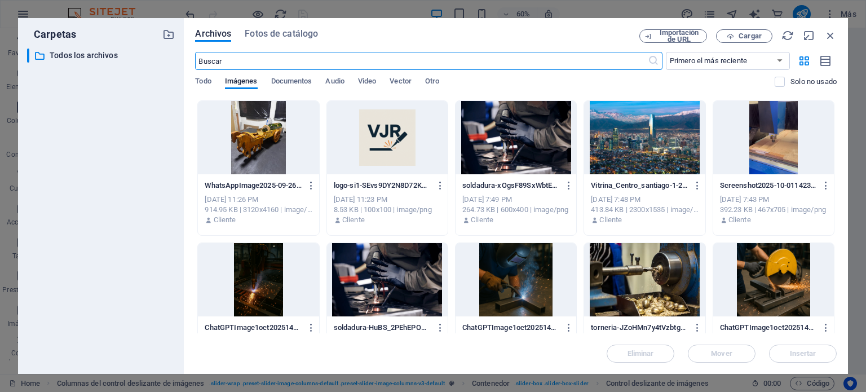
scroll to position [451, 0]
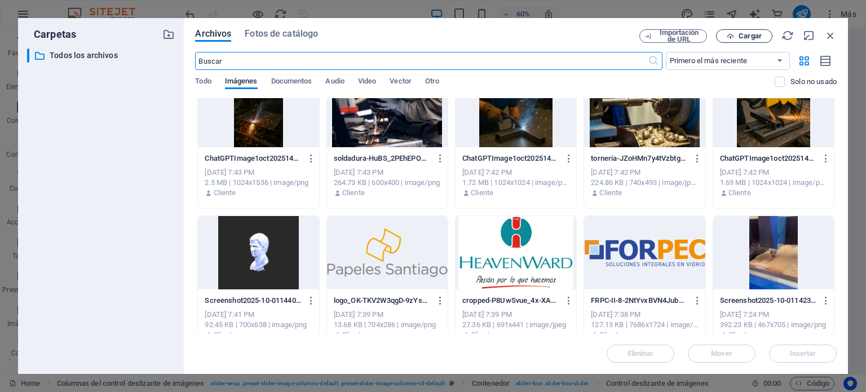
click at [745, 39] on span "Cargar" at bounding box center [749, 36] width 23 height 7
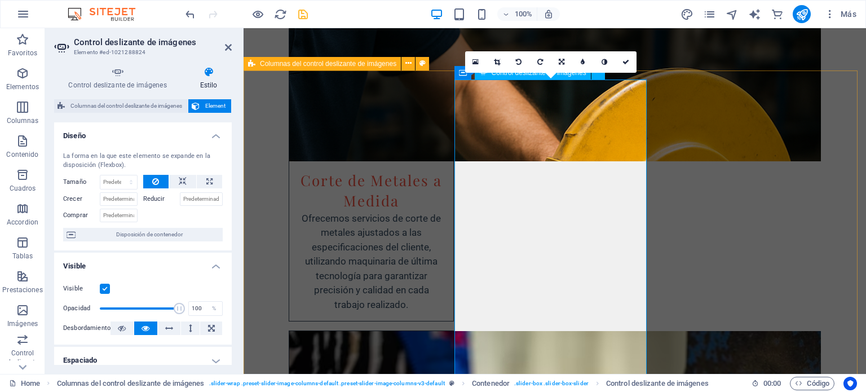
scroll to position [2071, 0]
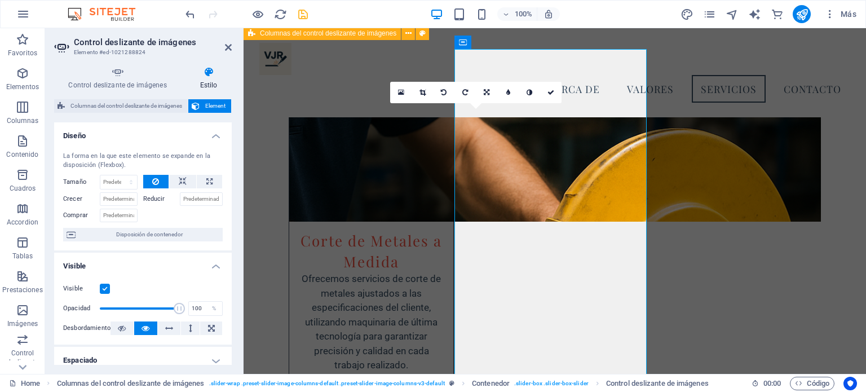
scroll to position [1954, 0]
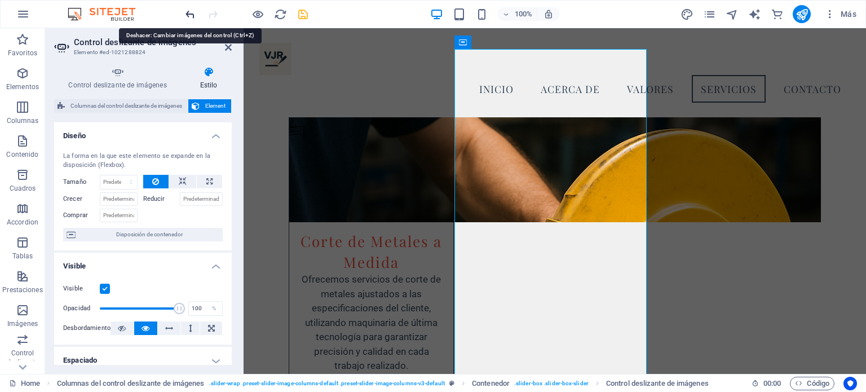
click at [186, 10] on icon "undo" at bounding box center [190, 14] width 13 height 13
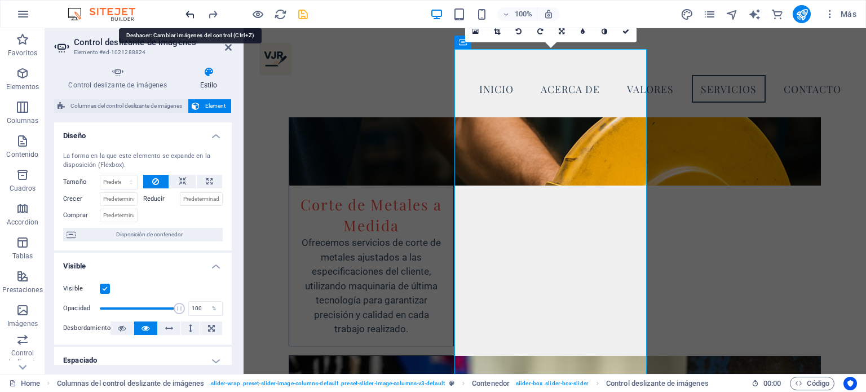
click at [186, 10] on icon "undo" at bounding box center [190, 14] width 13 height 13
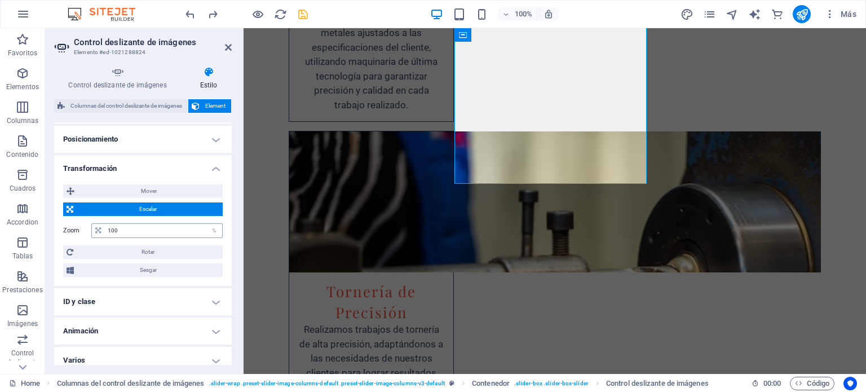
scroll to position [346, 0]
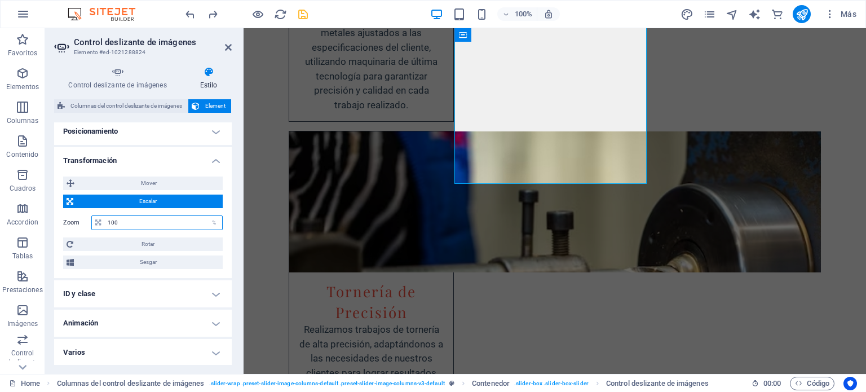
click at [126, 222] on input "100" at bounding box center [163, 223] width 117 height 14
type input "80"
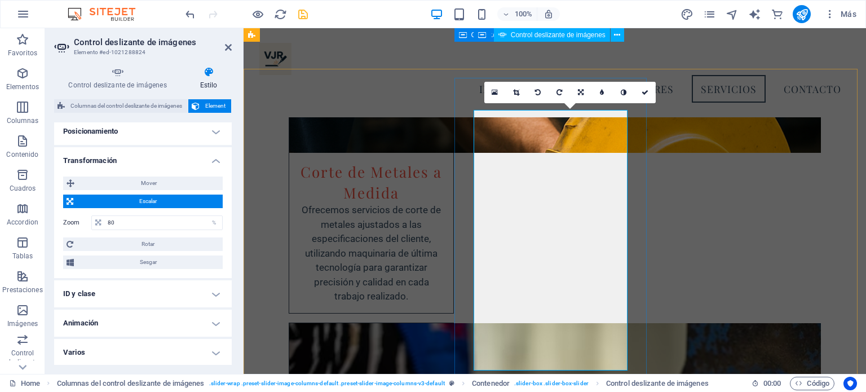
scroll to position [1986, 0]
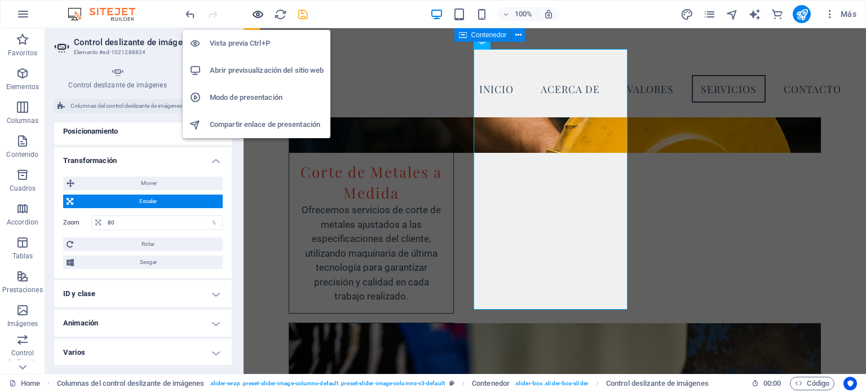
click at [258, 14] on icon "button" at bounding box center [257, 14] width 13 height 13
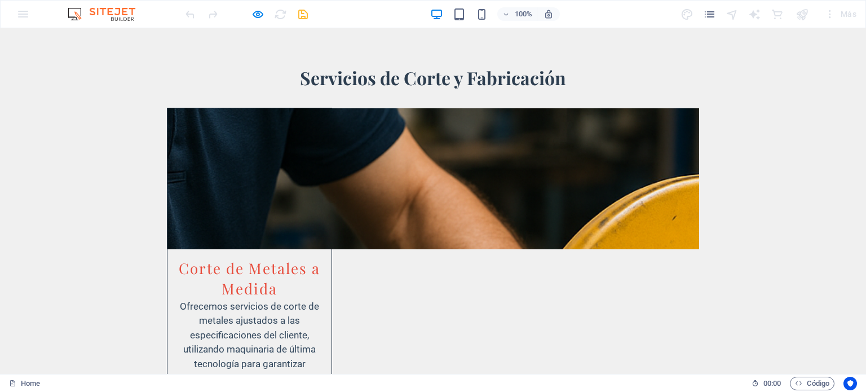
scroll to position [2114, 0]
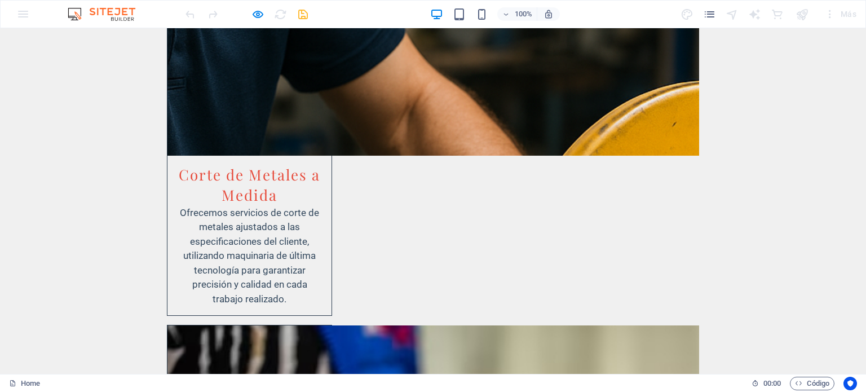
scroll to position [2170, 0]
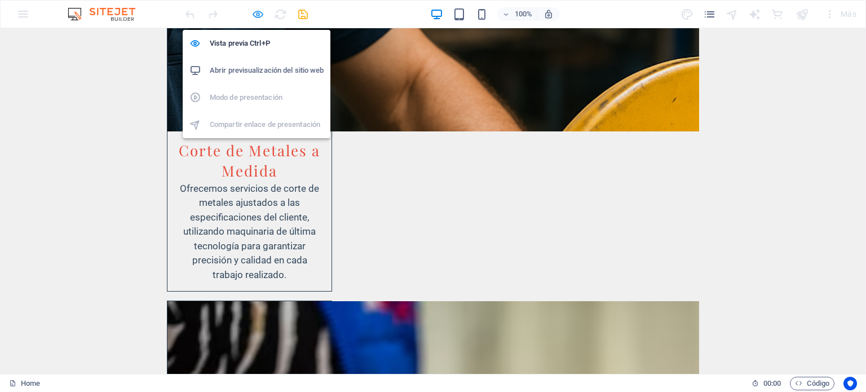
click at [253, 14] on icon "button" at bounding box center [257, 14] width 13 height 13
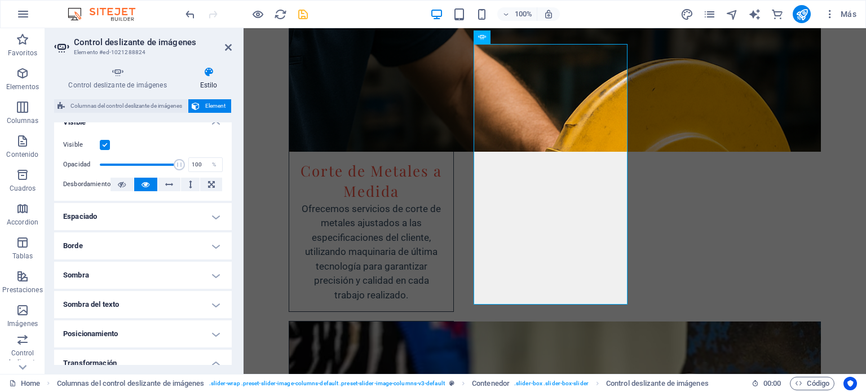
scroll to position [169, 0]
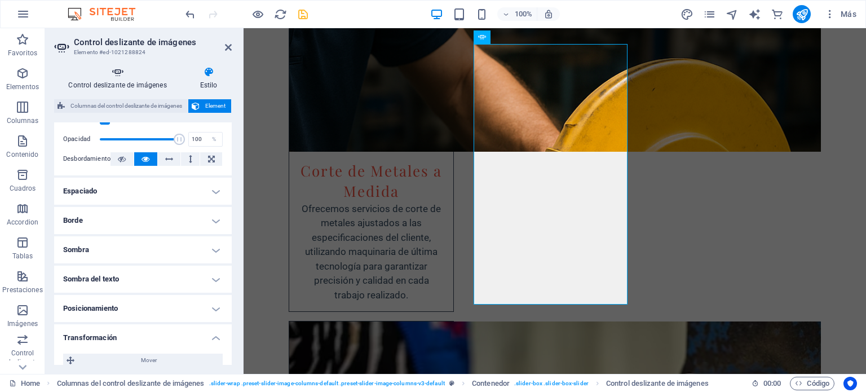
click at [126, 72] on icon at bounding box center [117, 72] width 127 height 11
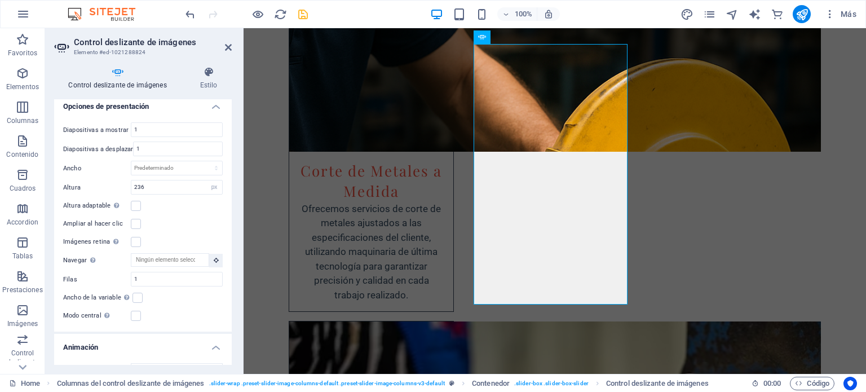
scroll to position [444, 0]
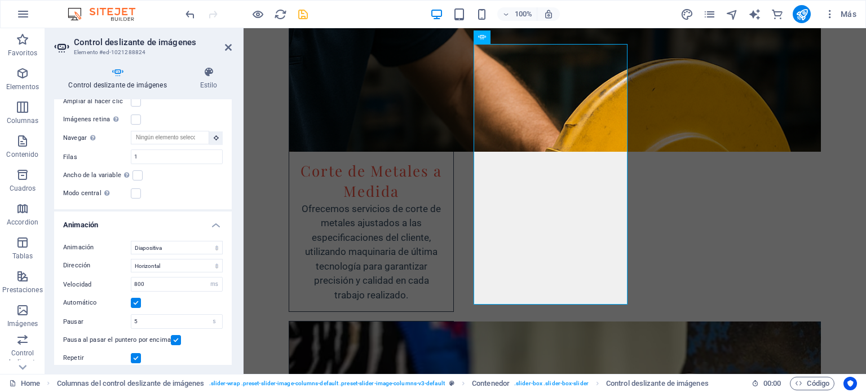
scroll to position [557, 0]
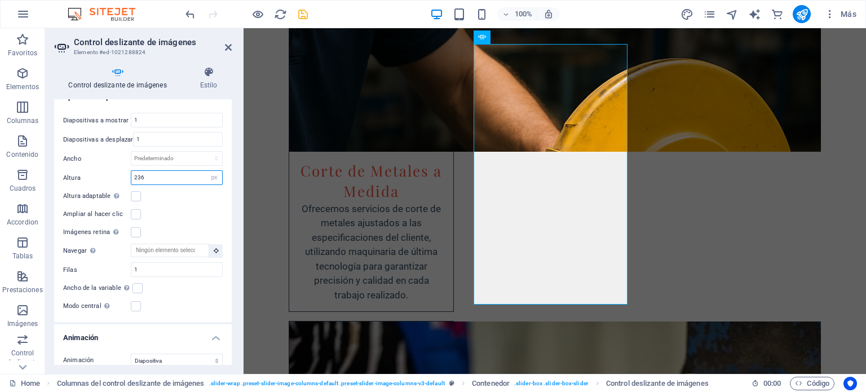
click at [164, 172] on input "236" at bounding box center [176, 178] width 91 height 14
type input "200"
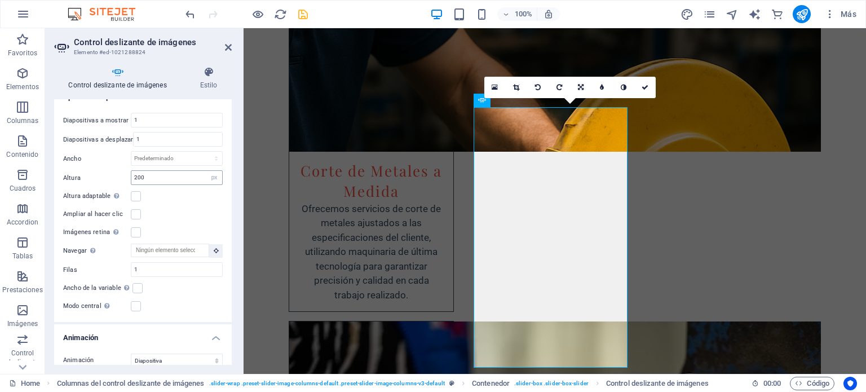
scroll to position [2050, 0]
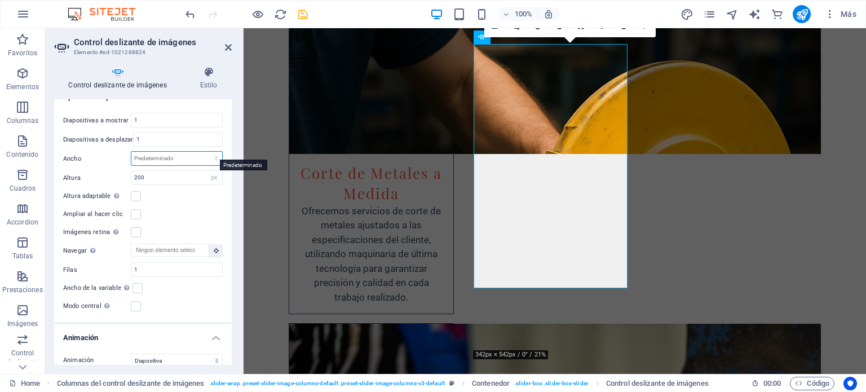
click at [162, 152] on select "Predeterminado px % rem em vw vh" at bounding box center [176, 159] width 91 height 14
select select "px"
click at [204, 152] on select "Predeterminado px % rem em vw vh" at bounding box center [176, 159] width 91 height 14
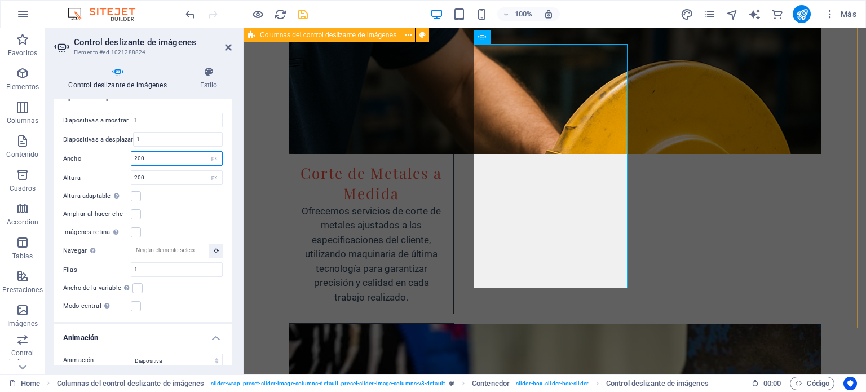
click at [153, 152] on input "200" at bounding box center [176, 159] width 91 height 14
click at [150, 152] on input "100" at bounding box center [176, 159] width 91 height 14
click at [149, 152] on input "100" at bounding box center [176, 159] width 91 height 14
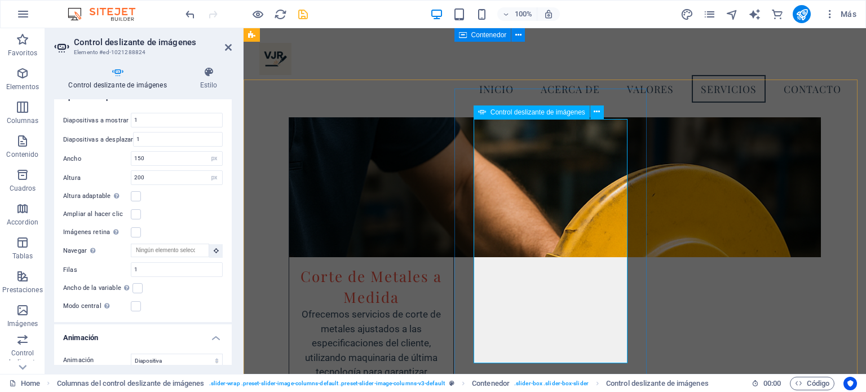
scroll to position [1876, 0]
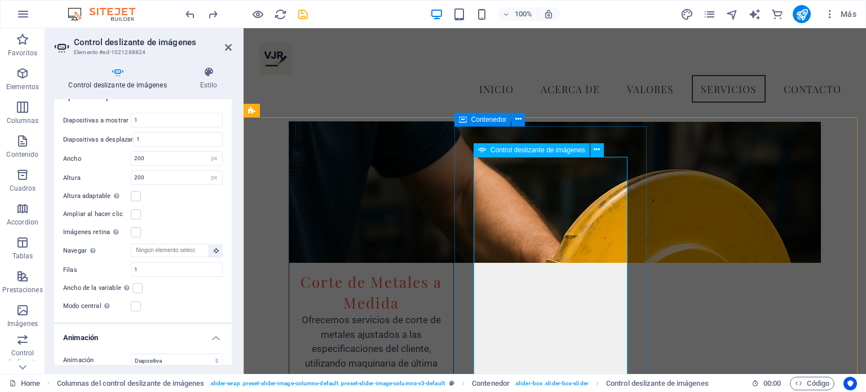
type input "0"
select select "DISABLED_OPTION_VALUE"
type input "236"
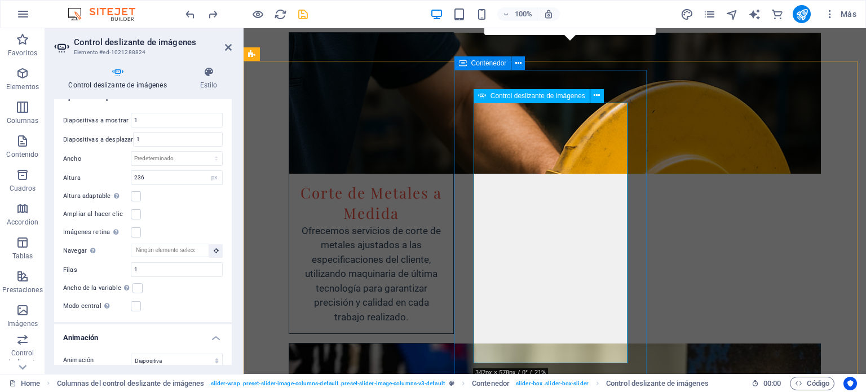
scroll to position [2050, 0]
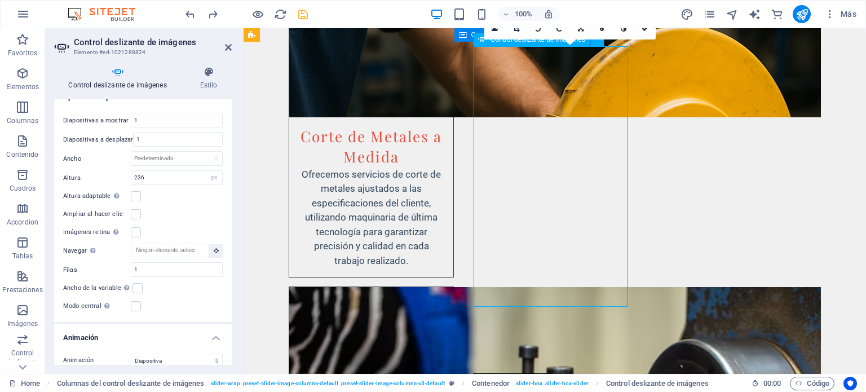
drag, startPoint x: 544, startPoint y: 306, endPoint x: 544, endPoint y: 288, distance: 18.0
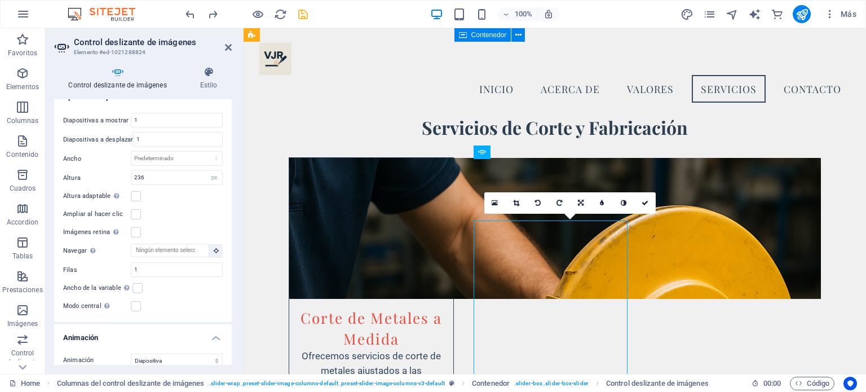
scroll to position [1876, 0]
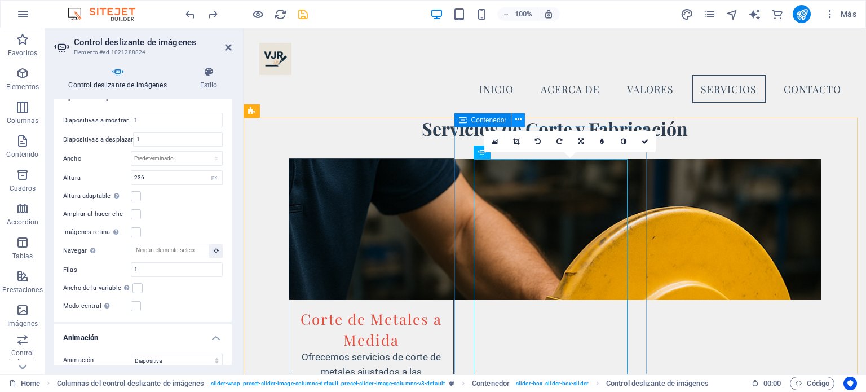
click at [517, 117] on icon at bounding box center [518, 120] width 6 height 12
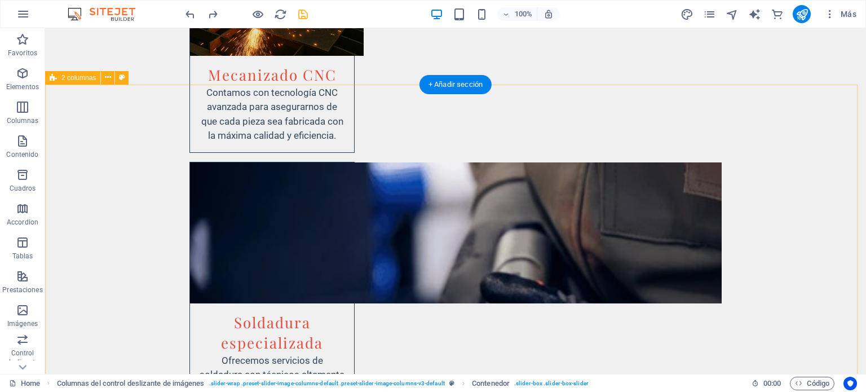
scroll to position [2989, 0]
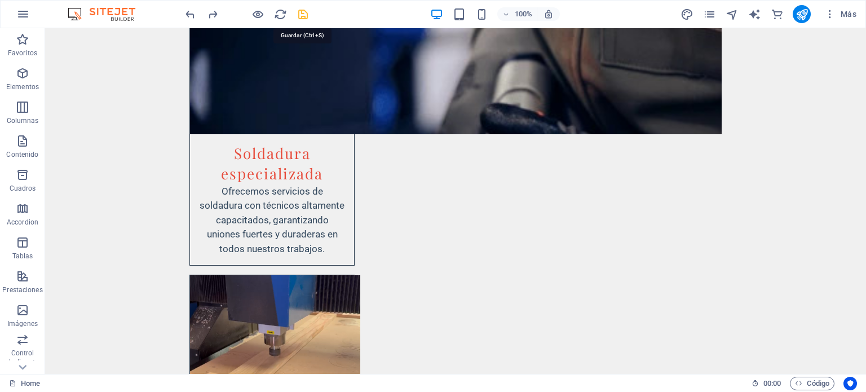
click at [302, 15] on icon "save" at bounding box center [302, 14] width 13 height 13
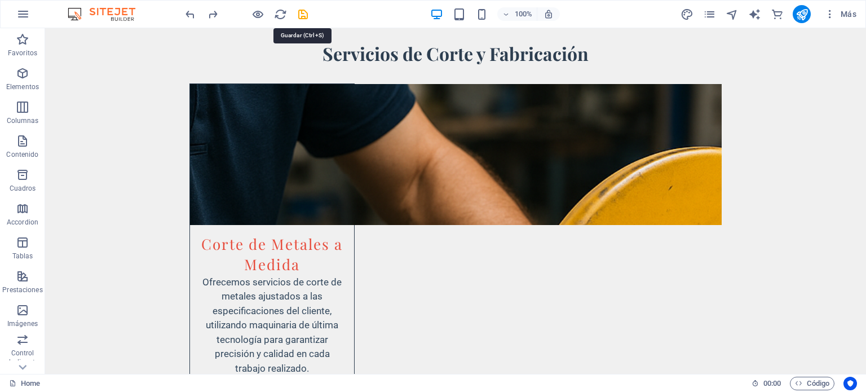
select select "px"
select select "ms"
select select "s"
select select "progressive"
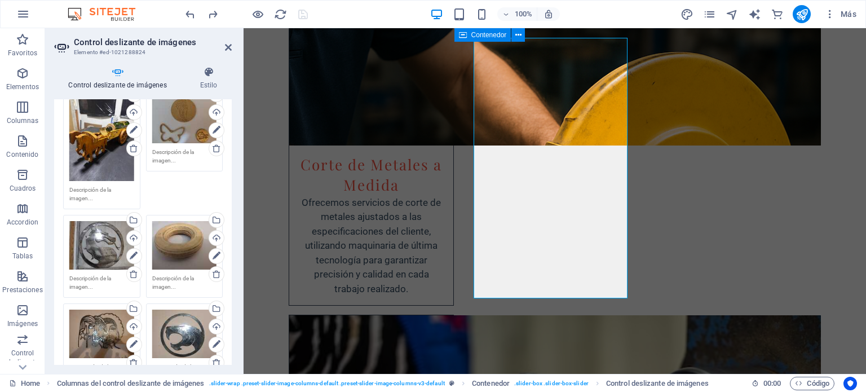
scroll to position [0, 0]
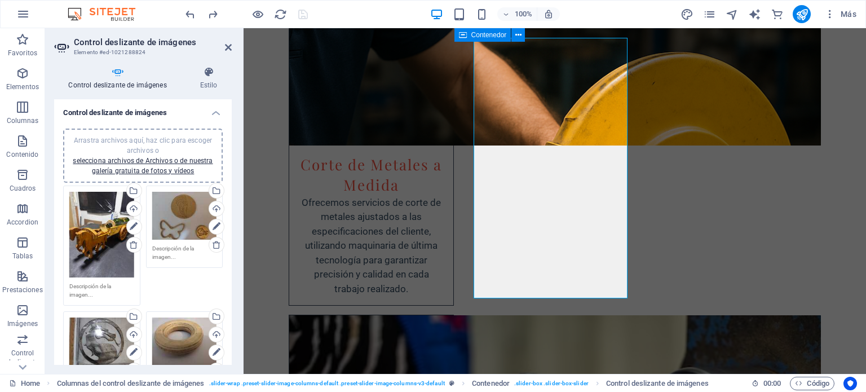
click at [154, 150] on span "Arrastra archivos aquí, haz clic para escoger archivos o selecciona archivos de…" at bounding box center [143, 155] width 140 height 38
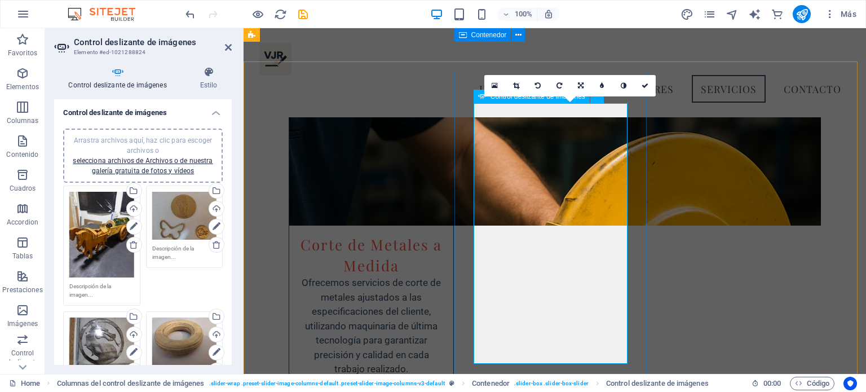
scroll to position [1884, 0]
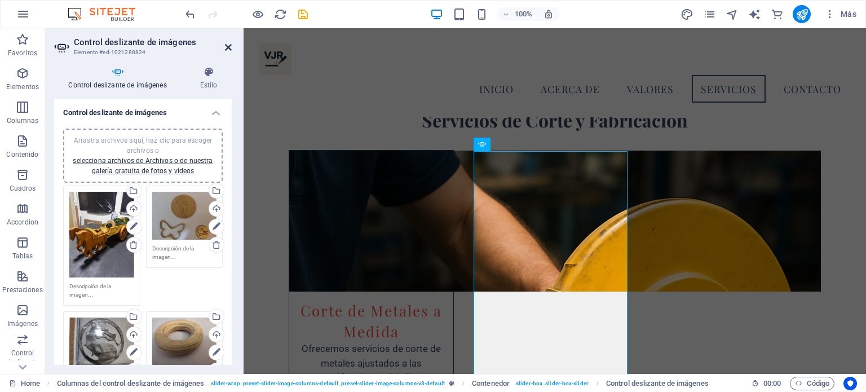
drag, startPoint x: 226, startPoint y: 47, endPoint x: 181, endPoint y: 19, distance: 53.2
click at [226, 47] on icon at bounding box center [228, 47] width 7 height 9
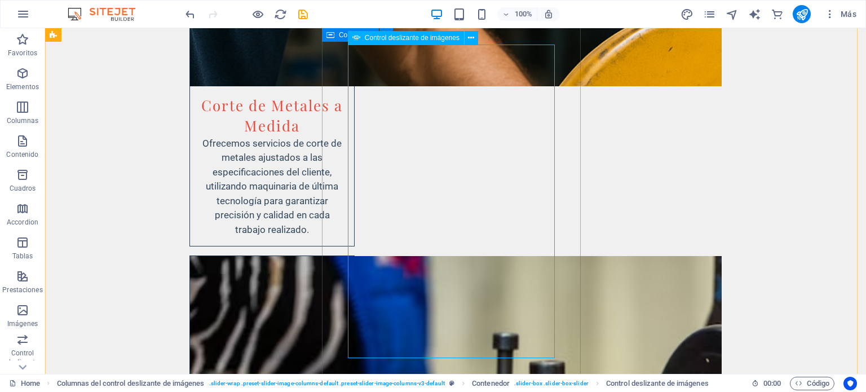
scroll to position [2204, 0]
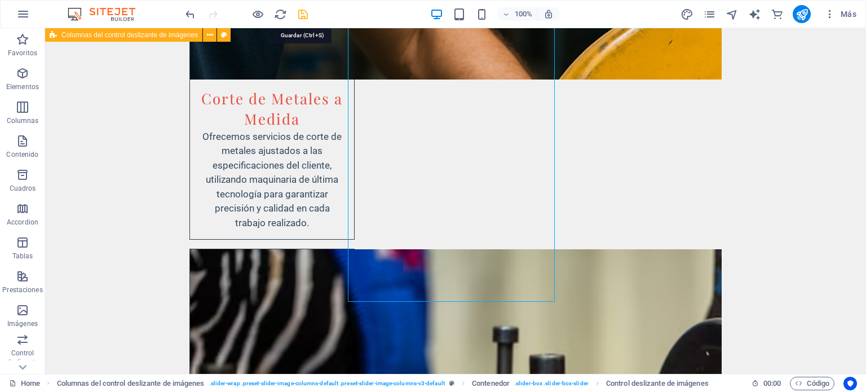
click at [300, 13] on icon "save" at bounding box center [302, 14] width 13 height 13
select select "px"
select select "ms"
select select "s"
select select "progressive"
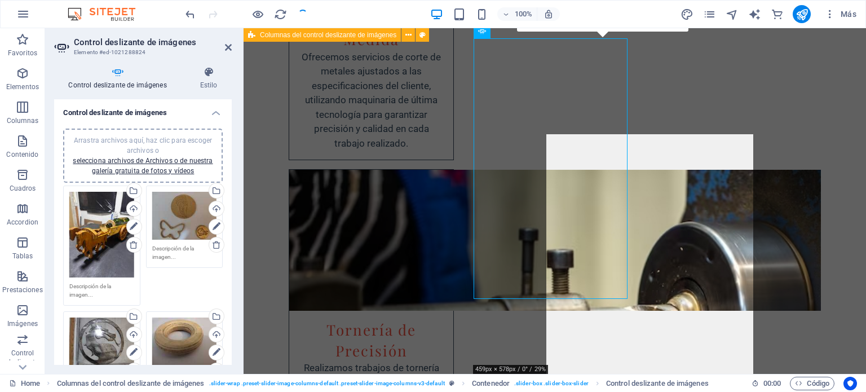
scroll to position [2058, 0]
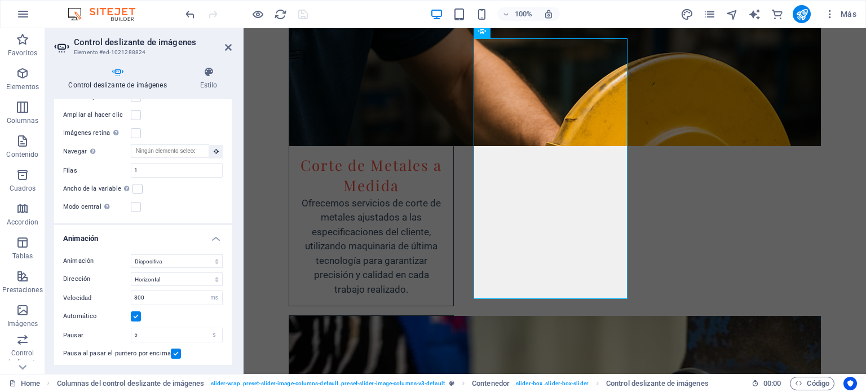
scroll to position [613, 0]
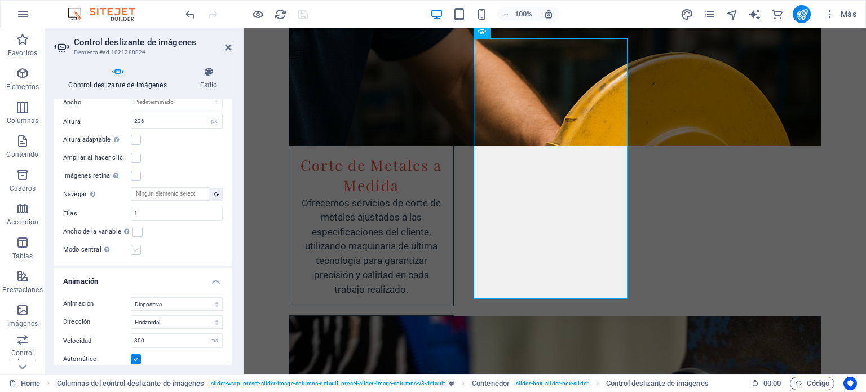
click at [135, 245] on label at bounding box center [136, 250] width 10 height 10
click at [0, 0] on input "Modo central Permite la visualización centralizada con diapositiva anterior/sig…" at bounding box center [0, 0] width 0 height 0
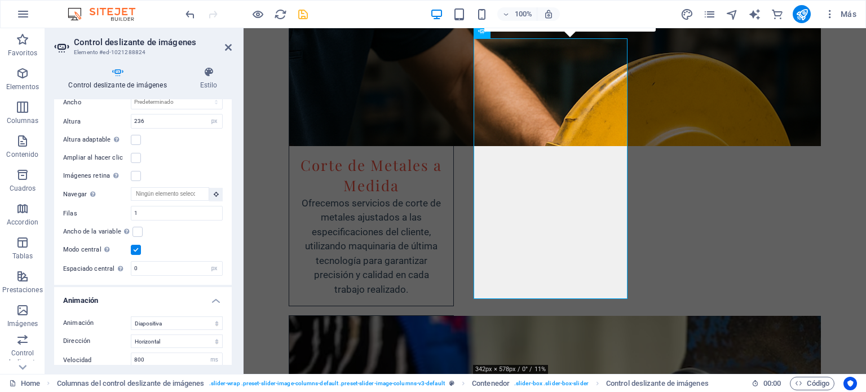
click at [135, 245] on label at bounding box center [136, 250] width 10 height 10
click at [0, 0] on input "Modo central Permite la visualización centralizada con diapositiva anterior/sig…" at bounding box center [0, 0] width 0 height 0
click at [210, 65] on div "Control deslizante de imágenes Estilo Control deslizante de imágenes Arrastra a…" at bounding box center [143, 215] width 196 height 316
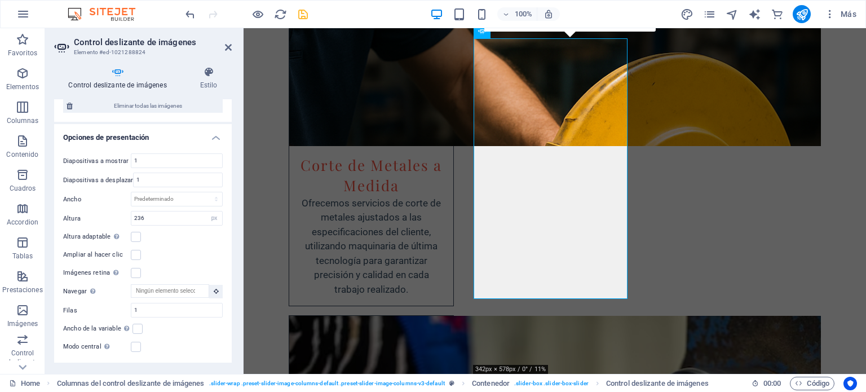
scroll to position [501, 0]
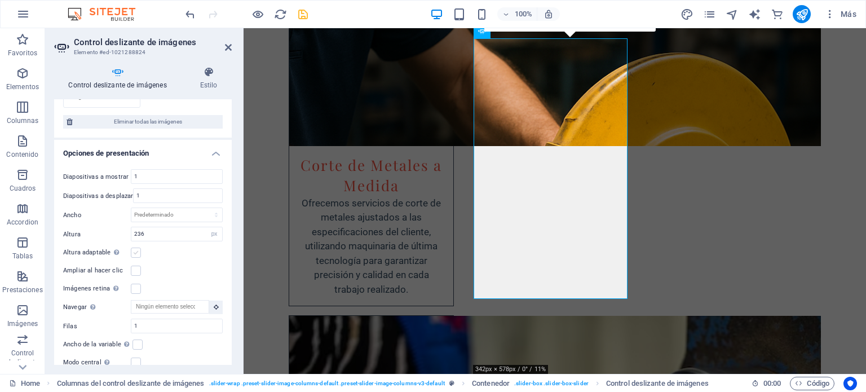
click at [135, 248] on label at bounding box center [136, 252] width 10 height 10
click at [0, 0] on input "Altura adaptable Ajustar automáticamente el alto para controles deslizantes de …" at bounding box center [0, 0] width 0 height 0
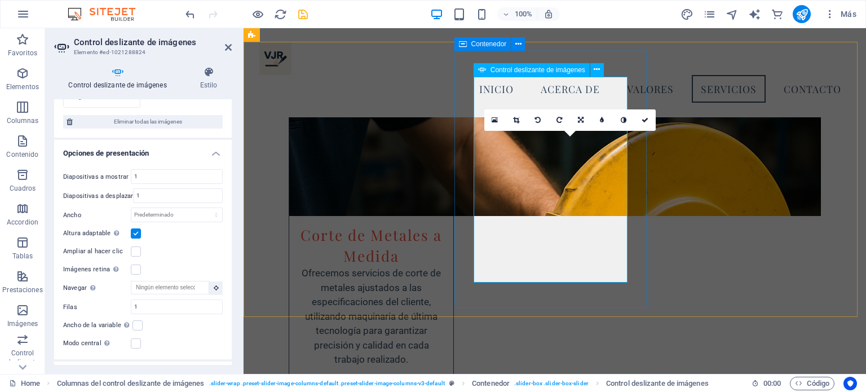
scroll to position [1933, 0]
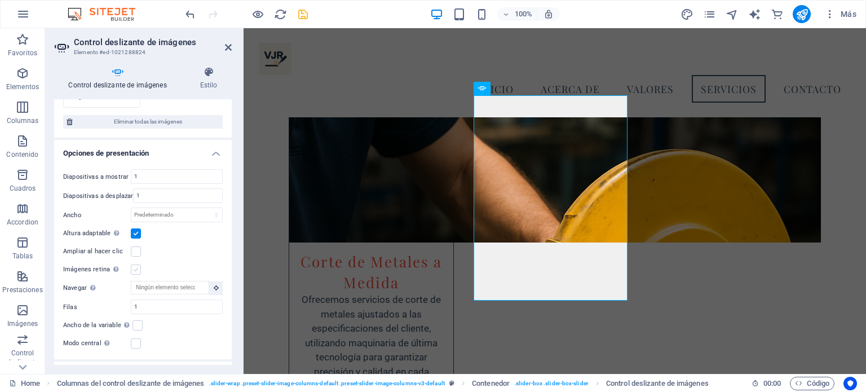
click at [135, 264] on label at bounding box center [136, 269] width 10 height 10
click at [0, 0] on input "Imágenes retina Automáticamente cargar tamaños optimizados de smartphone e imag…" at bounding box center [0, 0] width 0 height 0
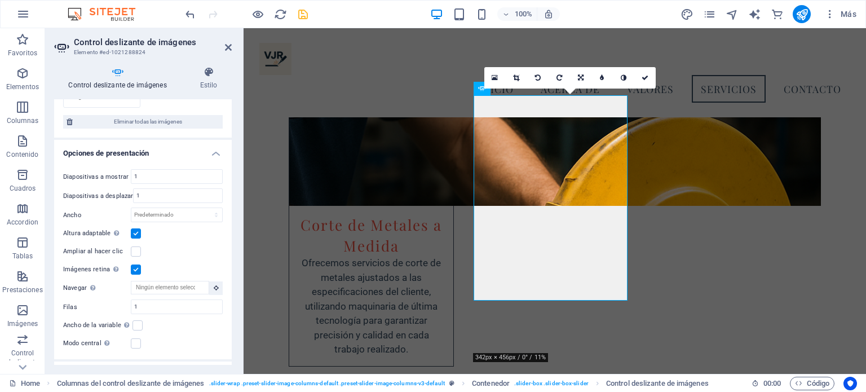
click at [138, 264] on label at bounding box center [136, 269] width 10 height 10
click at [0, 0] on input "Imágenes retina Automáticamente cargar tamaños optimizados de smartphone e imag…" at bounding box center [0, 0] width 0 height 0
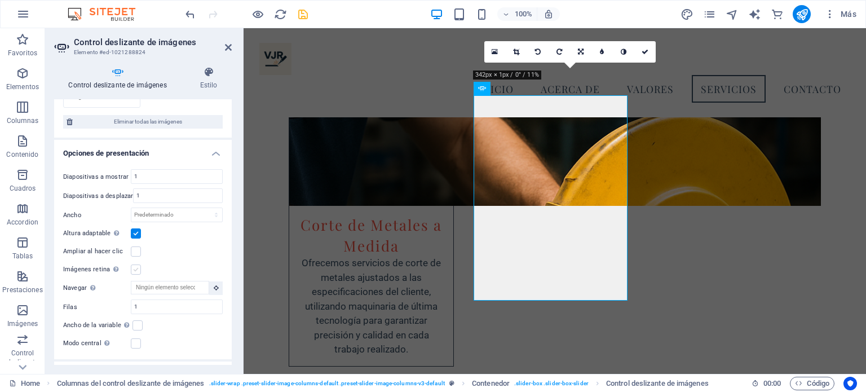
click at [134, 265] on label at bounding box center [136, 269] width 10 height 10
click at [0, 0] on input "Imágenes retina Automáticamente cargar tamaños optimizados de smartphone e imag…" at bounding box center [0, 0] width 0 height 0
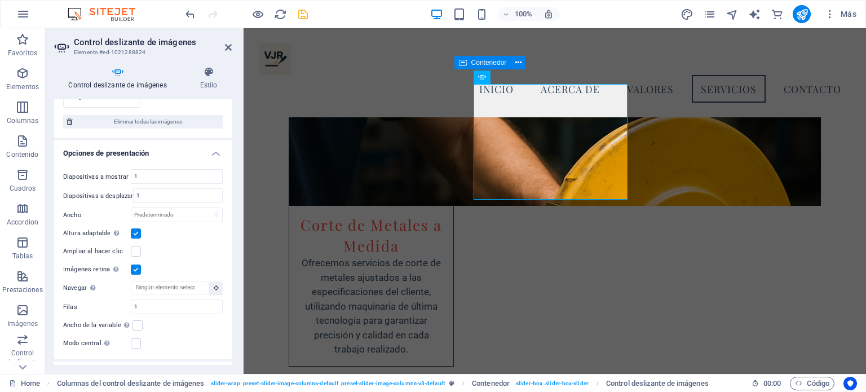
click at [135, 264] on label at bounding box center [136, 269] width 10 height 10
click at [0, 0] on input "Imágenes retina Automáticamente cargar tamaños optimizados de smartphone e imag…" at bounding box center [0, 0] width 0 height 0
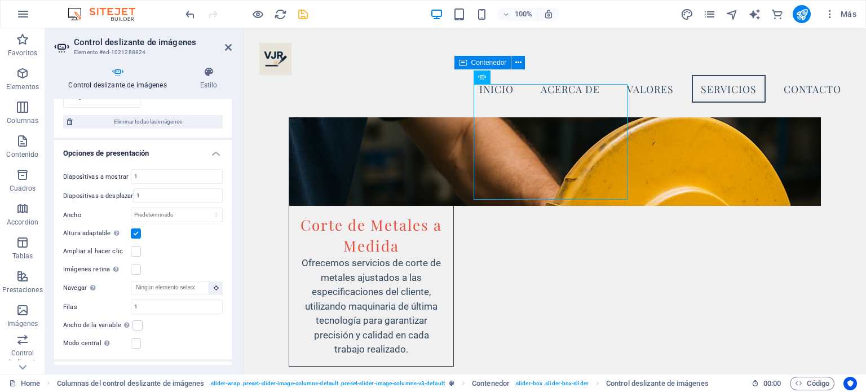
click at [135, 228] on label at bounding box center [136, 233] width 10 height 10
click at [0, 0] on input "Altura adaptable Ajustar automáticamente el alto para controles deslizantes de …" at bounding box center [0, 0] width 0 height 0
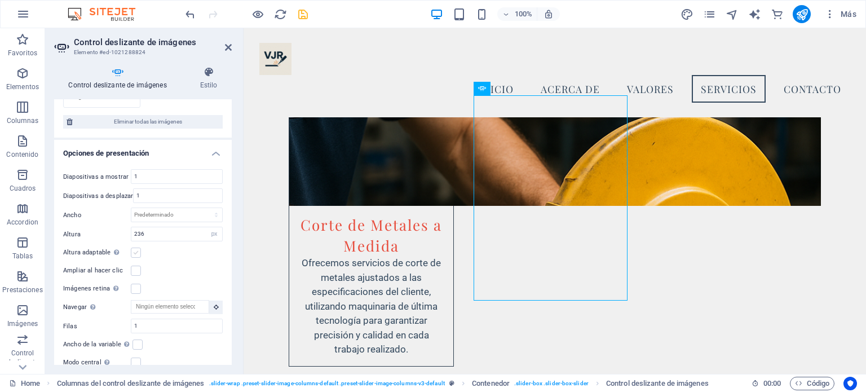
click at [135, 247] on label at bounding box center [136, 252] width 10 height 10
click at [0, 0] on input "Altura adaptable Ajustar automáticamente el alto para controles deslizantes de …" at bounding box center [0, 0] width 0 height 0
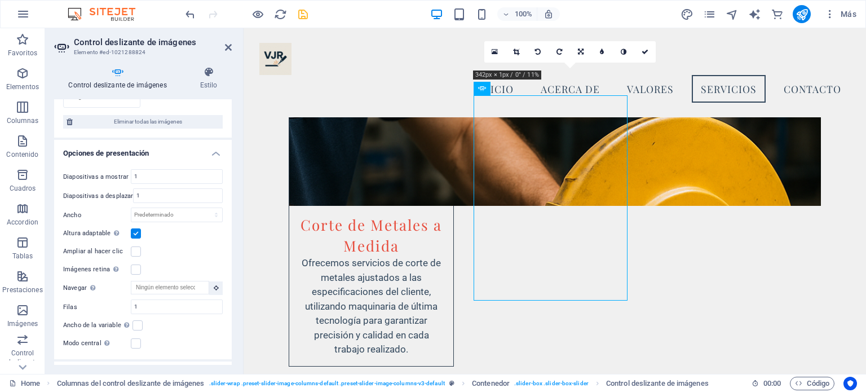
click at [136, 269] on div "Imágenes retina Automáticamente cargar tamaños optimizados de smartphone e imag…" at bounding box center [143, 270] width 160 height 14
click at [138, 264] on label at bounding box center [136, 269] width 10 height 10
click at [0, 0] on input "Imágenes retina Automáticamente cargar tamaños optimizados de smartphone e imag…" at bounding box center [0, 0] width 0 height 0
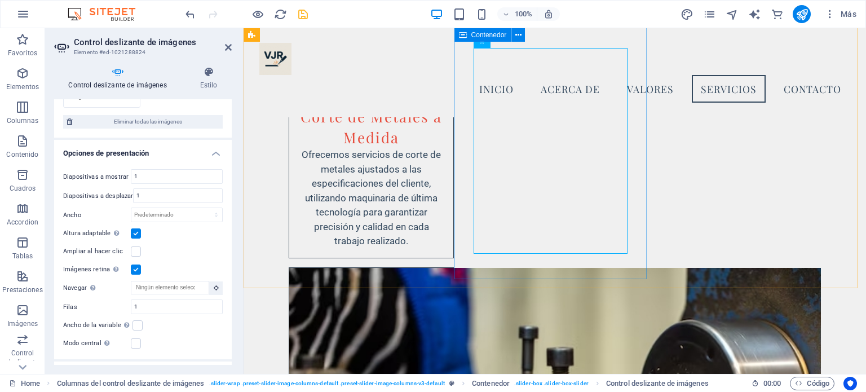
scroll to position [1924, 0]
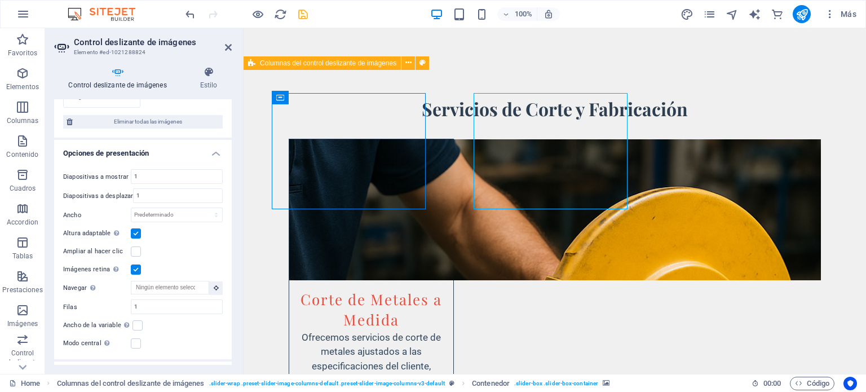
scroll to position [2074, 0]
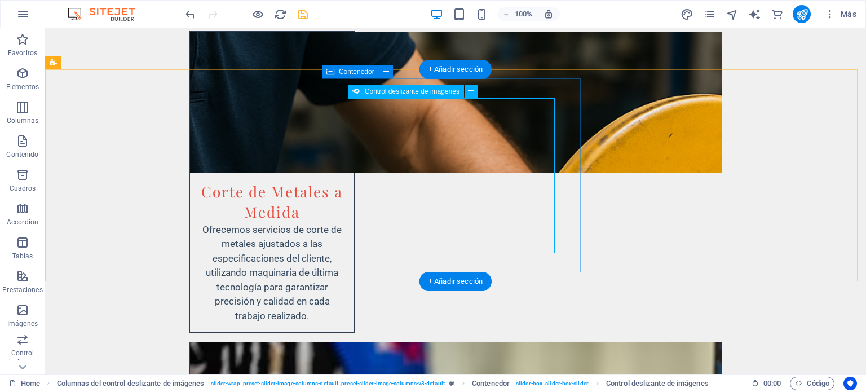
select select "ms"
select select "s"
select select "progressive"
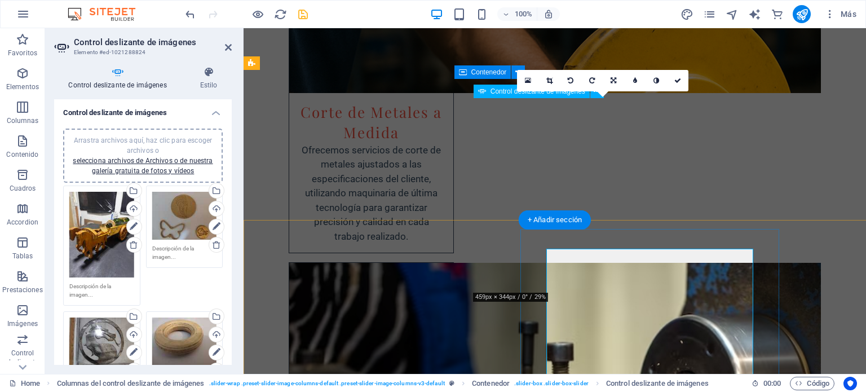
scroll to position [1985, 0]
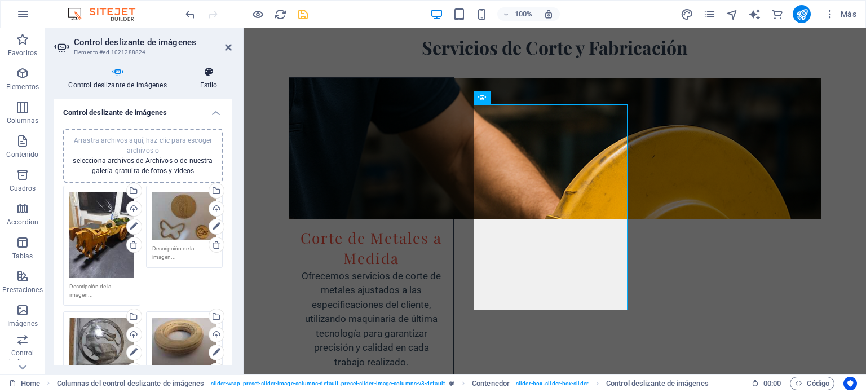
click at [194, 83] on h4 "Estilo" at bounding box center [208, 79] width 46 height 24
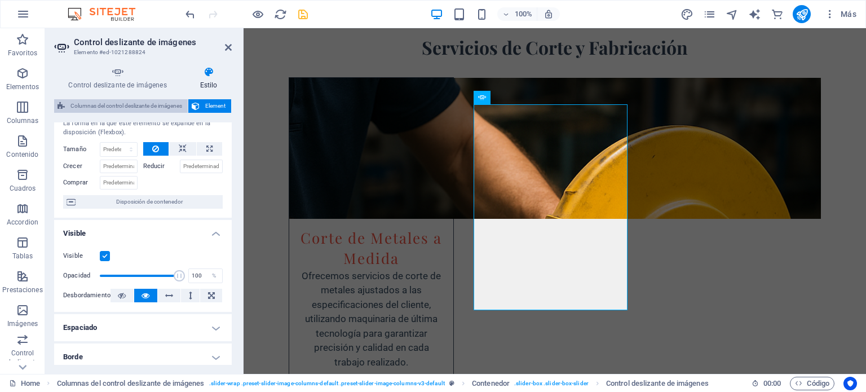
scroll to position [56, 0]
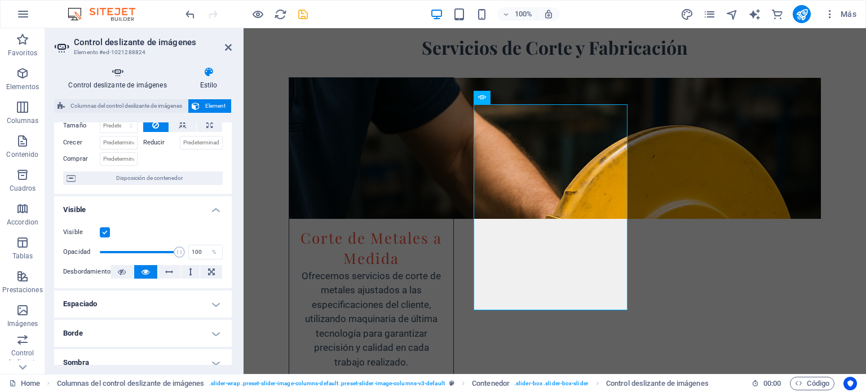
click at [139, 83] on h4 "Control deslizante de imágenes" at bounding box center [119, 79] width 131 height 24
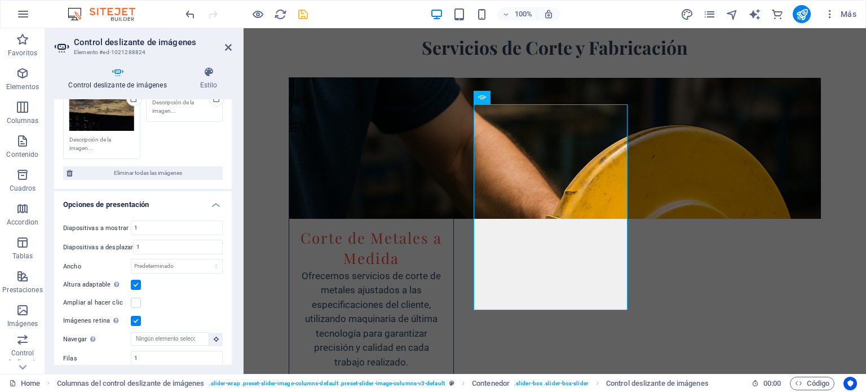
scroll to position [507, 0]
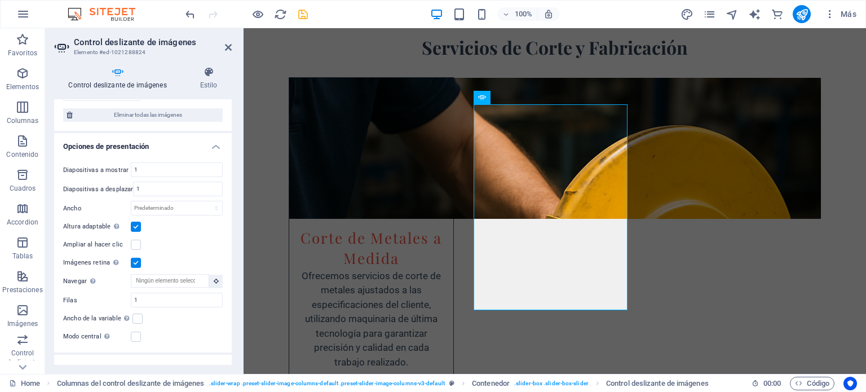
click at [139, 222] on label at bounding box center [136, 227] width 10 height 10
click at [0, 0] on input "Altura adaptable Ajustar automáticamente el alto para controles deslizantes de …" at bounding box center [0, 0] width 0 height 0
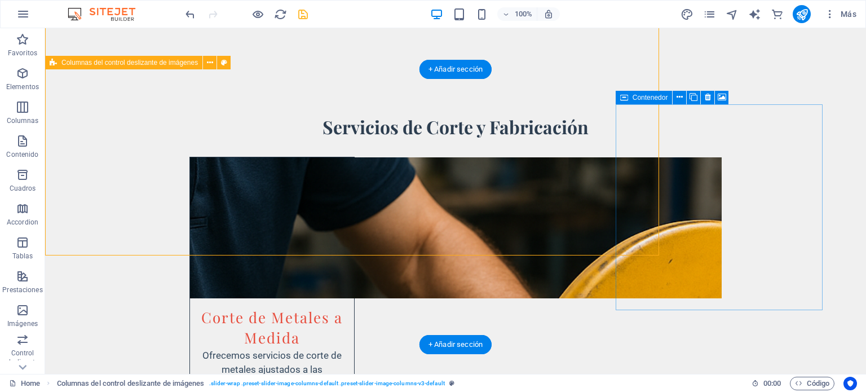
scroll to position [2074, 0]
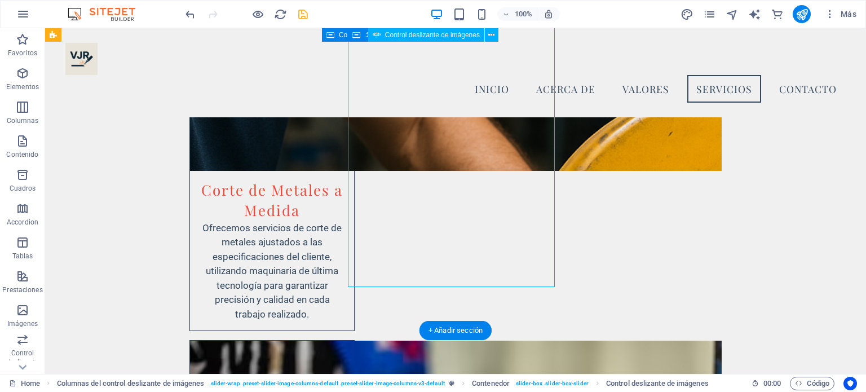
scroll to position [2018, 0]
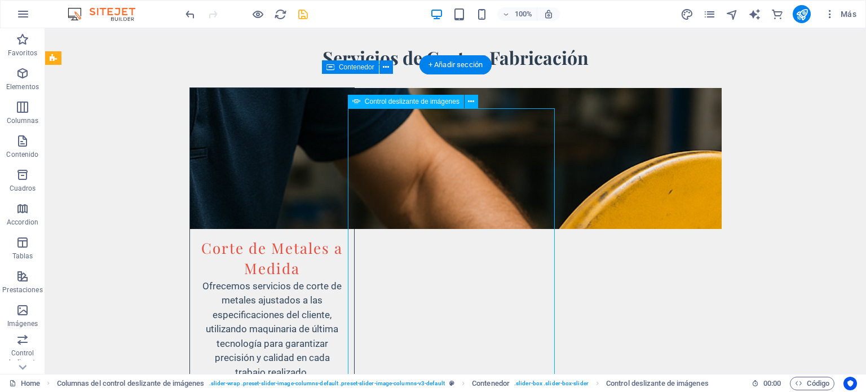
select select "px"
select select "ms"
select select "s"
select select "progressive"
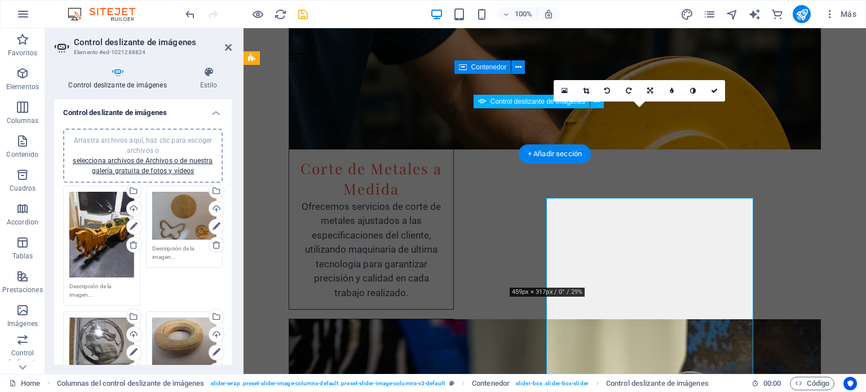
scroll to position [1990, 0]
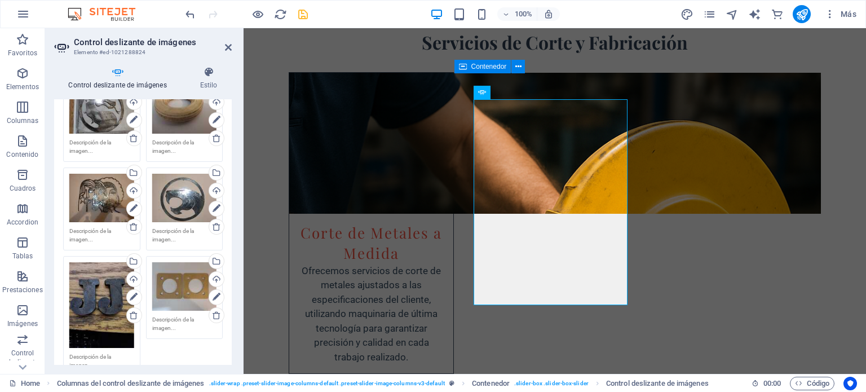
scroll to position [225, 0]
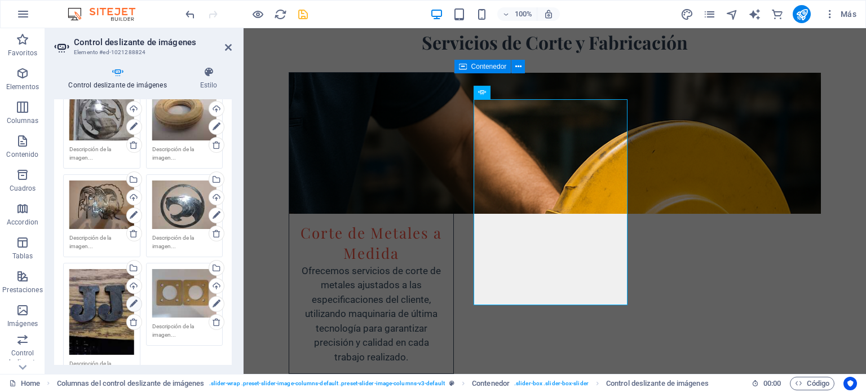
click at [138, 299] on link at bounding box center [134, 304] width 16 height 16
click at [134, 304] on icon at bounding box center [134, 304] width 8 height 14
click at [132, 302] on icon at bounding box center [134, 304] width 8 height 14
click at [131, 302] on icon at bounding box center [134, 304] width 8 height 14
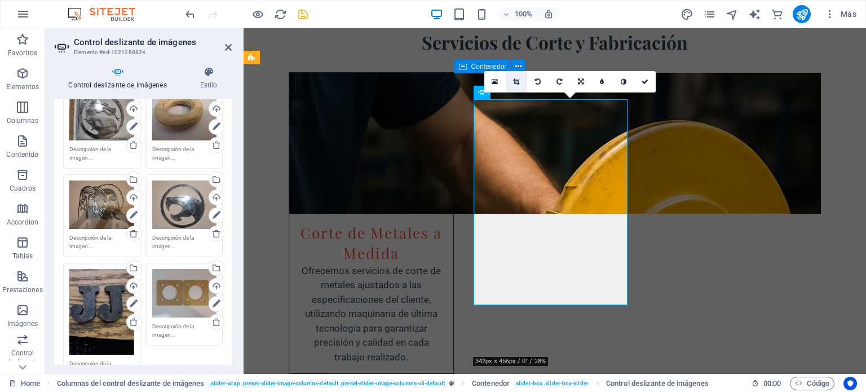
click at [516, 81] on icon at bounding box center [516, 81] width 6 height 7
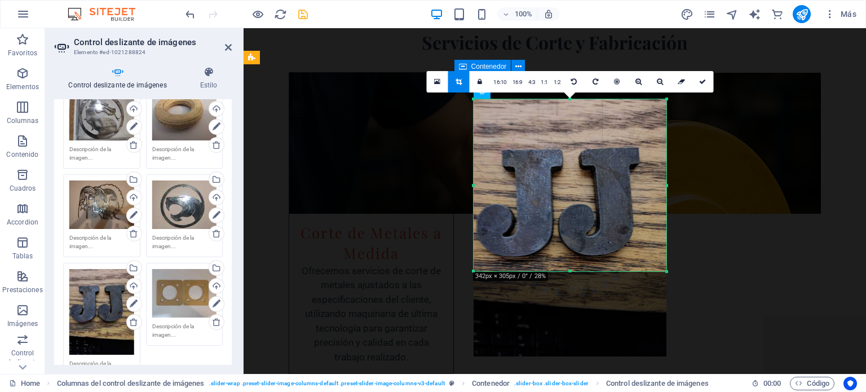
drag, startPoint x: 573, startPoint y: 356, endPoint x: 563, endPoint y: 271, distance: 85.6
click at [563, 271] on div at bounding box center [569, 271] width 193 height 4
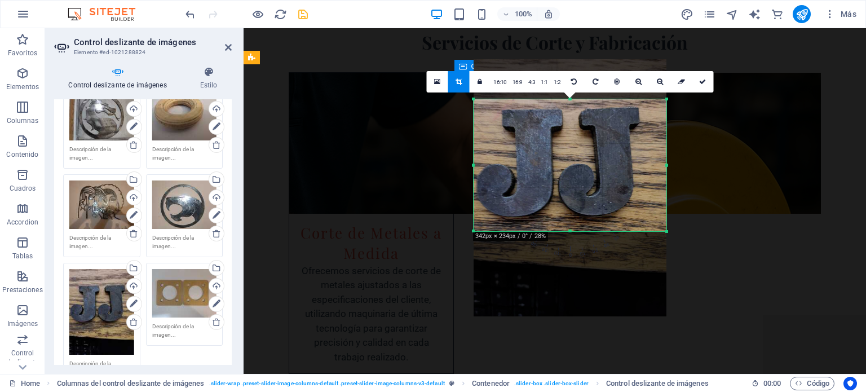
drag, startPoint x: 570, startPoint y: 99, endPoint x: 577, endPoint y: 139, distance: 40.7
click at [577, 139] on div "180 170 160 150 140 130 120 110 100 90 80 70 60 50 40 30 20 10 0 -10 -20 -30 -4…" at bounding box center [569, 165] width 193 height 132
click at [699, 79] on icon at bounding box center [702, 81] width 7 height 7
type input "234"
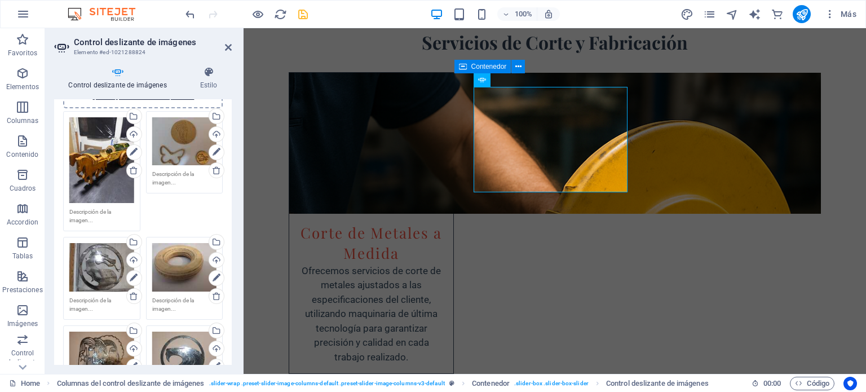
scroll to position [56, 0]
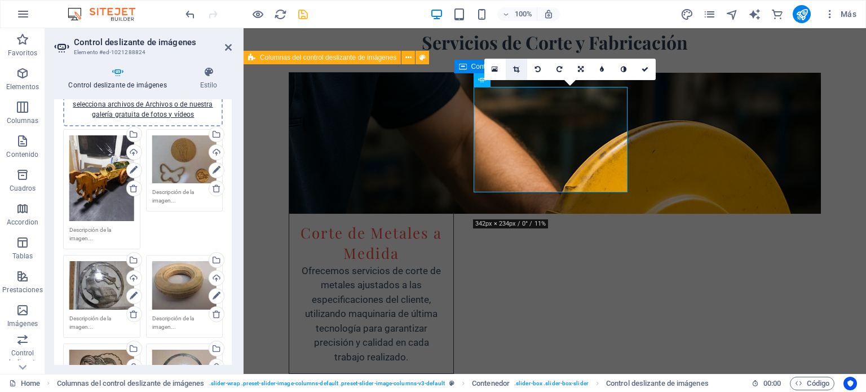
click at [513, 70] on icon at bounding box center [516, 69] width 6 height 7
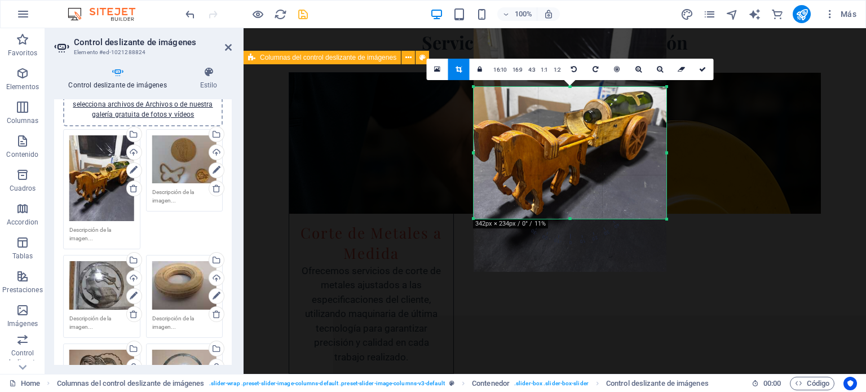
drag, startPoint x: 591, startPoint y: 180, endPoint x: 589, endPoint y: 108, distance: 72.2
click at [589, 108] on div at bounding box center [569, 143] width 193 height 257
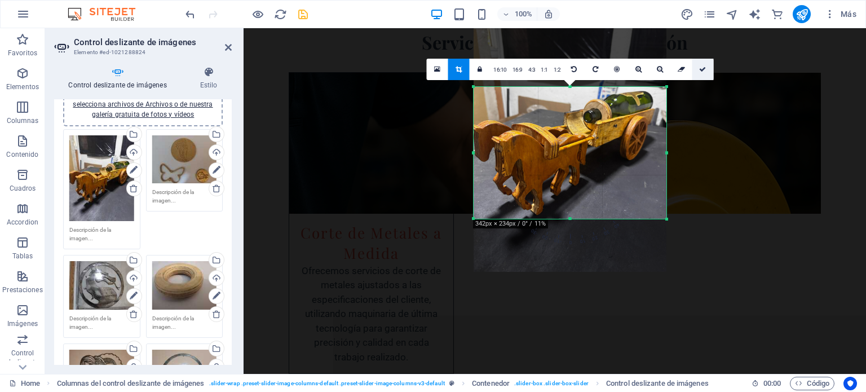
click at [706, 69] on link at bounding box center [702, 69] width 21 height 21
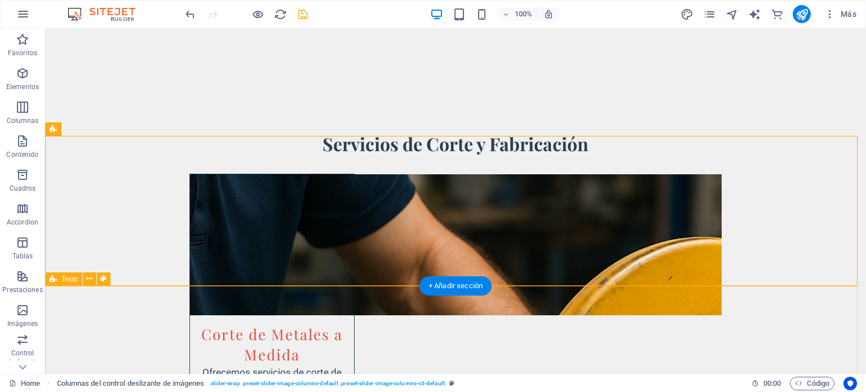
scroll to position [1905, 0]
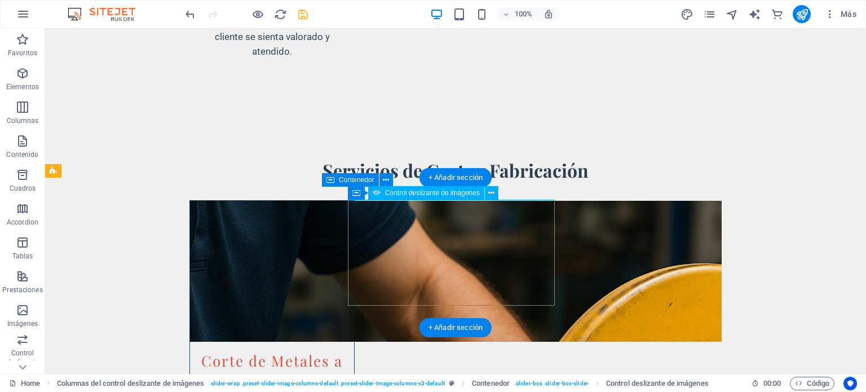
select select "px"
select select "ms"
select select "s"
select select "progressive"
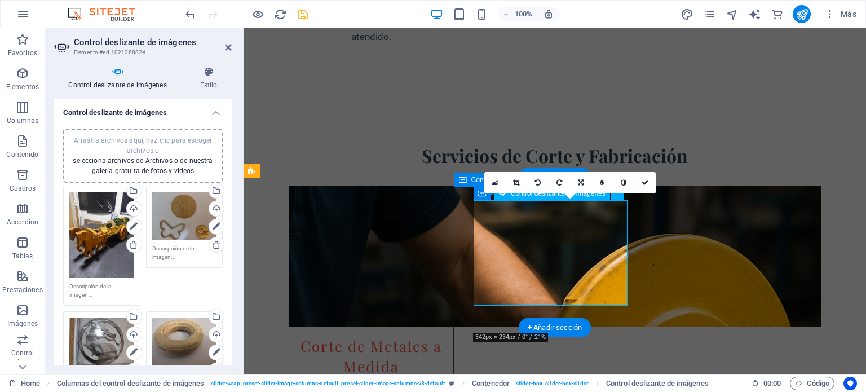
scroll to position [1933, 0]
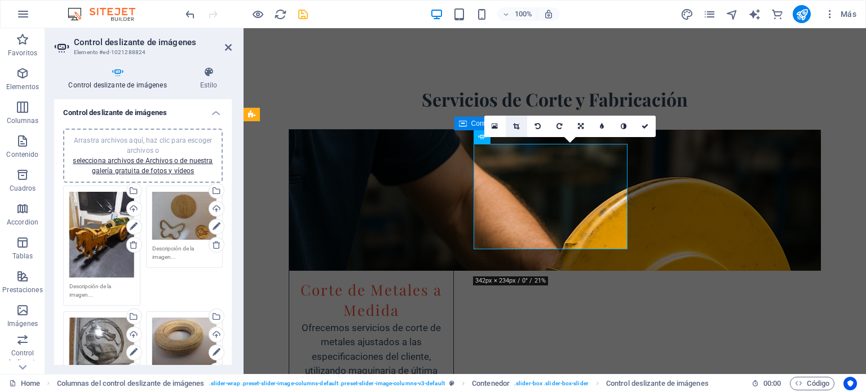
click at [516, 126] on icon at bounding box center [516, 126] width 6 height 7
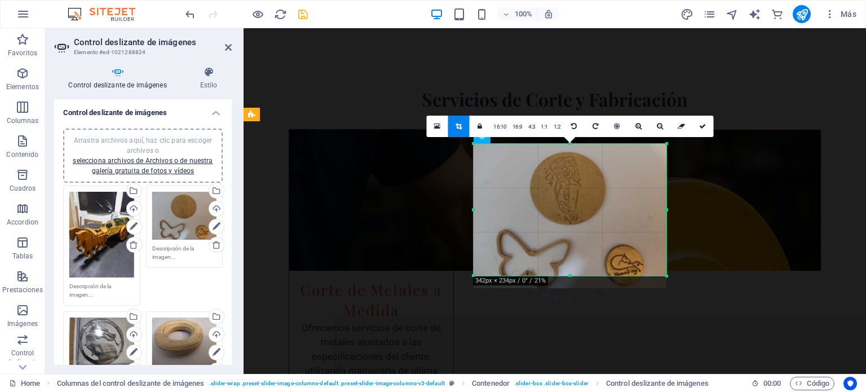
click at [569, 276] on div "180 170 160 150 140 130 120 110 100 90 80 70 60 50 40 30 20 10 0 -10 -20 -30 -4…" at bounding box center [569, 210] width 193 height 132
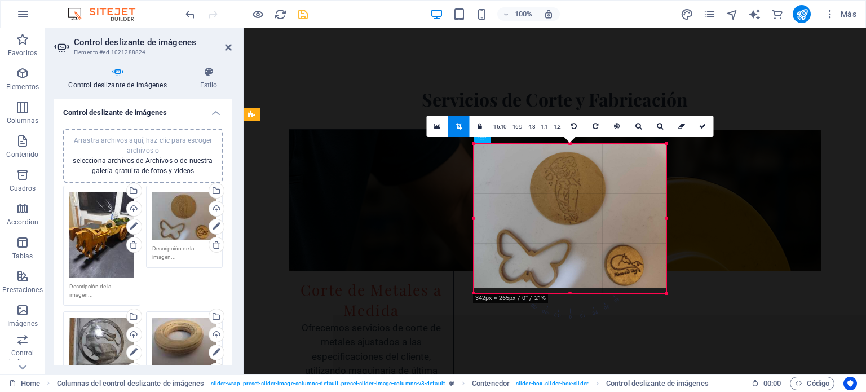
drag, startPoint x: 569, startPoint y: 276, endPoint x: 572, endPoint y: 298, distance: 22.2
click at [572, 295] on div at bounding box center [569, 293] width 193 height 4
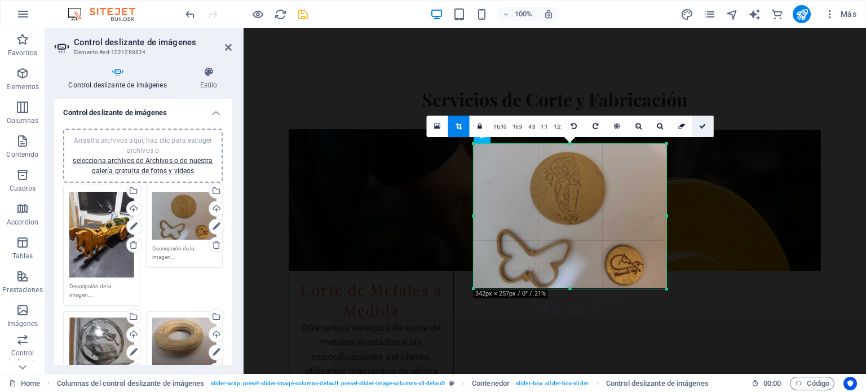
drag, startPoint x: 703, startPoint y: 126, endPoint x: 460, endPoint y: 99, distance: 245.0
click at [704, 126] on icon at bounding box center [702, 126] width 7 height 7
type input "257"
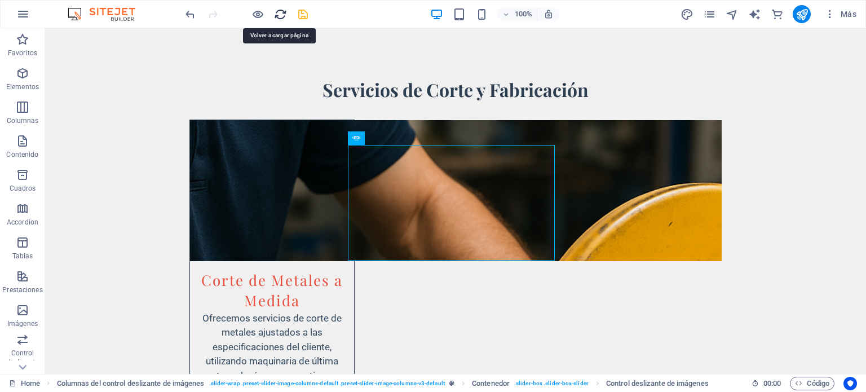
click at [280, 8] on icon "reload" at bounding box center [280, 14] width 13 height 13
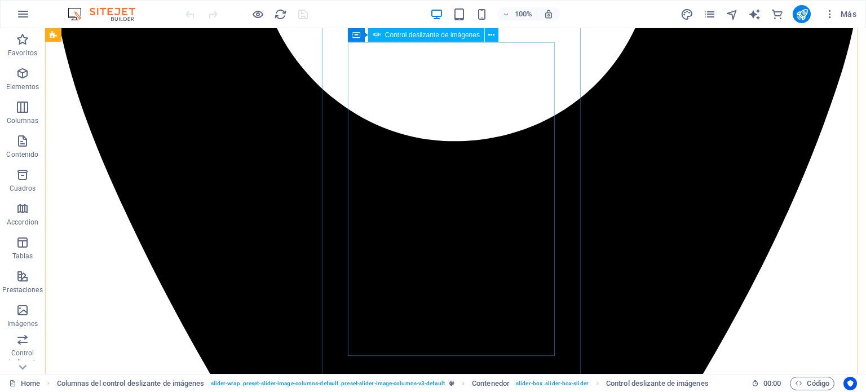
scroll to position [2086, 0]
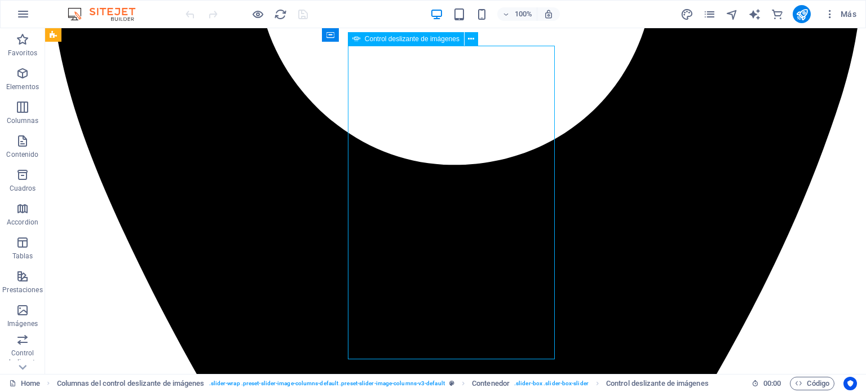
select select "px"
select select "ms"
select select "s"
select select "progressive"
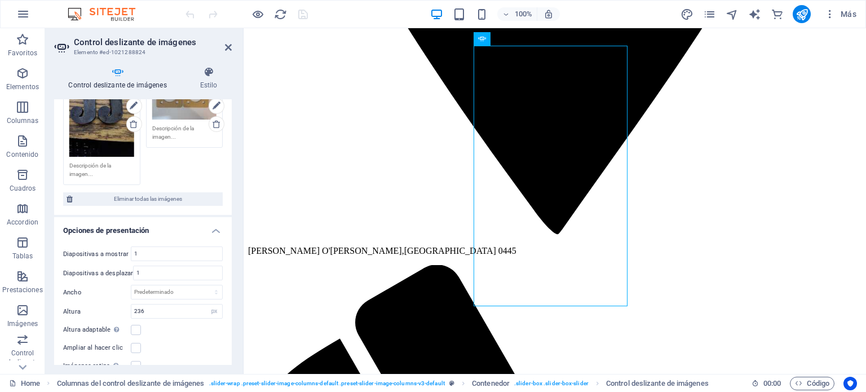
scroll to position [507, 0]
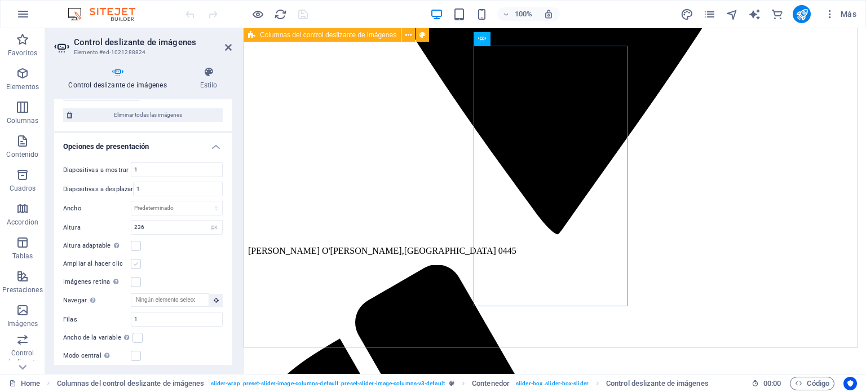
click at [138, 242] on label at bounding box center [136, 246] width 10 height 10
click at [0, 0] on input "Altura adaptable Ajustar automáticamente el alto para controles deslizantes de …" at bounding box center [0, 0] width 0 height 0
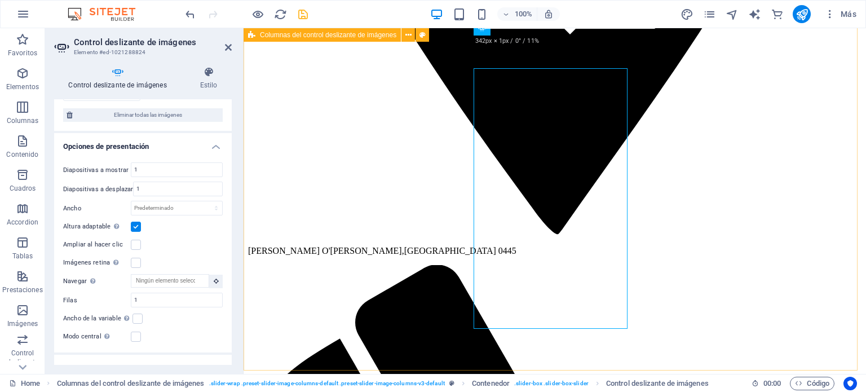
scroll to position [1982, 0]
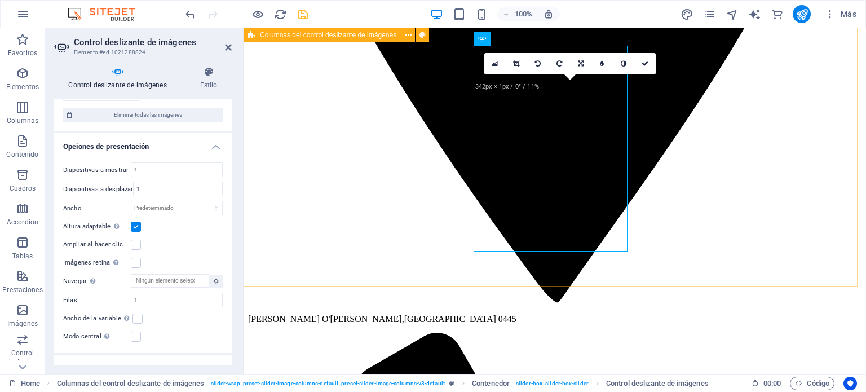
click at [132, 223] on label at bounding box center [136, 227] width 10 height 10
click at [0, 0] on input "Altura adaptable Ajustar automáticamente el alto para controles deslizantes de …" at bounding box center [0, 0] width 0 height 0
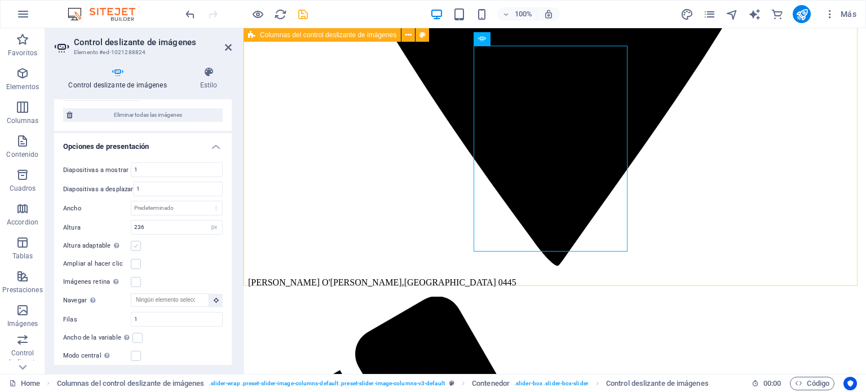
scroll to position [2044, 0]
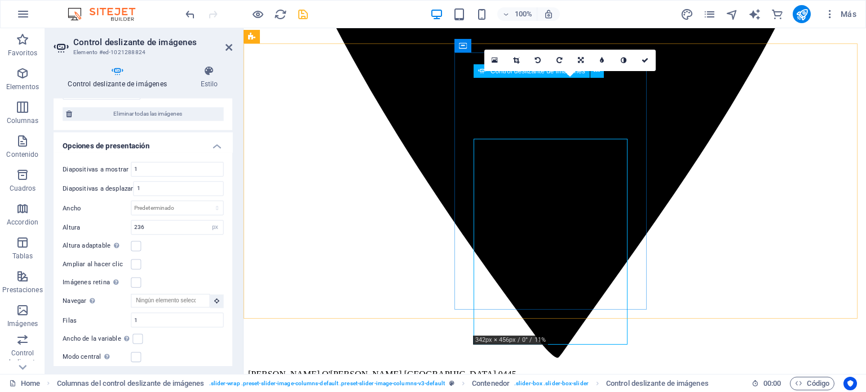
scroll to position [1926, 0]
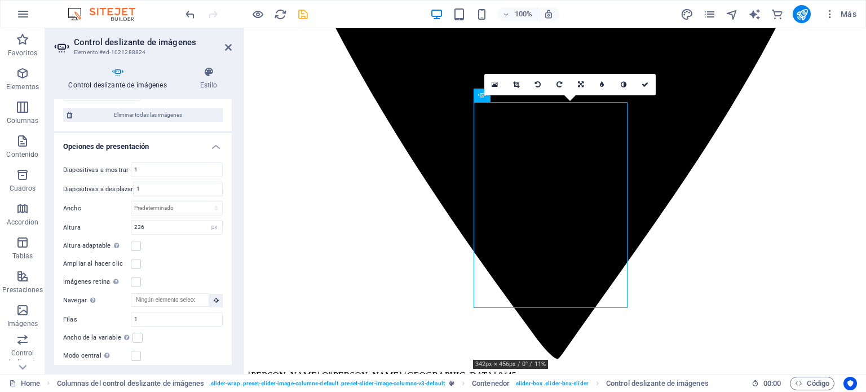
click at [513, 82] on icon at bounding box center [516, 84] width 6 height 7
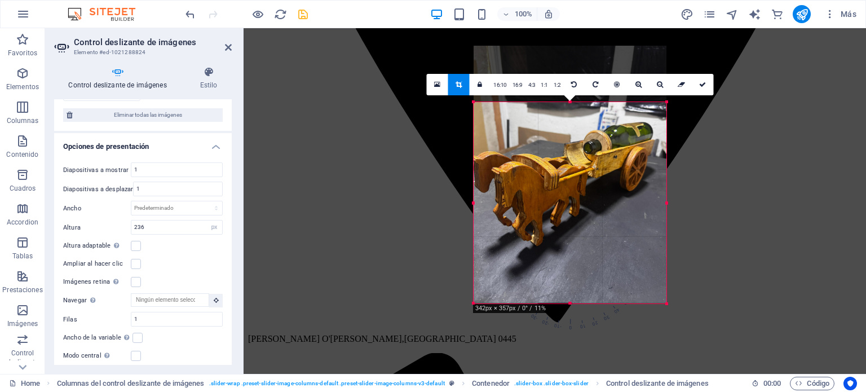
drag, startPoint x: 573, startPoint y: 150, endPoint x: 576, endPoint y: 159, distance: 9.4
click at [576, 159] on div "180 170 160 150 140 130 120 110 100 90 80 70 60 50 40 30 20 10 0 -10 -20 -30 -4…" at bounding box center [569, 202] width 193 height 201
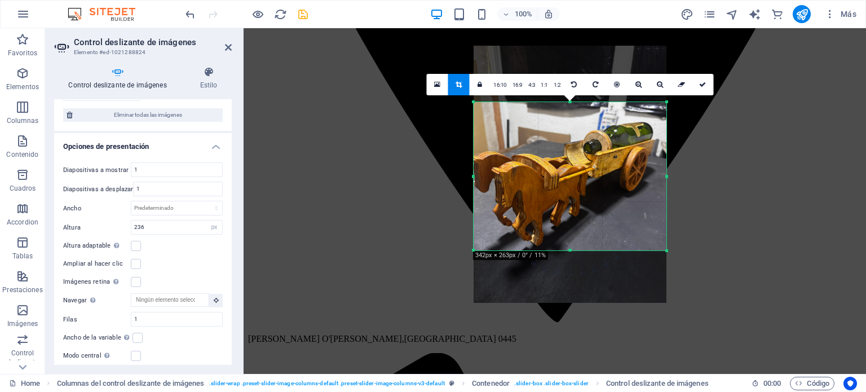
drag, startPoint x: 573, startPoint y: 302, endPoint x: 571, endPoint y: 250, distance: 52.4
click at [571, 250] on div at bounding box center [569, 251] width 193 height 4
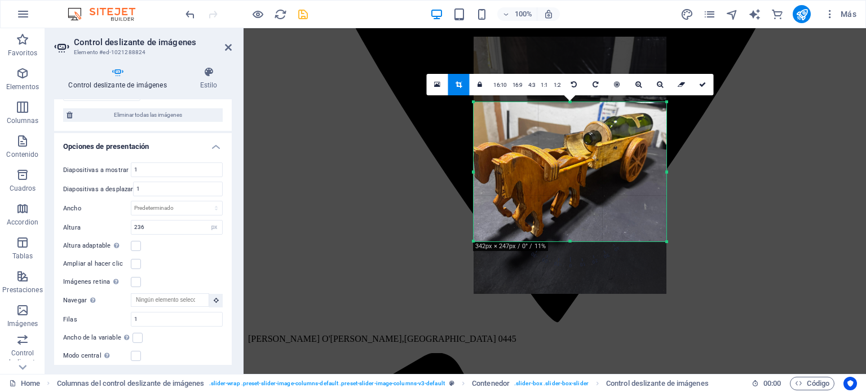
drag, startPoint x: 570, startPoint y: 103, endPoint x: 569, endPoint y: 112, distance: 9.0
click at [569, 112] on div "180 170 160 150 140 130 120 110 100 90 80 70 60 50 40 30 20 10 0 -10 -20 -30 -4…" at bounding box center [569, 171] width 193 height 139
click at [700, 85] on icon at bounding box center [702, 84] width 7 height 7
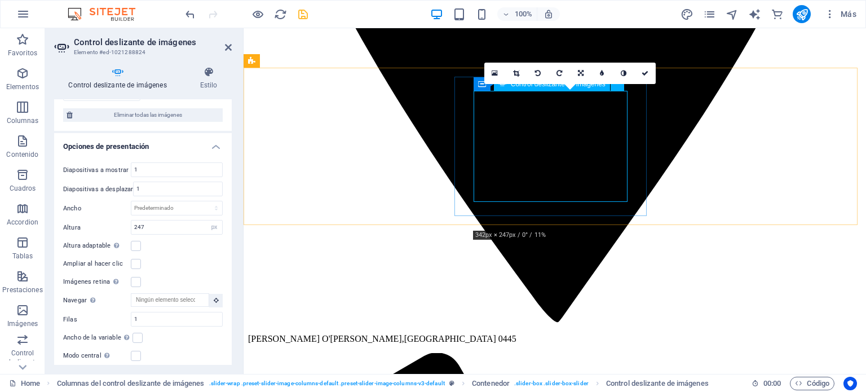
click at [519, 72] on icon at bounding box center [516, 73] width 6 height 7
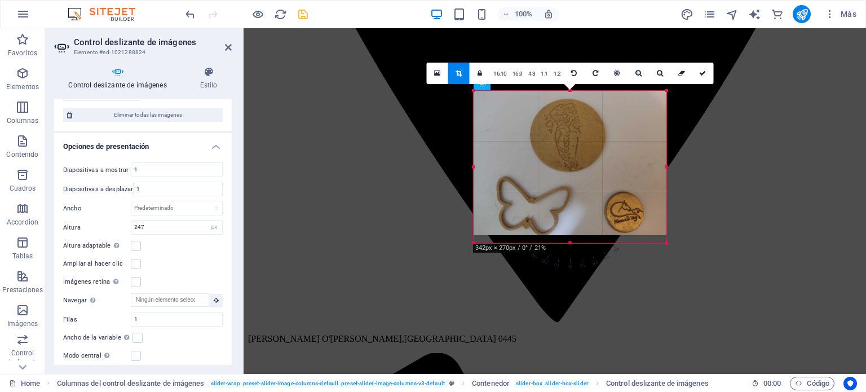
drag, startPoint x: 569, startPoint y: 228, endPoint x: 566, endPoint y: 241, distance: 13.4
click at [566, 241] on div at bounding box center [569, 243] width 193 height 4
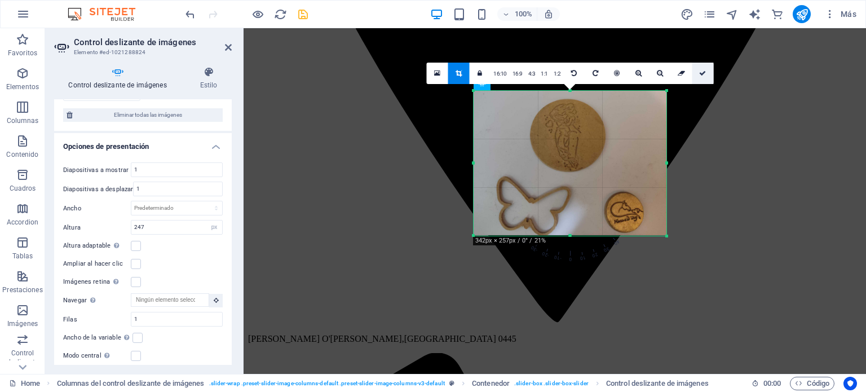
click at [703, 70] on icon at bounding box center [702, 73] width 7 height 7
type input "257"
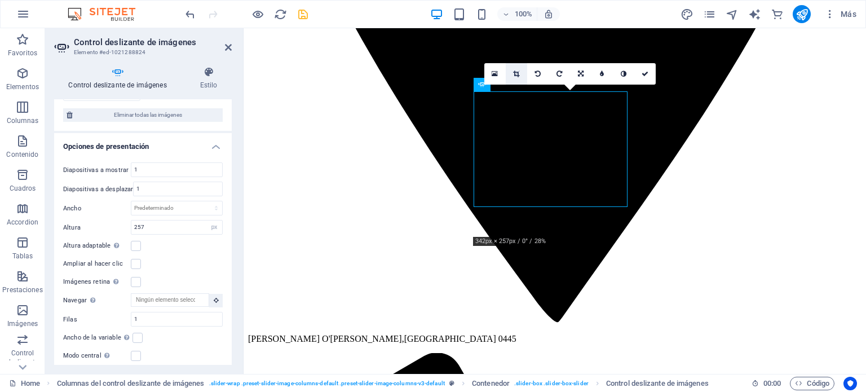
click at [516, 77] on link at bounding box center [516, 73] width 21 height 21
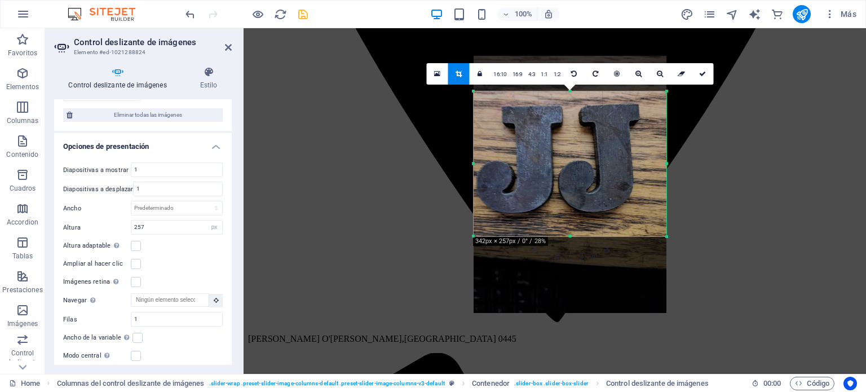
drag, startPoint x: 580, startPoint y: 184, endPoint x: 581, endPoint y: 149, distance: 35.5
click at [581, 149] on div at bounding box center [569, 184] width 193 height 257
drag, startPoint x: 696, startPoint y: 78, endPoint x: 453, endPoint y: 50, distance: 244.6
click at [696, 78] on link at bounding box center [702, 73] width 21 height 21
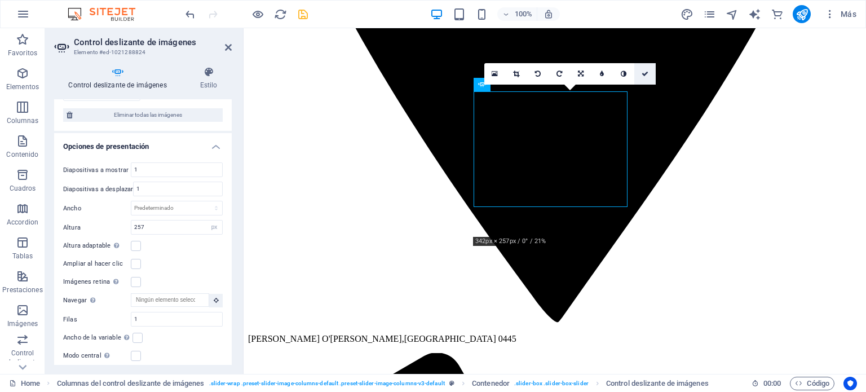
click at [645, 68] on link at bounding box center [644, 73] width 21 height 21
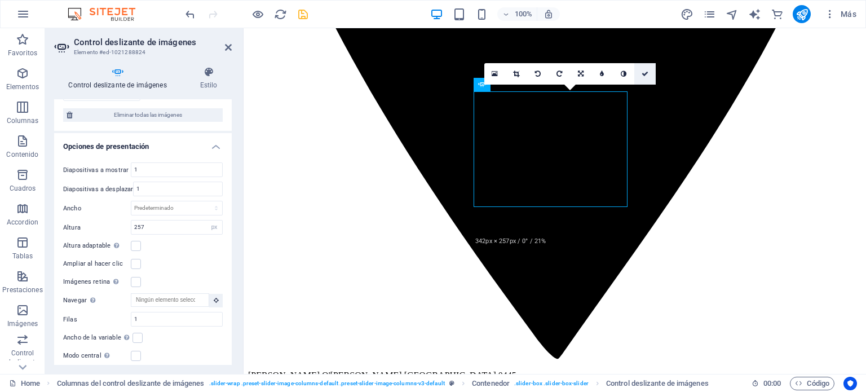
scroll to position [2076, 0]
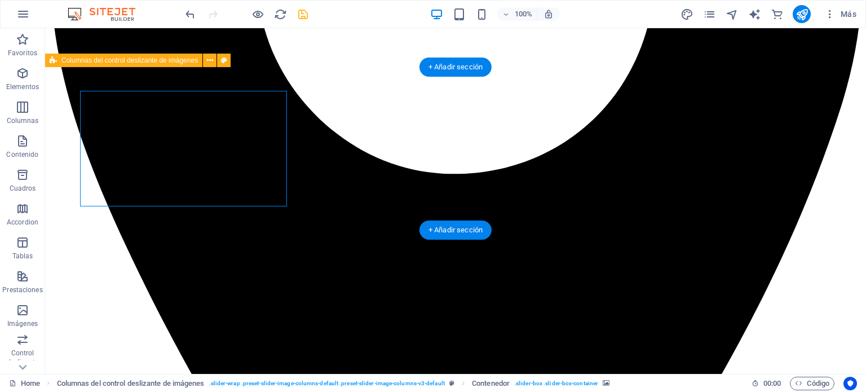
drag, startPoint x: 248, startPoint y: 184, endPoint x: 94, endPoint y: 202, distance: 154.9
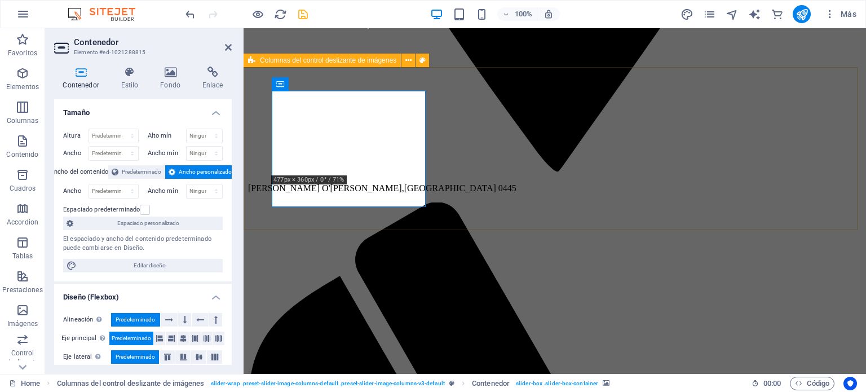
scroll to position [1987, 0]
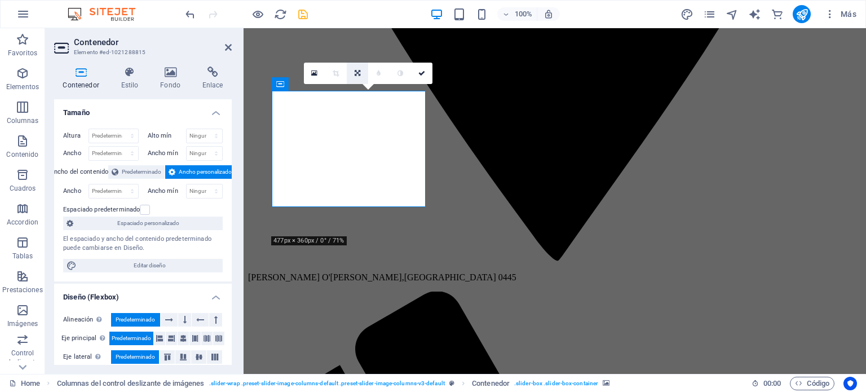
click at [360, 70] on icon at bounding box center [358, 73] width 6 height 7
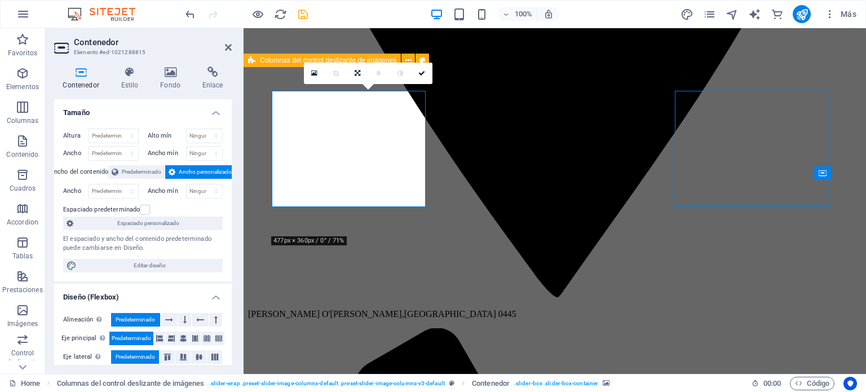
scroll to position [2076, 0]
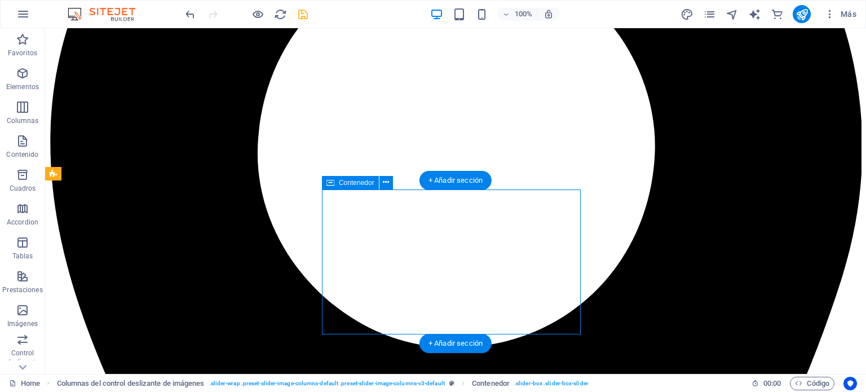
scroll to position [1964, 0]
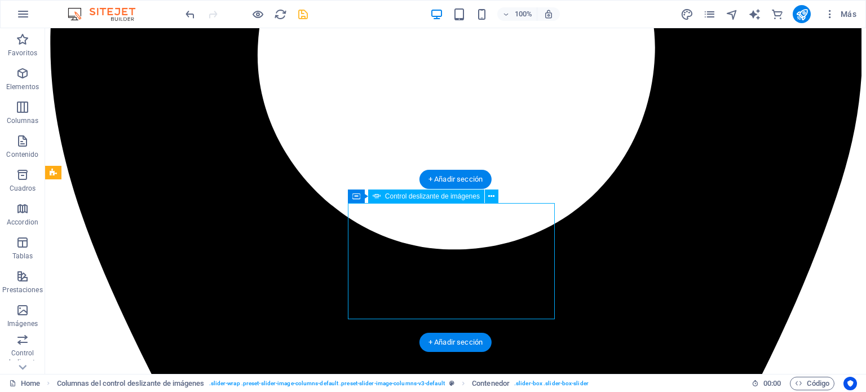
select select "px"
select select "ms"
select select "s"
select select "progressive"
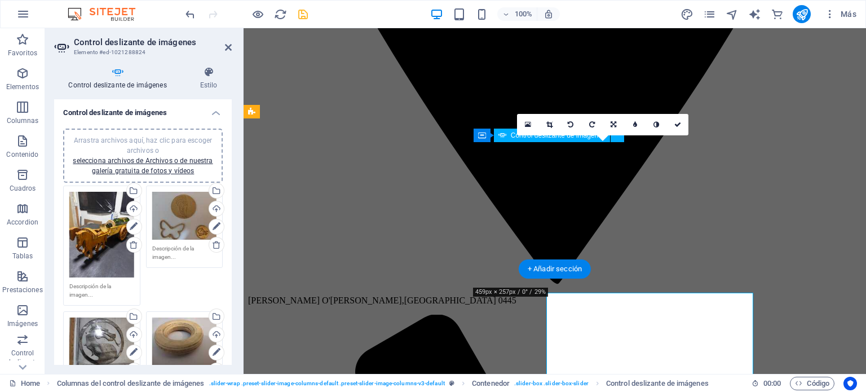
scroll to position [1875, 0]
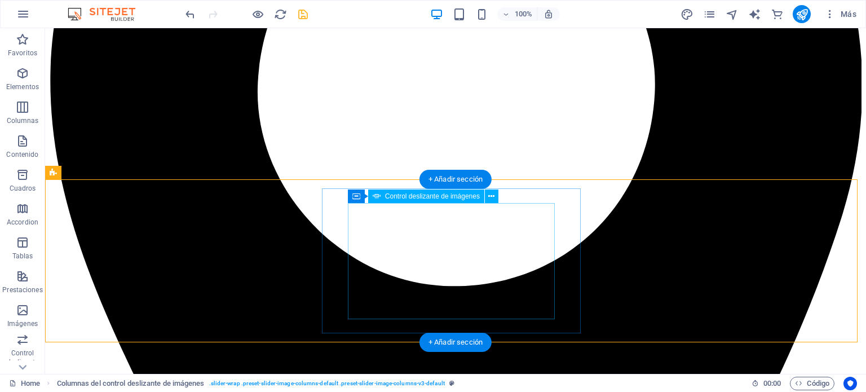
select select "px"
select select "ms"
select select "s"
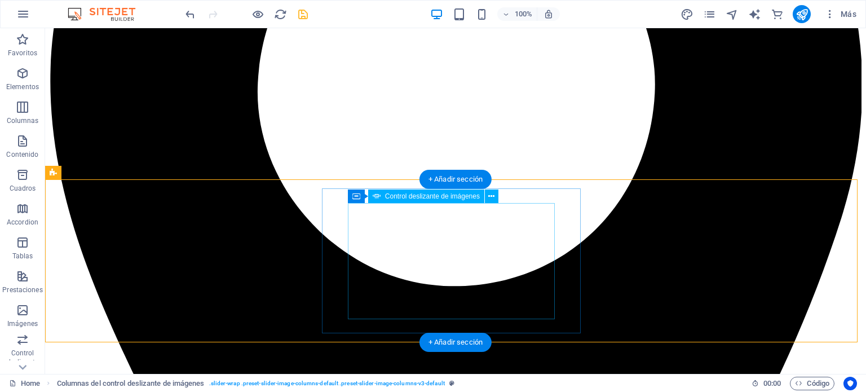
select select "progressive"
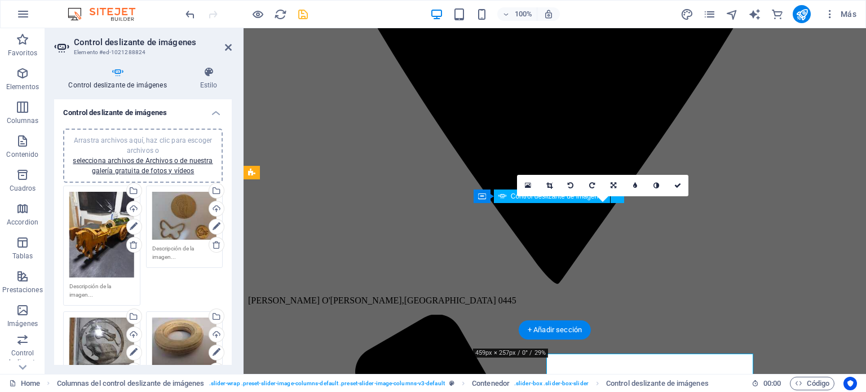
scroll to position [1875, 0]
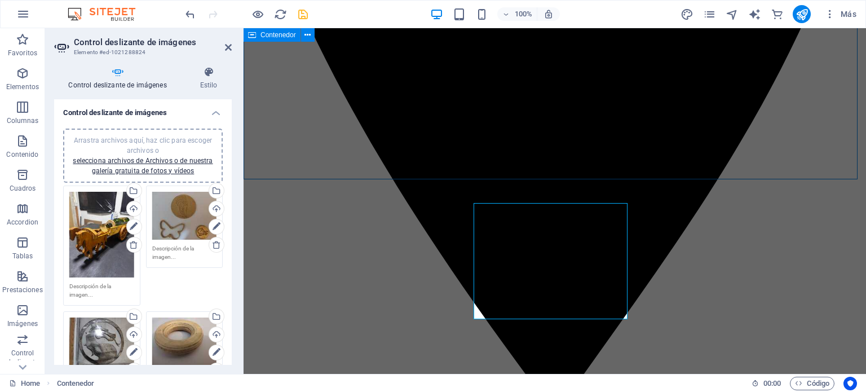
scroll to position [1964, 0]
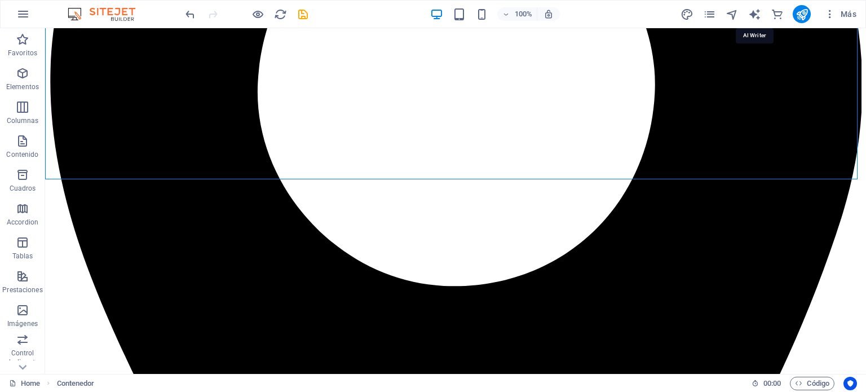
click at [755, 14] on icon "text_generator" at bounding box center [754, 14] width 13 height 13
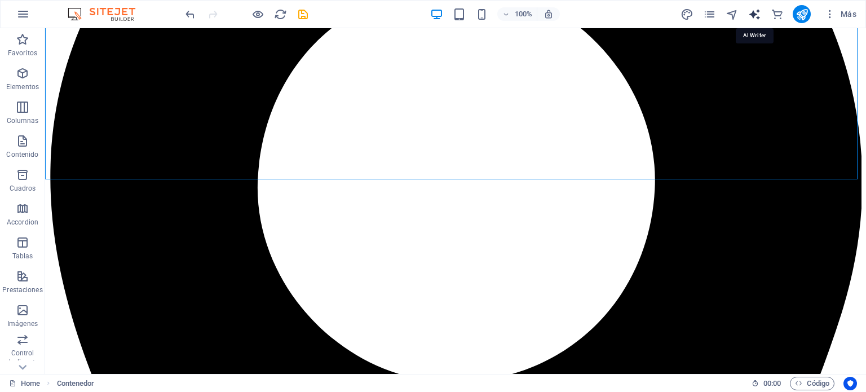
select select "English"
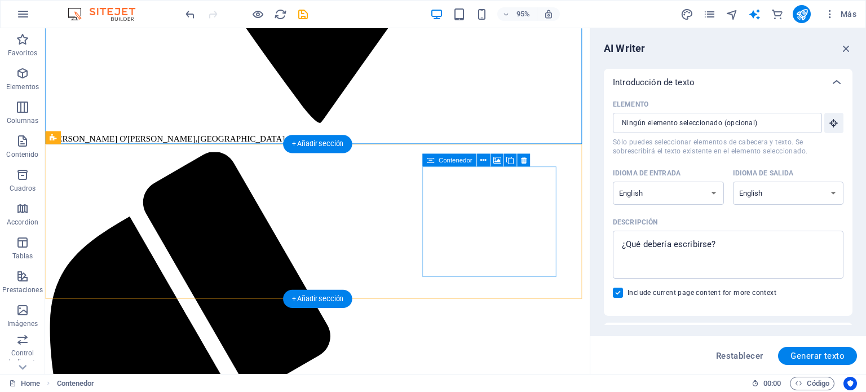
scroll to position [2038, 0]
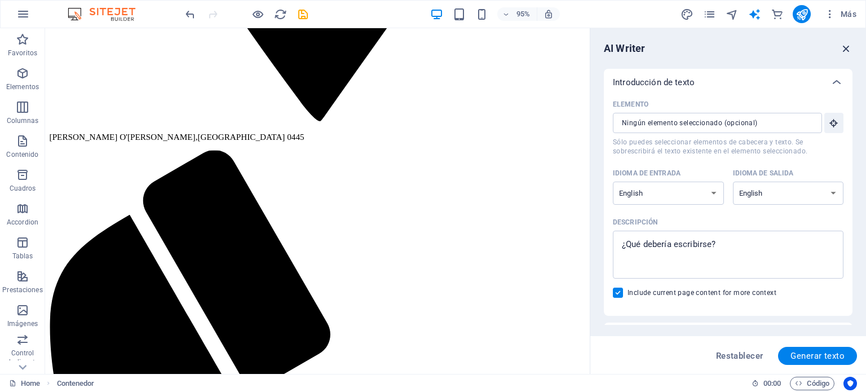
click at [846, 42] on icon "button" at bounding box center [846, 48] width 12 height 12
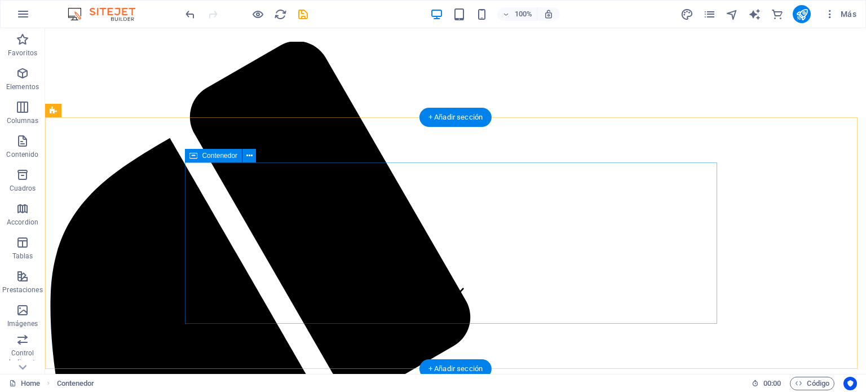
scroll to position [0, 0]
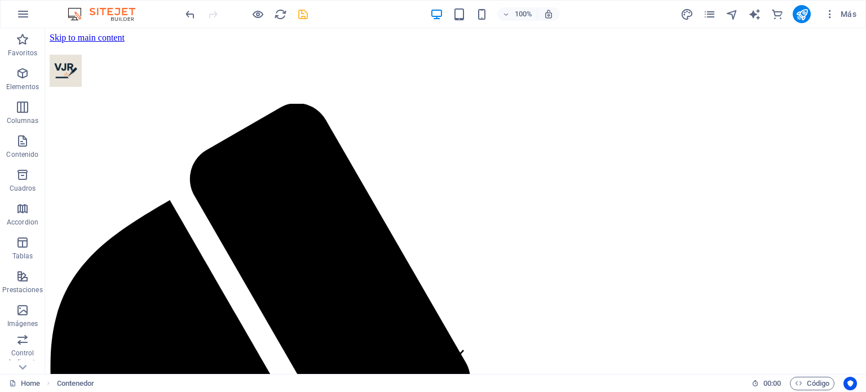
click at [305, 11] on icon "save" at bounding box center [302, 14] width 13 height 13
select select "px"
select select "ms"
select select "s"
select select "progressive"
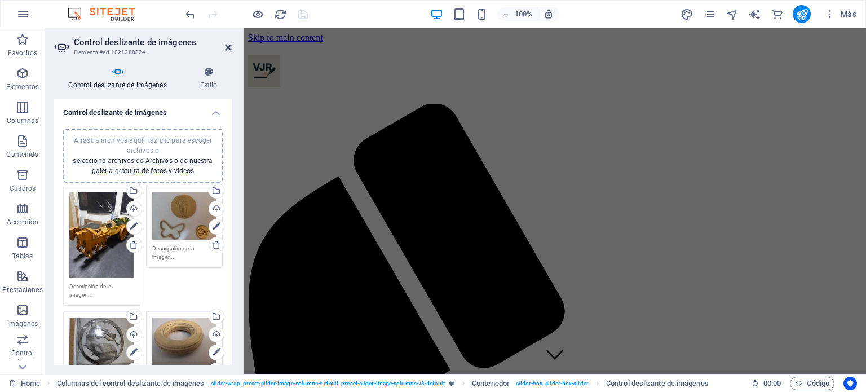
click at [228, 44] on icon at bounding box center [228, 47] width 7 height 9
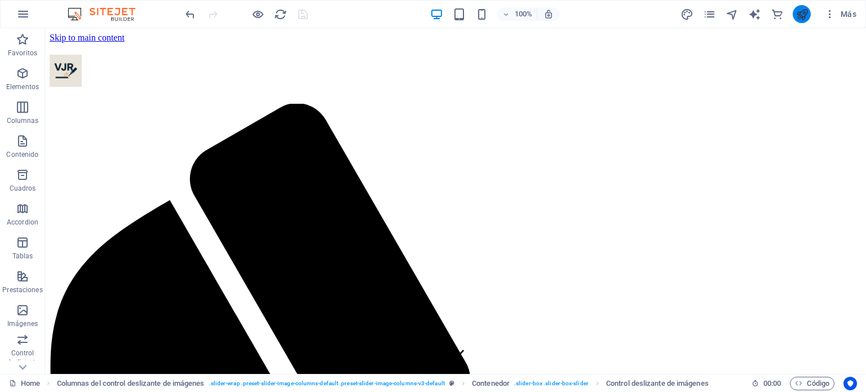
click at [800, 15] on icon "publish" at bounding box center [801, 14] width 13 height 13
select select "px"
select select "ms"
select select "s"
select select "progressive"
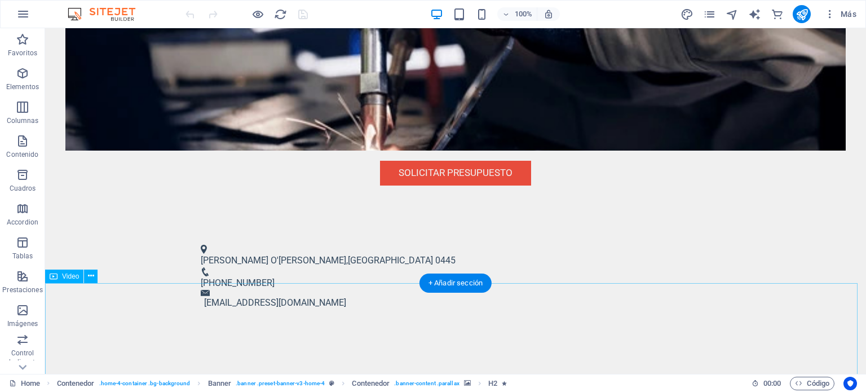
scroll to position [395, 0]
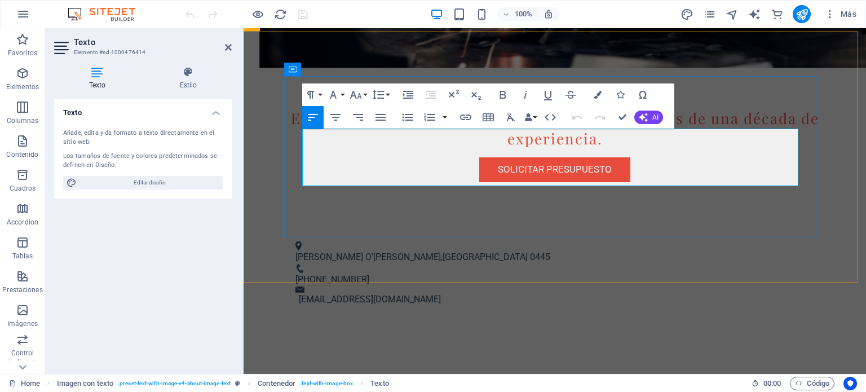
drag, startPoint x: 374, startPoint y: 174, endPoint x: 369, endPoint y: 139, distance: 35.3
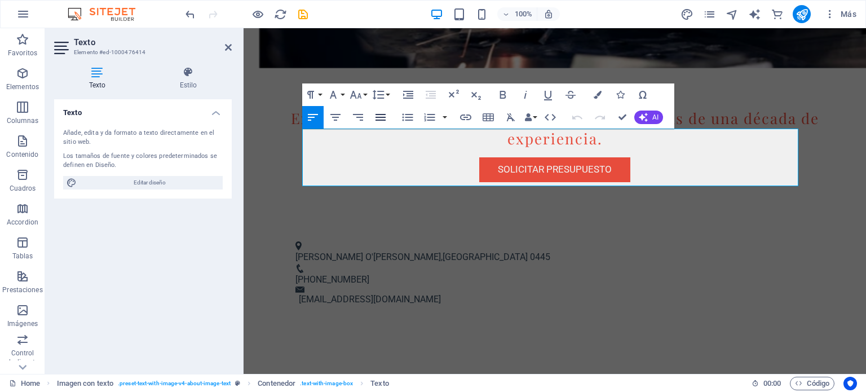
click at [380, 117] on icon "button" at bounding box center [380, 117] width 10 height 7
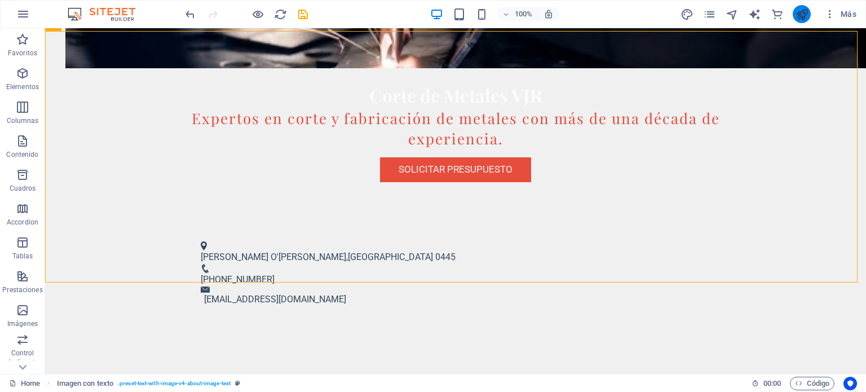
click at [804, 17] on icon "publish" at bounding box center [801, 14] width 13 height 13
